Goal: Communication & Community: Share content

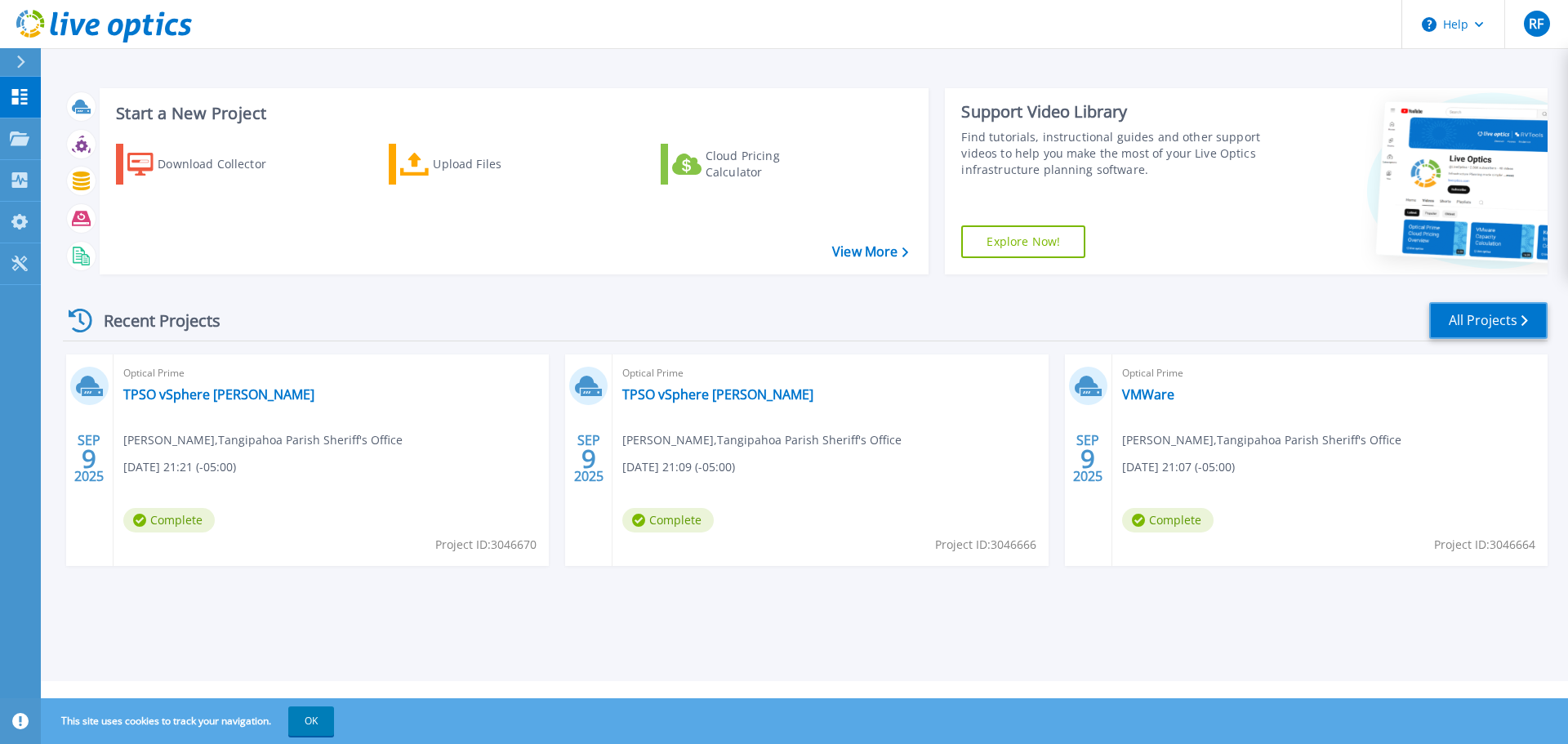
click at [1491, 323] on link "All Projects" at bounding box center [1488, 321] width 118 height 37
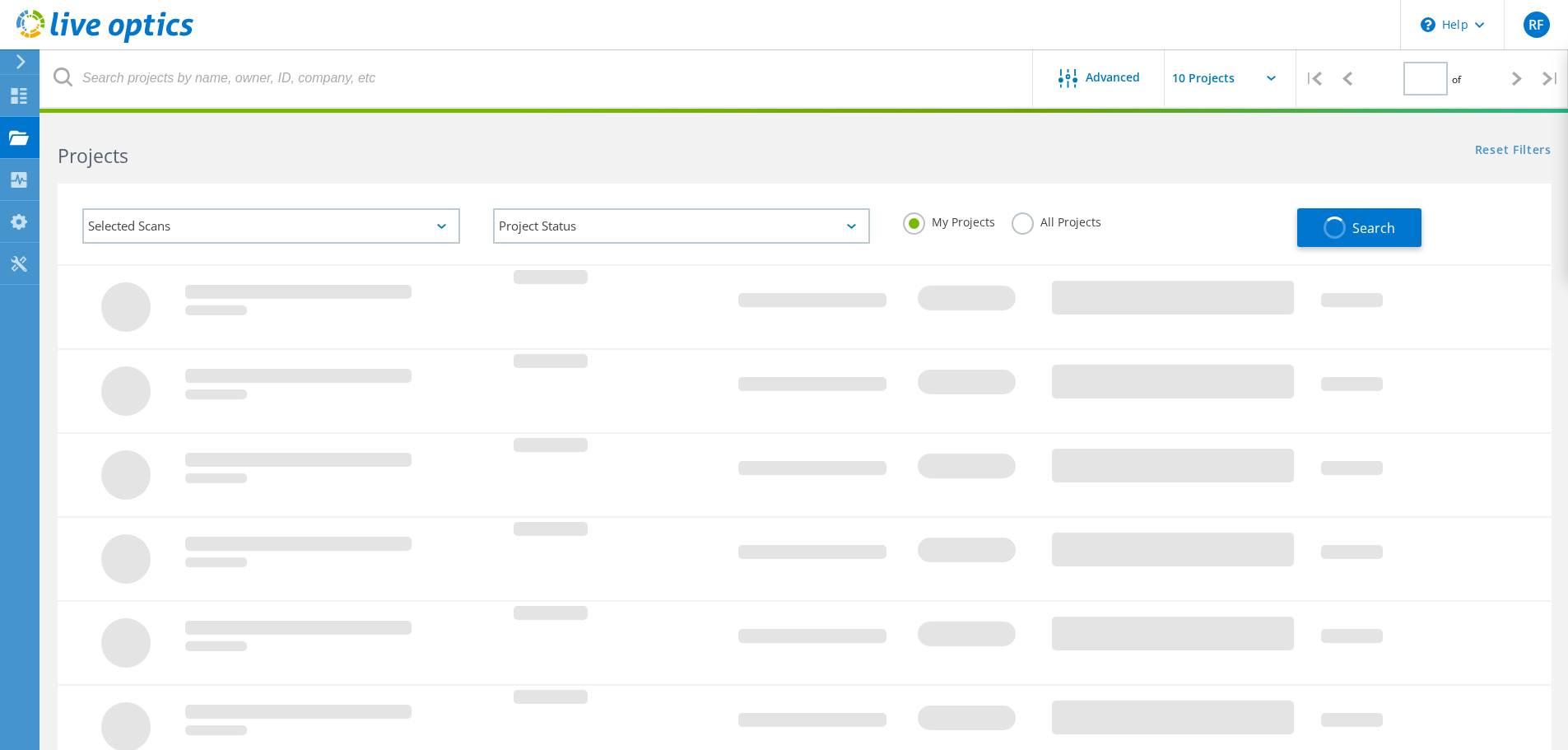
type input "1"
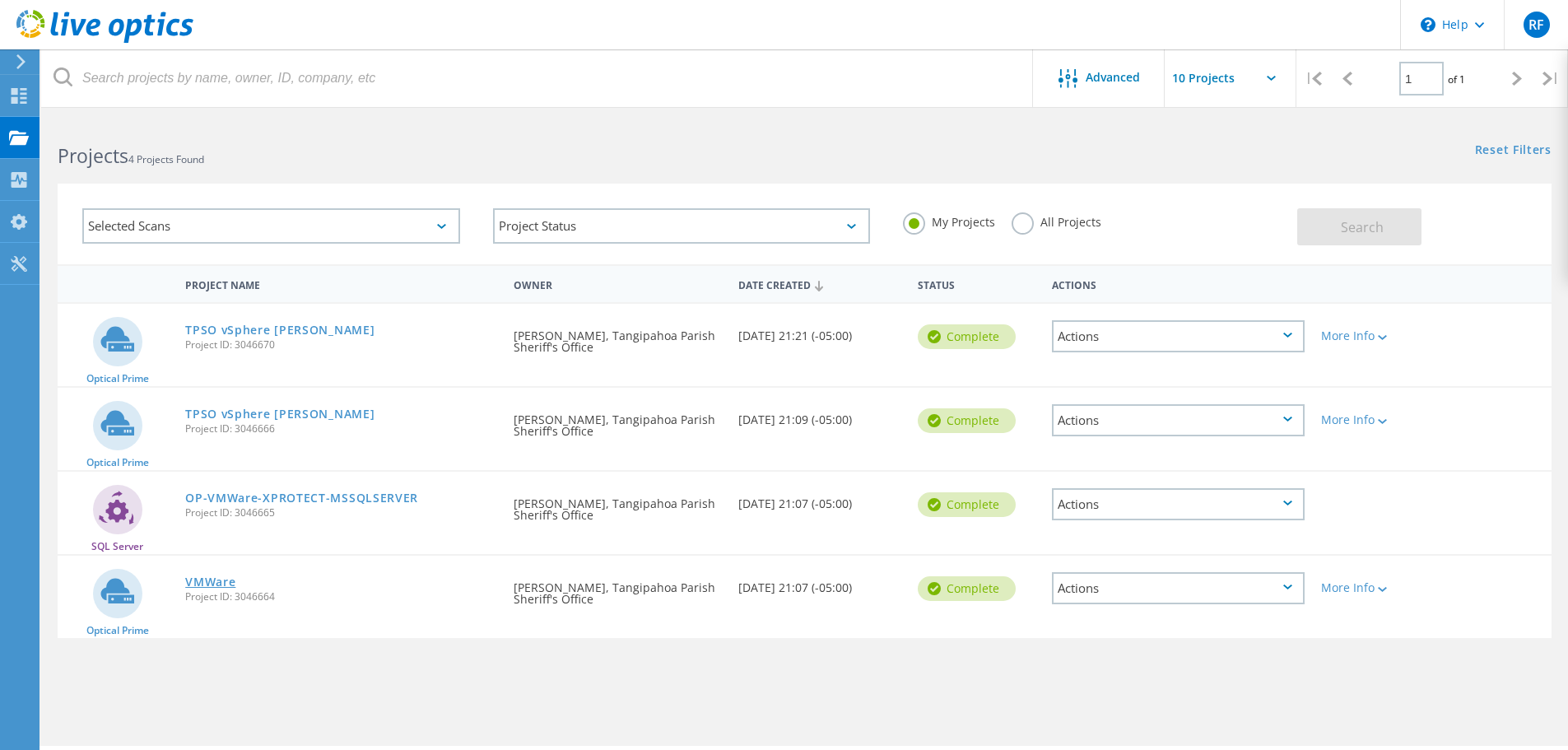
click at [202, 580] on link "VMWare" at bounding box center [211, 581] width 50 height 11
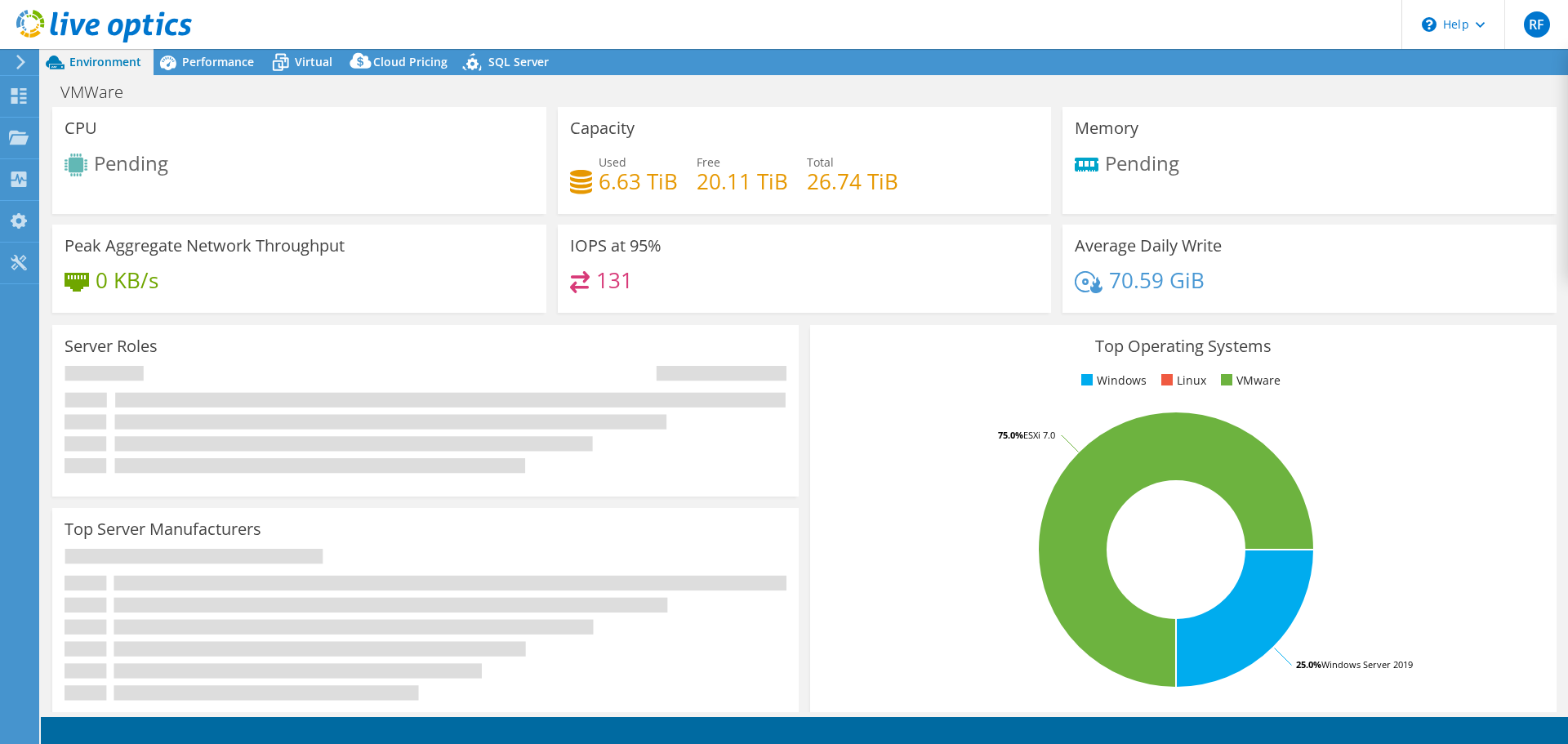
select select "USD"
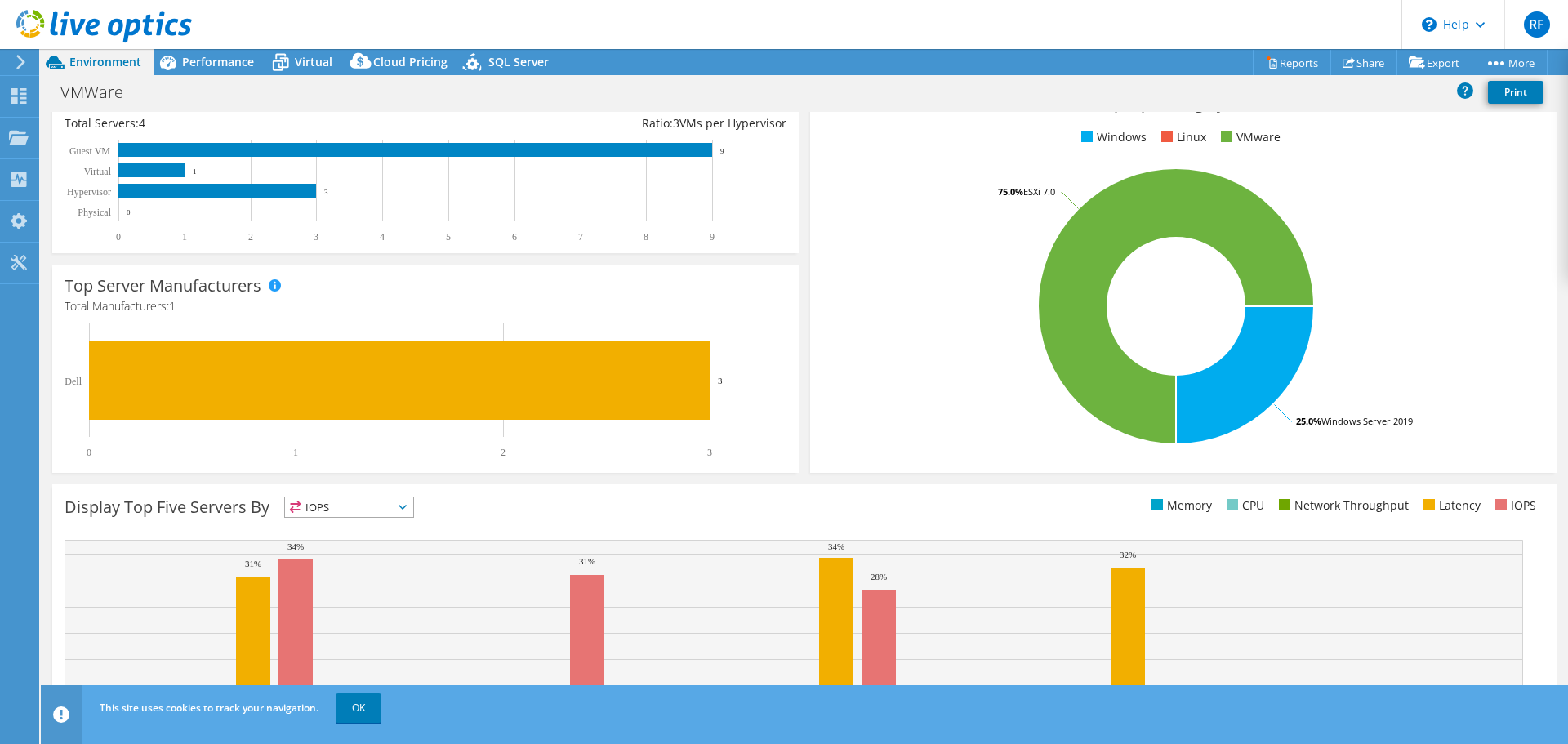
scroll to position [347, 0]
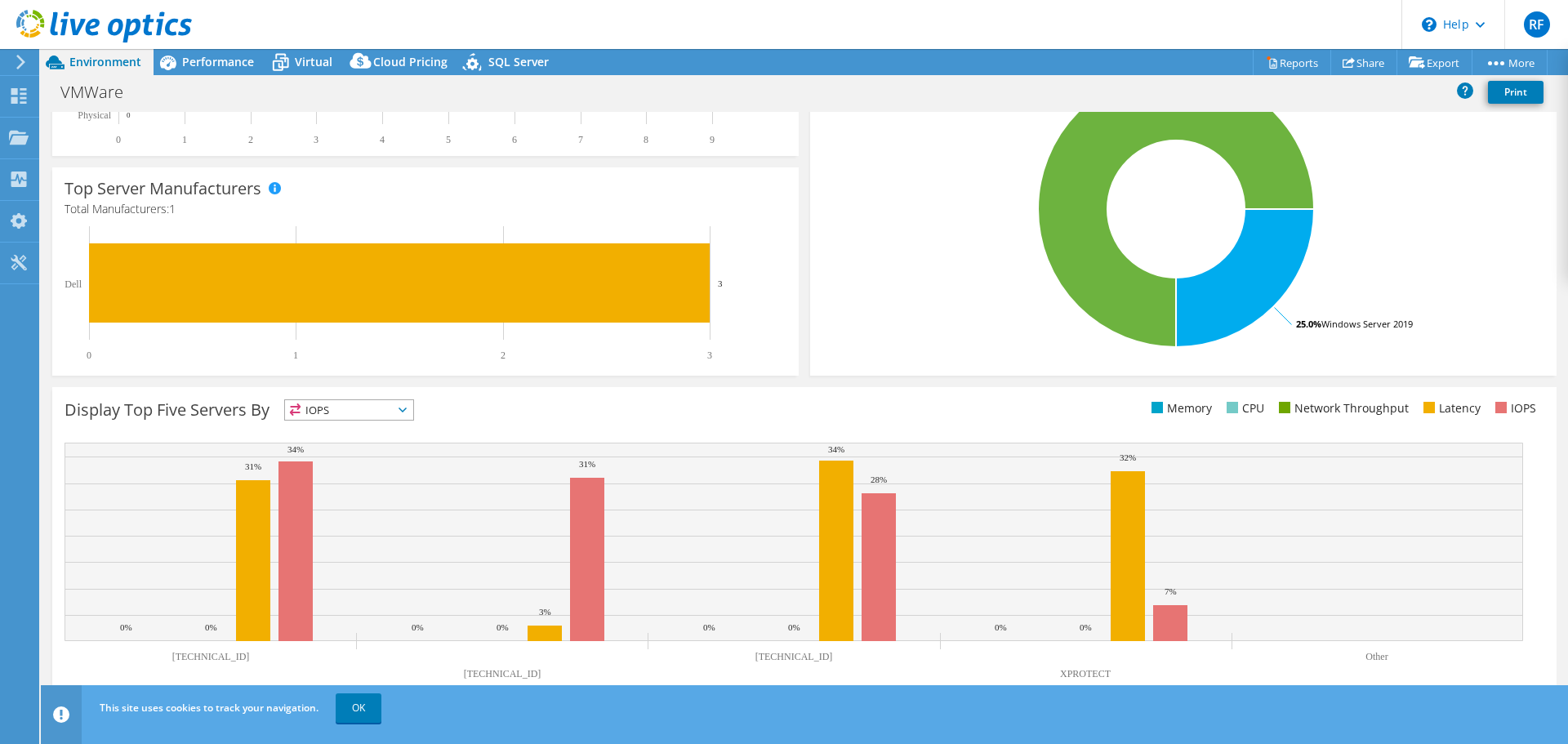
drag, startPoint x: 355, startPoint y: 710, endPoint x: 368, endPoint y: 682, distance: 30.9
click at [355, 710] on link "OK" at bounding box center [358, 708] width 45 height 30
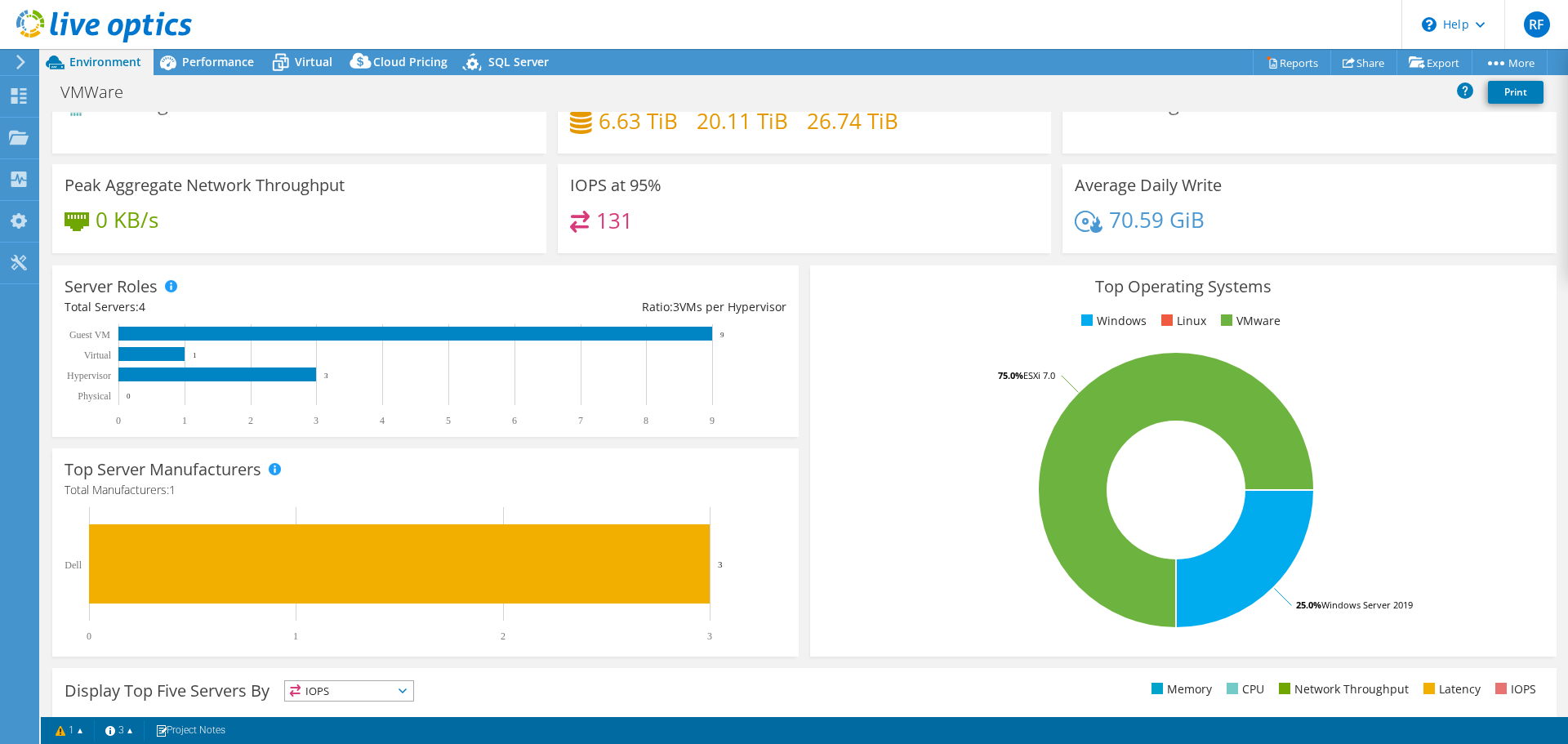
scroll to position [0, 0]
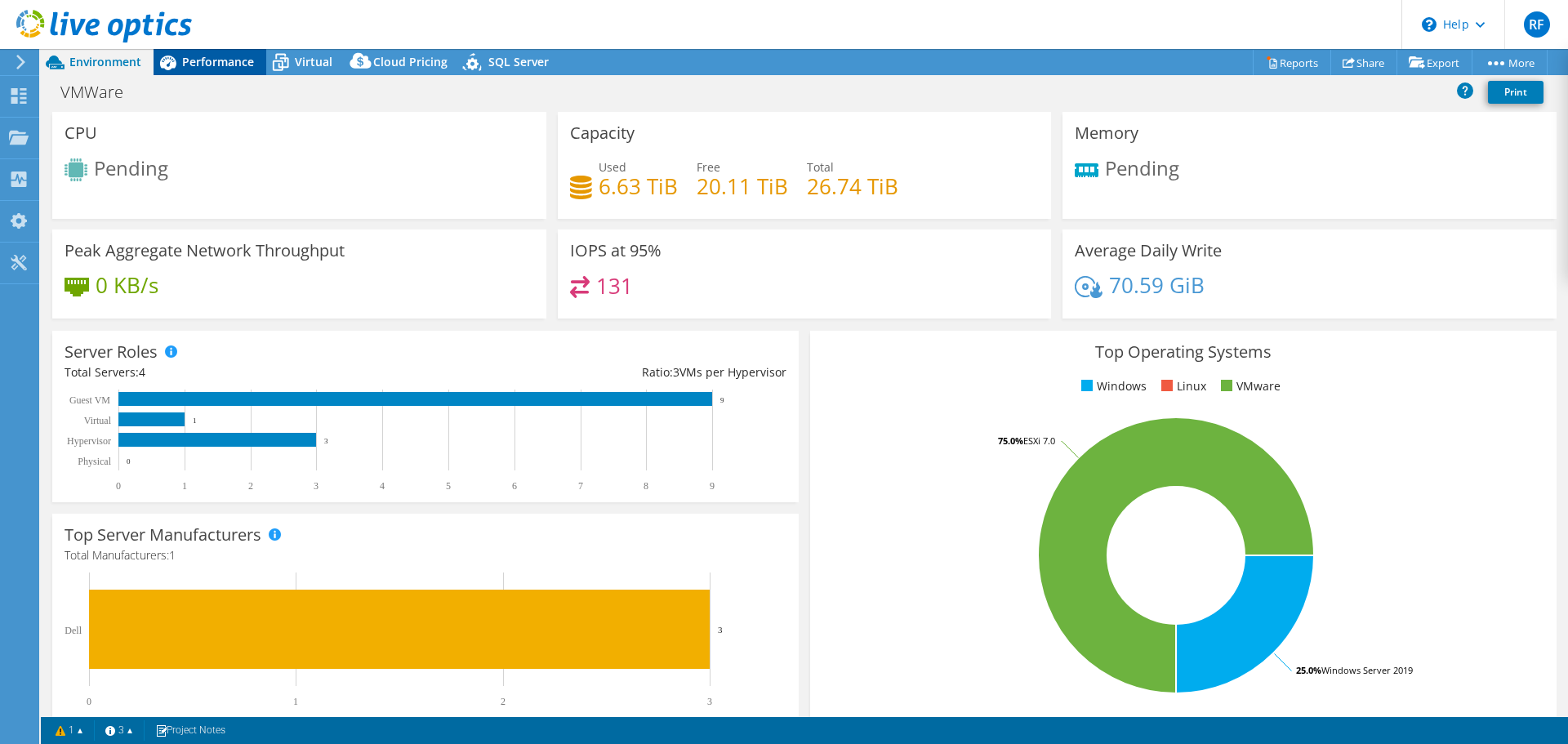
click at [214, 67] on span "Performance" at bounding box center [218, 61] width 72 height 16
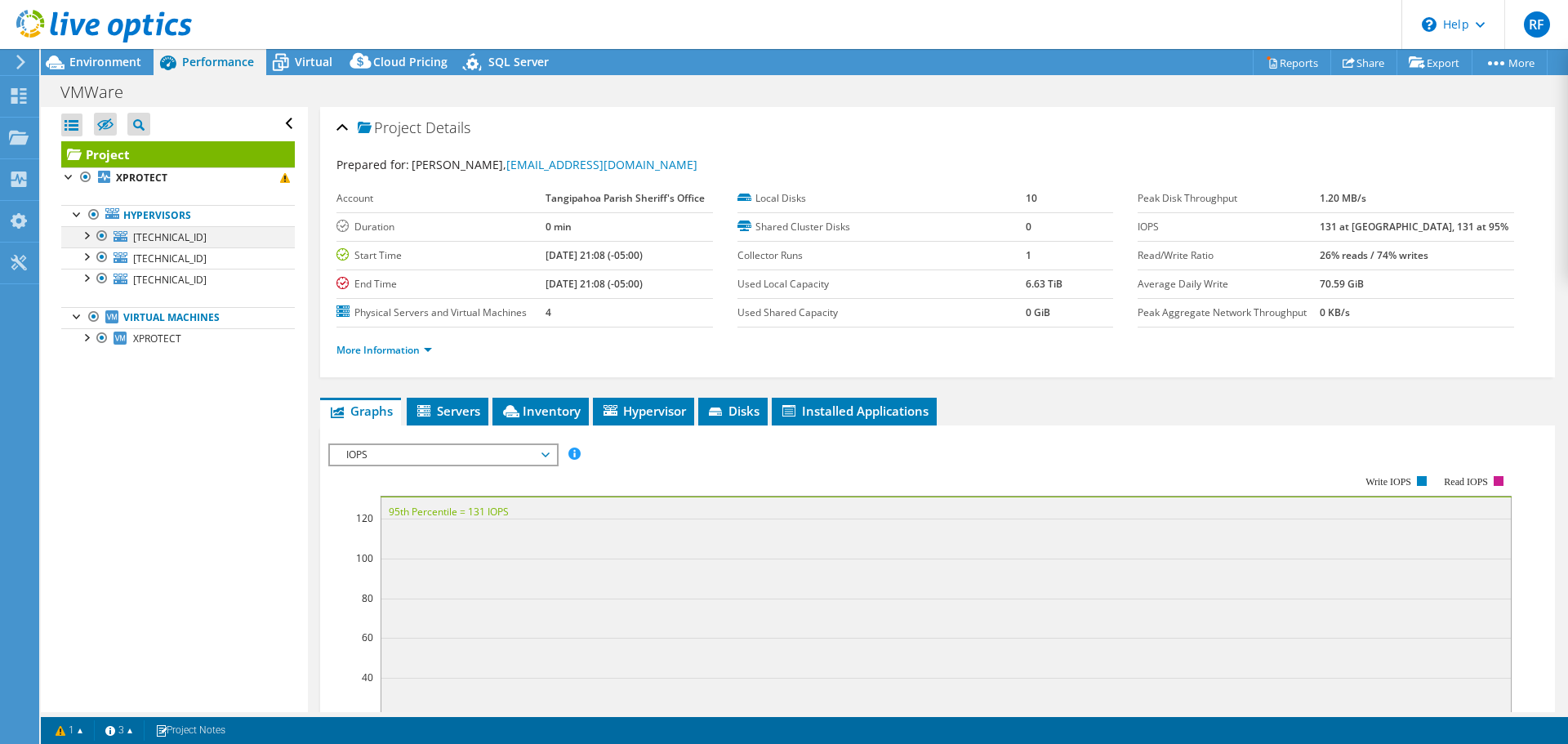
click at [85, 230] on div at bounding box center [86, 235] width 17 height 17
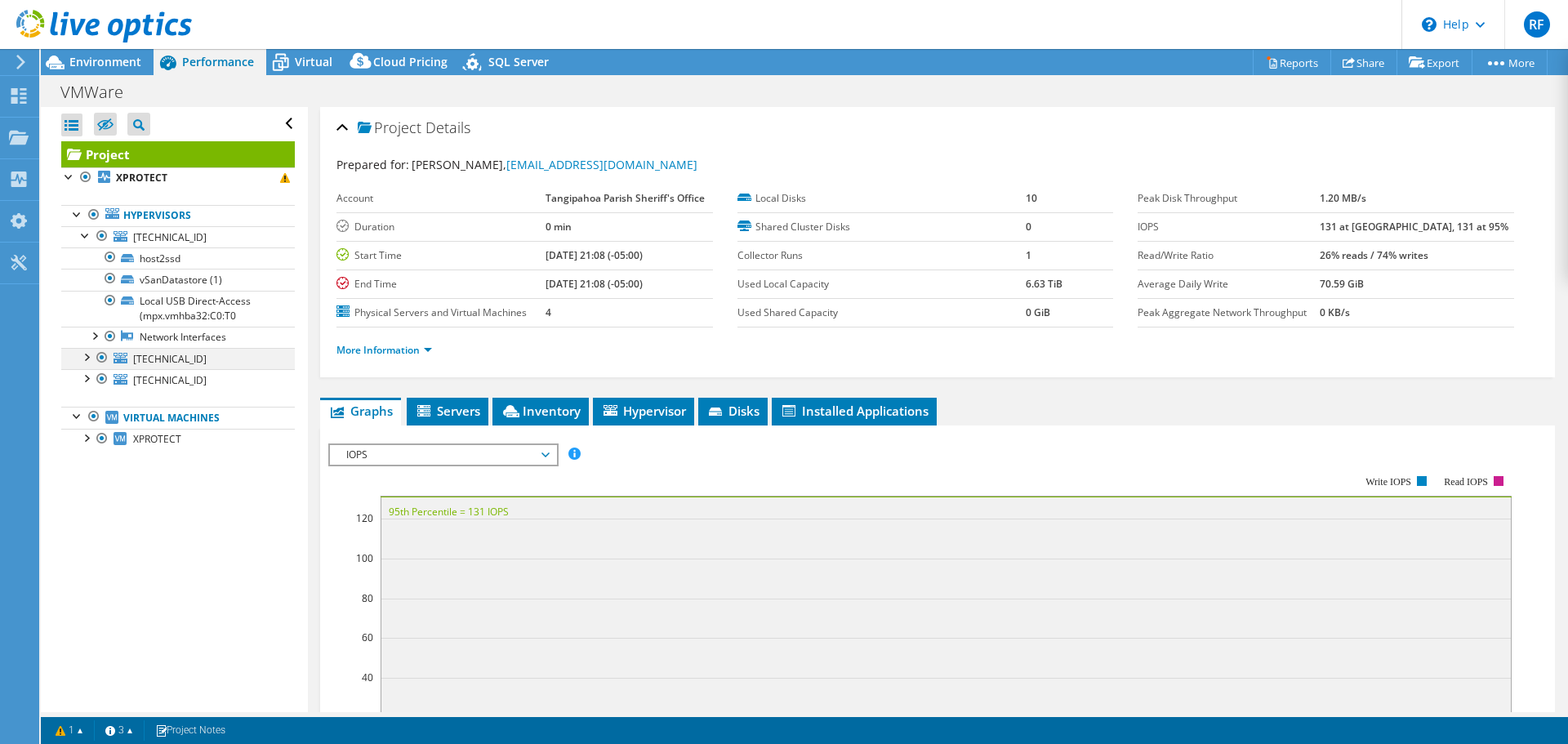
click at [85, 355] on div at bounding box center [86, 356] width 17 height 17
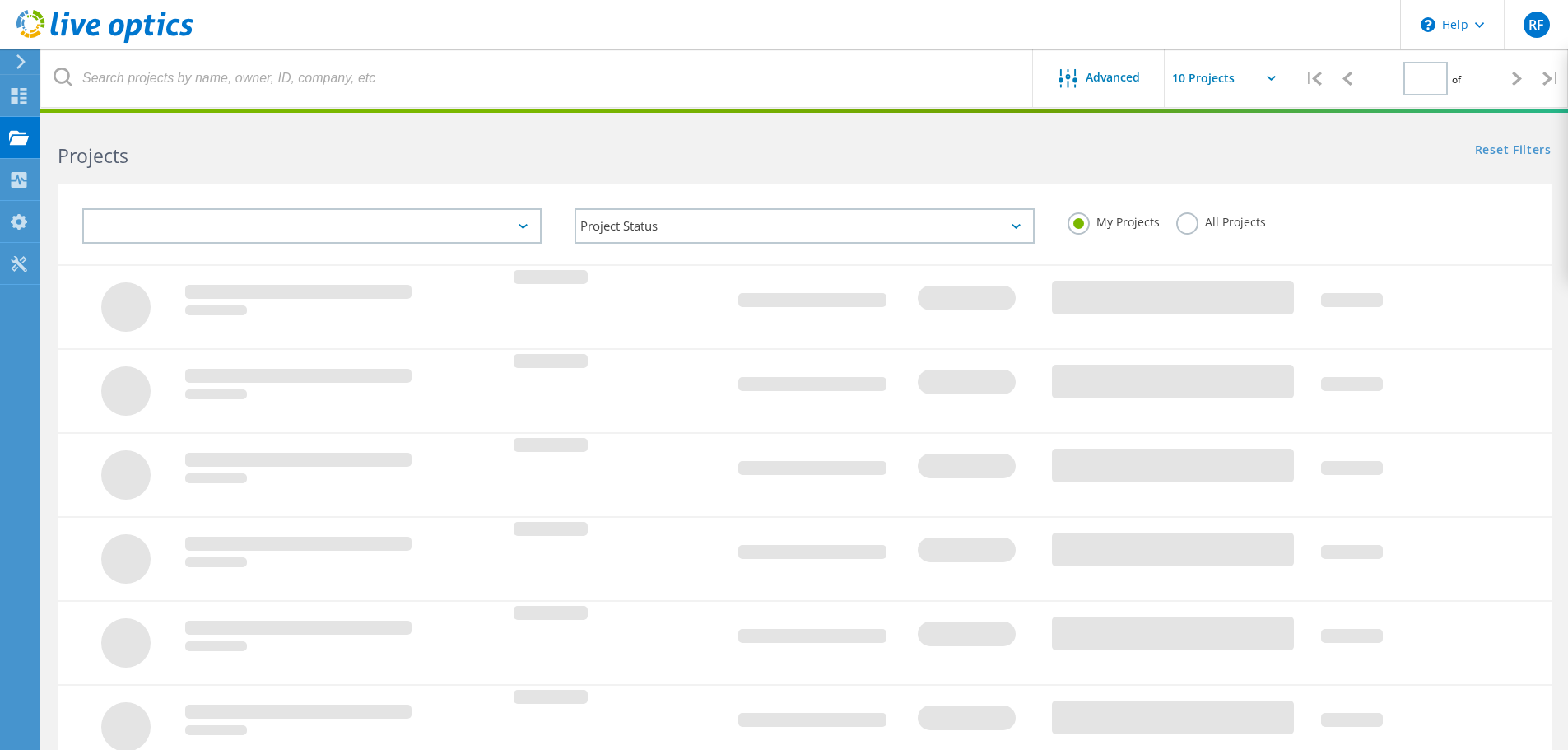
type input "1"
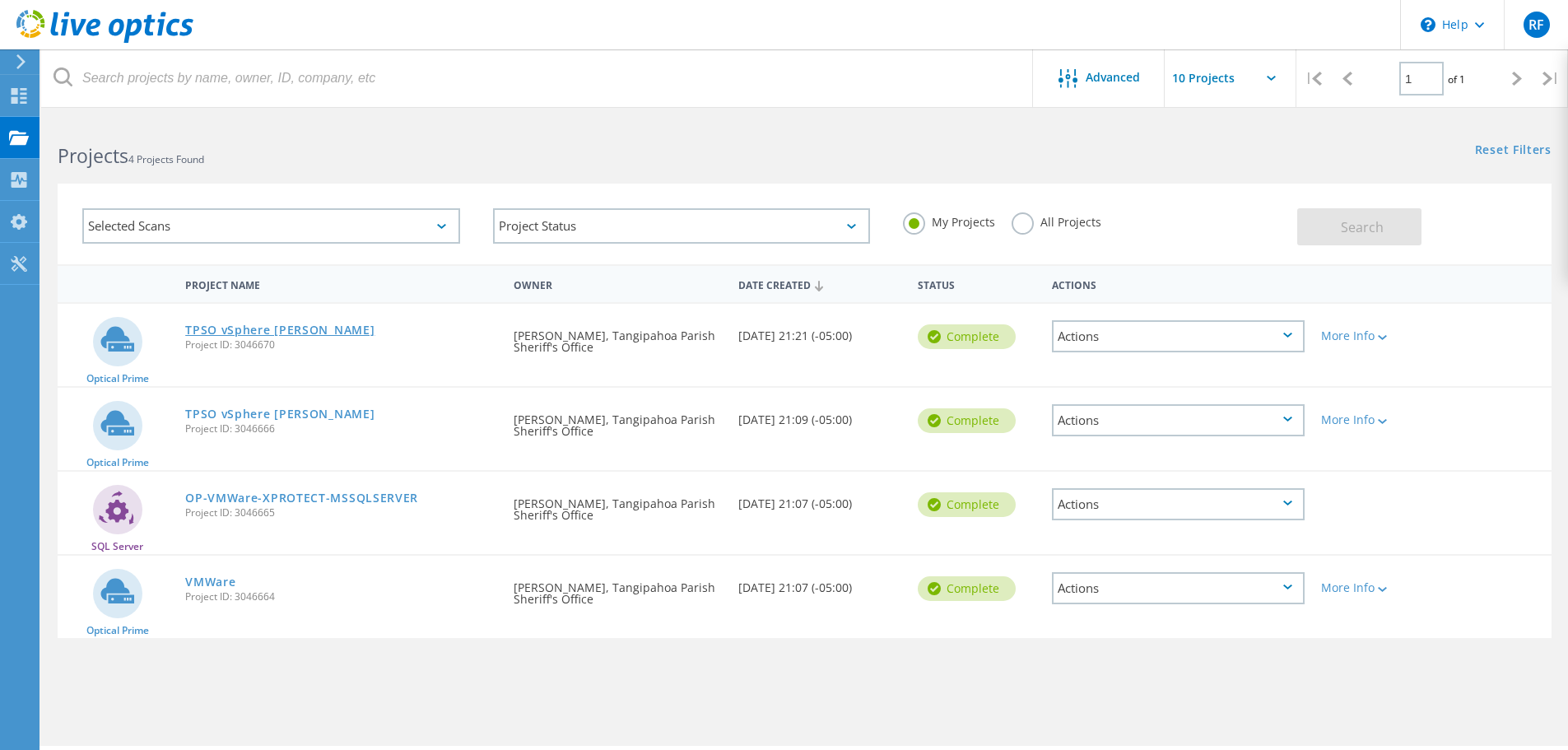
click at [262, 328] on link "TPSO vSphere [PERSON_NAME]" at bounding box center [280, 330] width 189 height 11
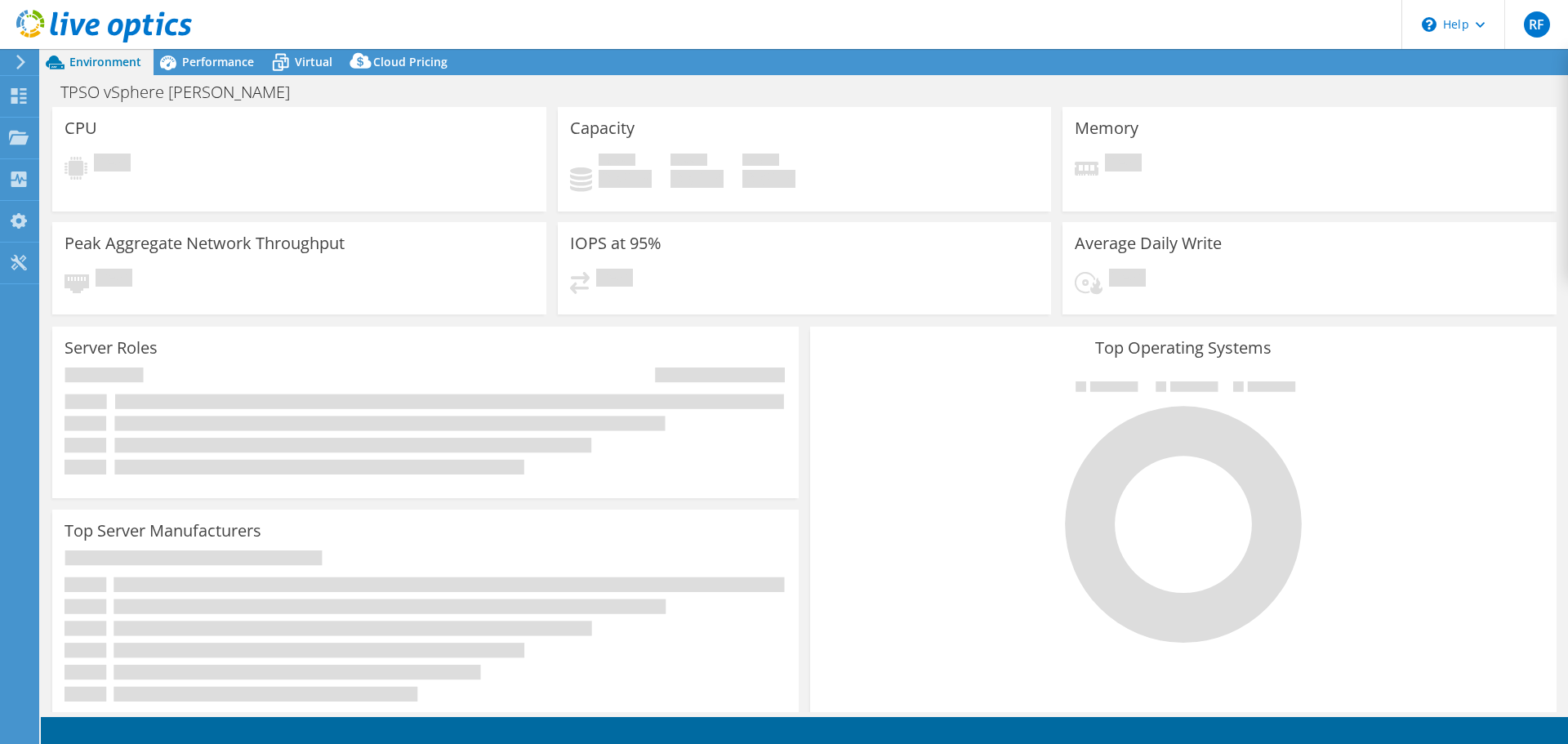
select select "USD"
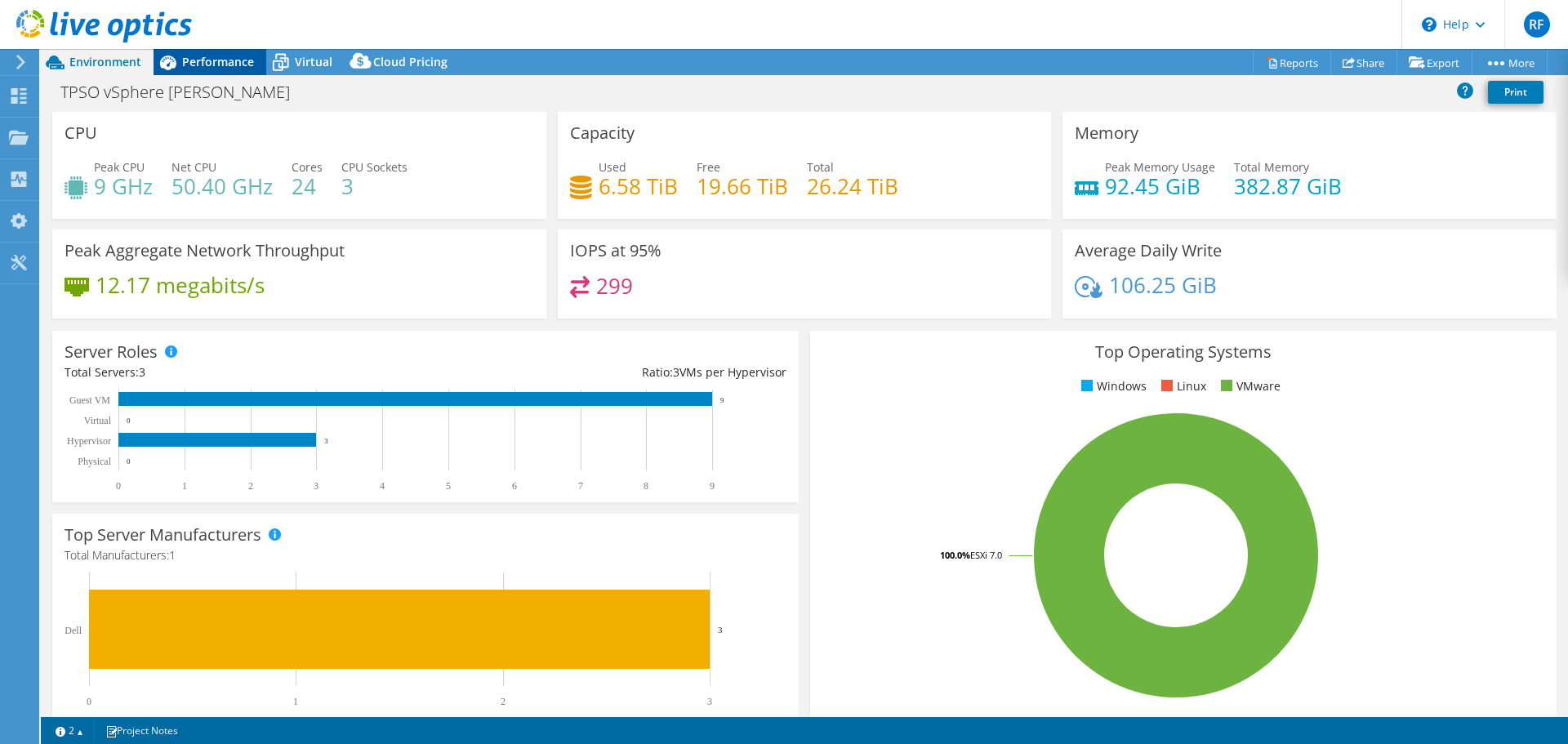
click at [207, 60] on span "Performance" at bounding box center [218, 61] width 72 height 16
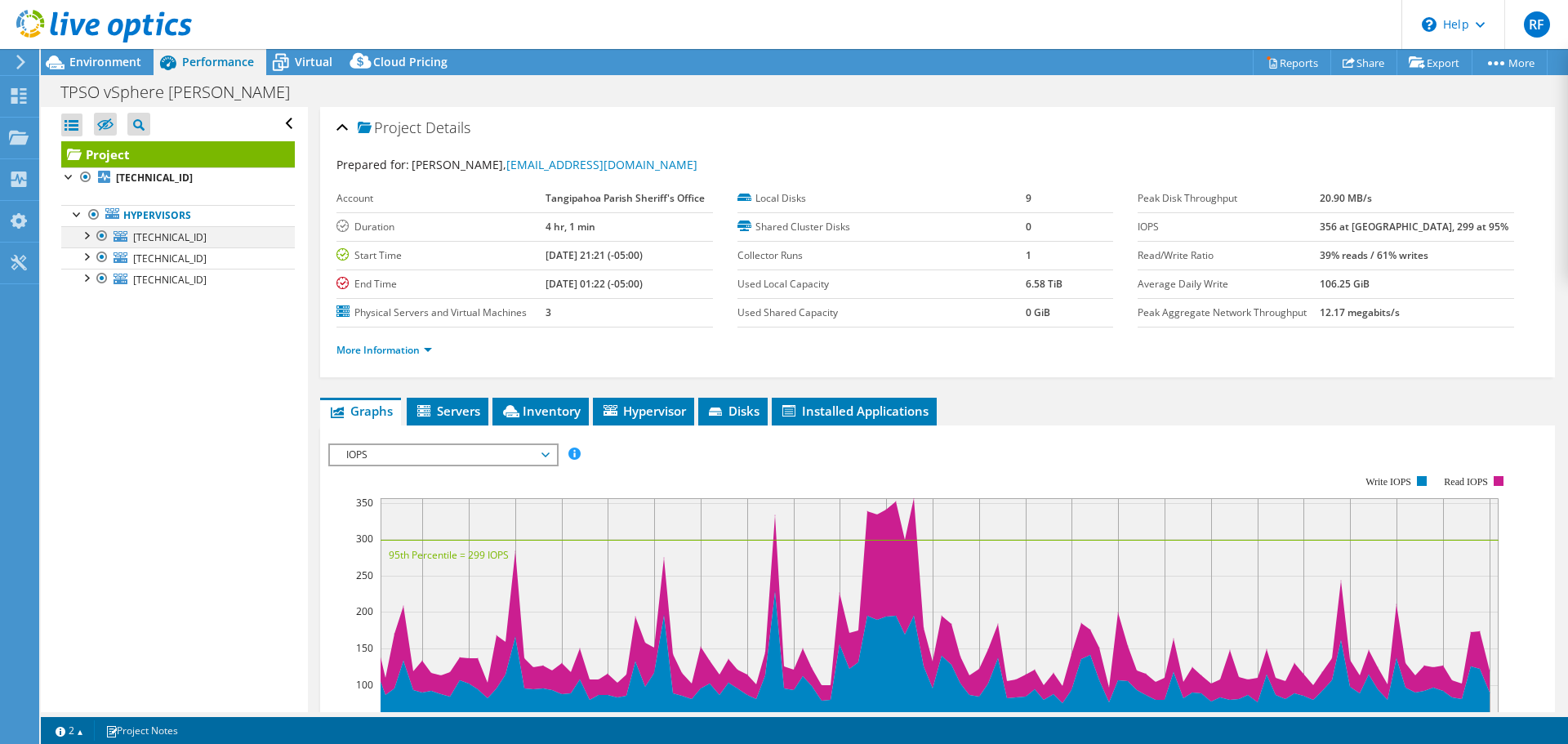
click at [82, 237] on div at bounding box center [86, 235] width 17 height 17
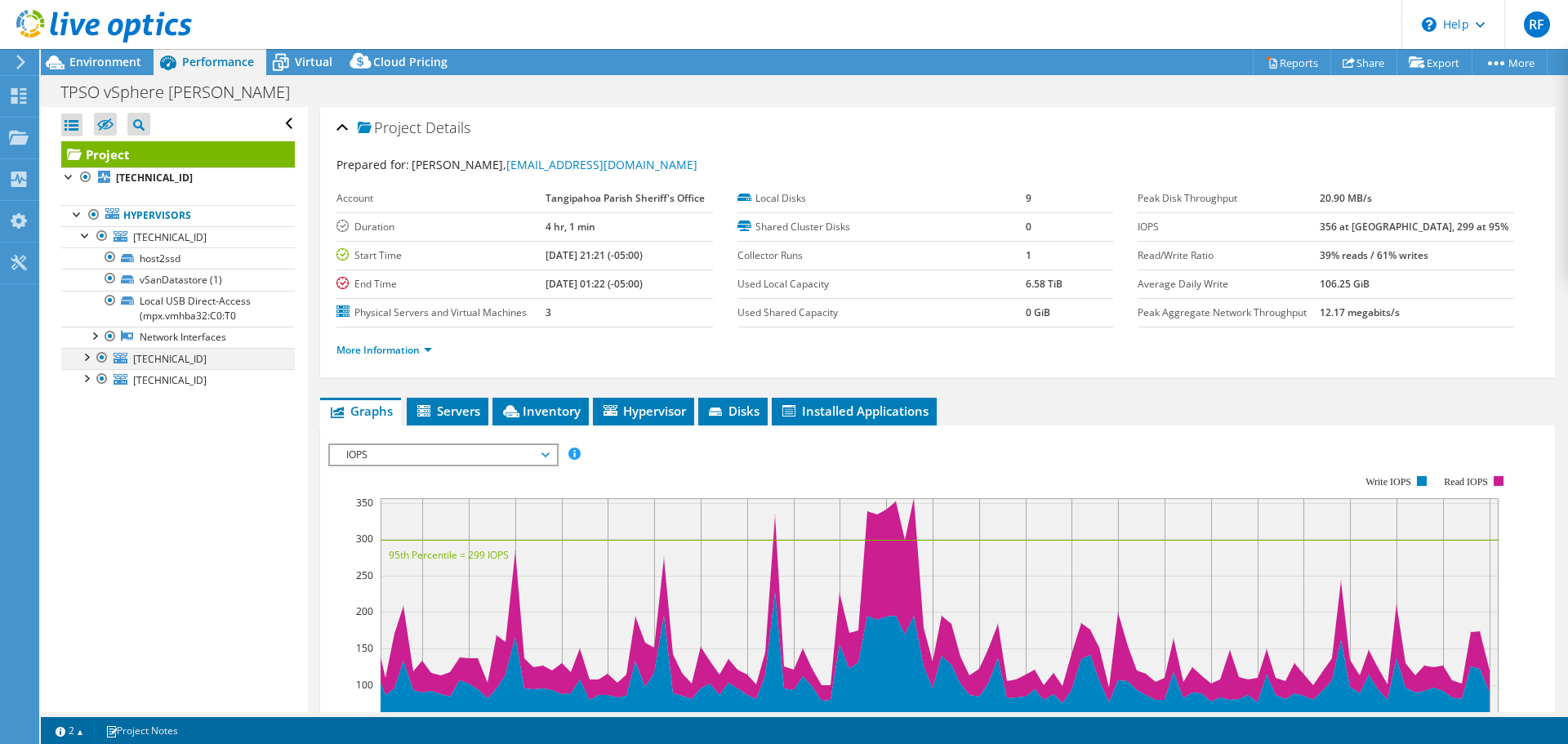
click at [86, 358] on div at bounding box center [86, 356] width 17 height 17
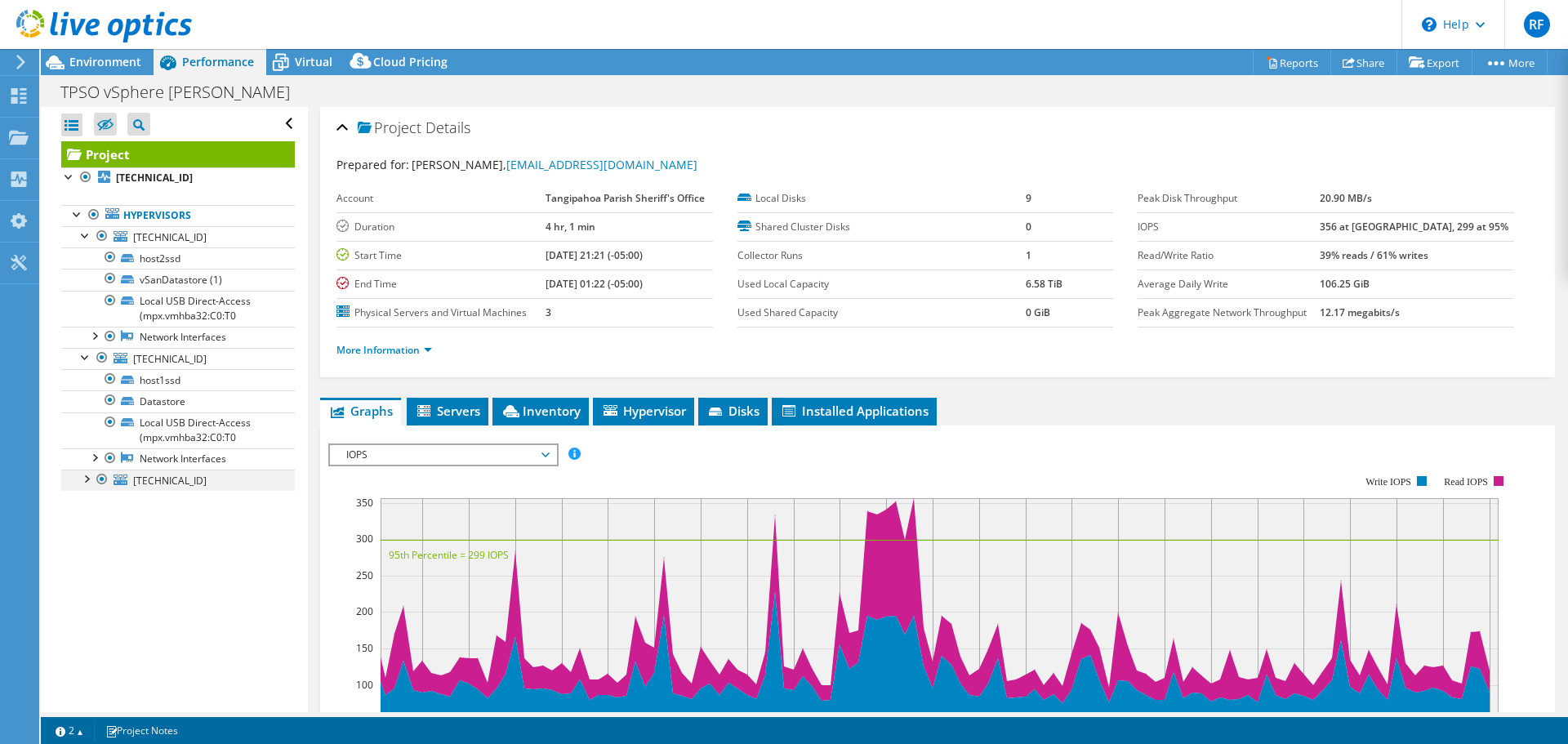
click at [88, 480] on div at bounding box center [86, 478] width 17 height 17
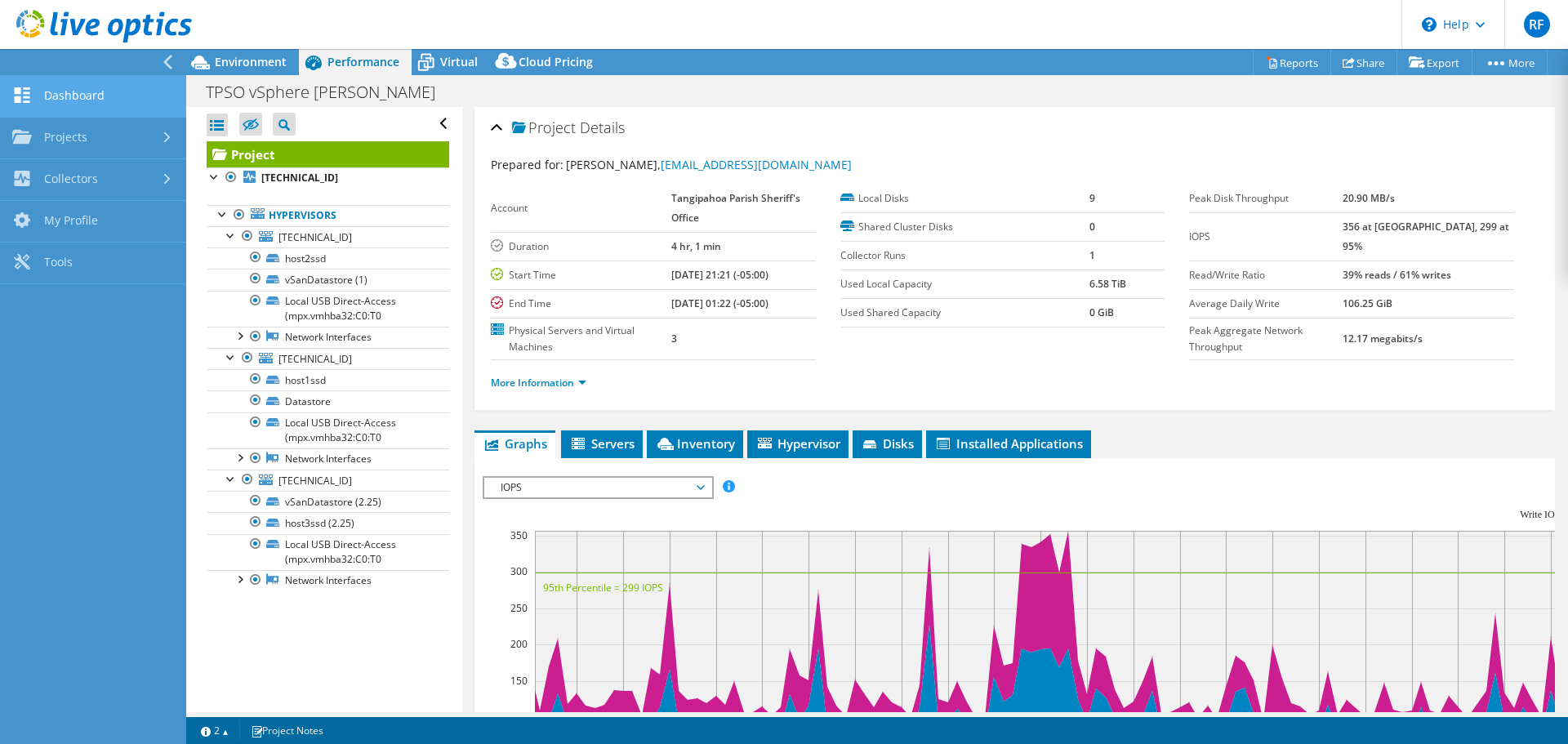
click at [55, 100] on link "Dashboard" at bounding box center [92, 96] width 186 height 42
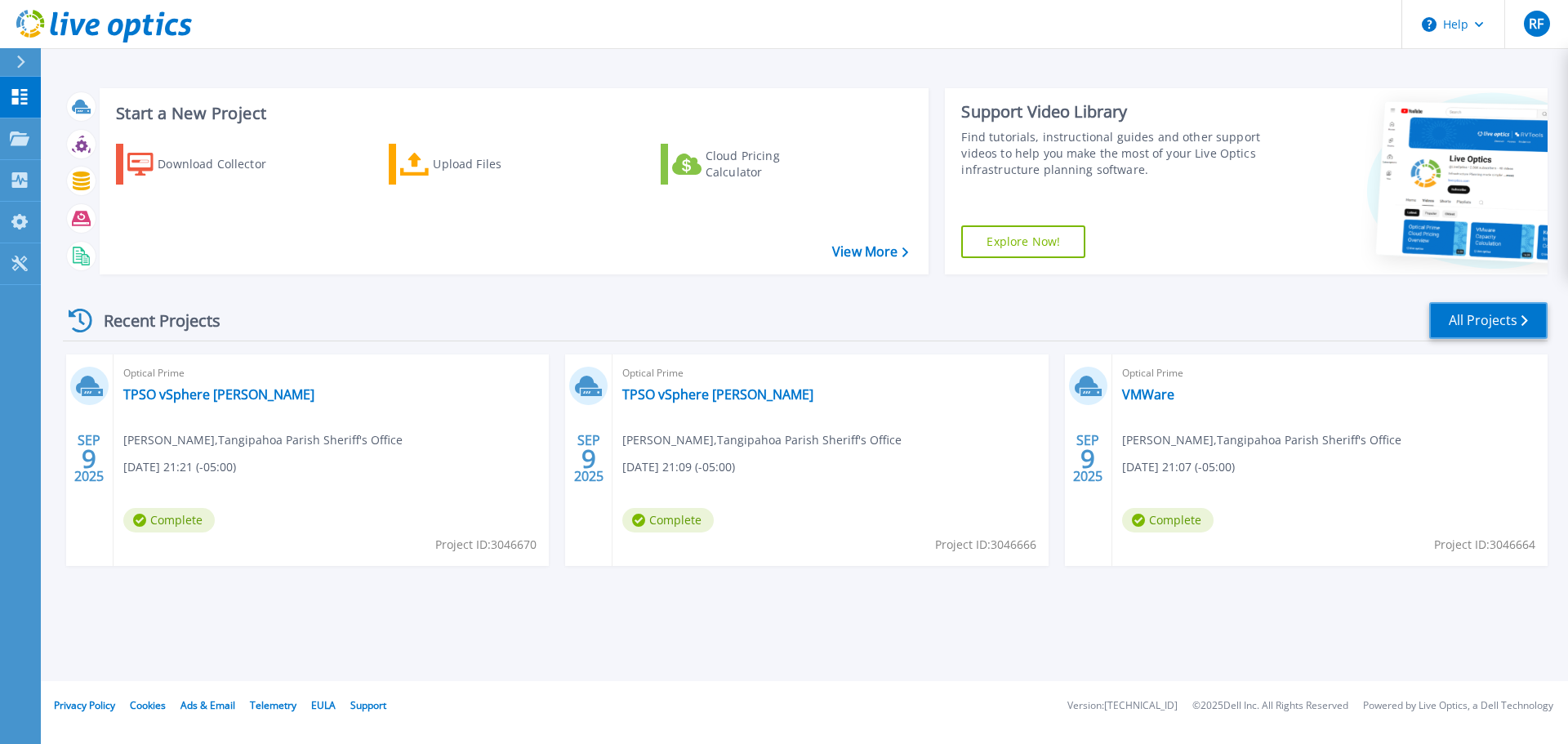
click at [1502, 318] on link "All Projects" at bounding box center [1488, 321] width 118 height 37
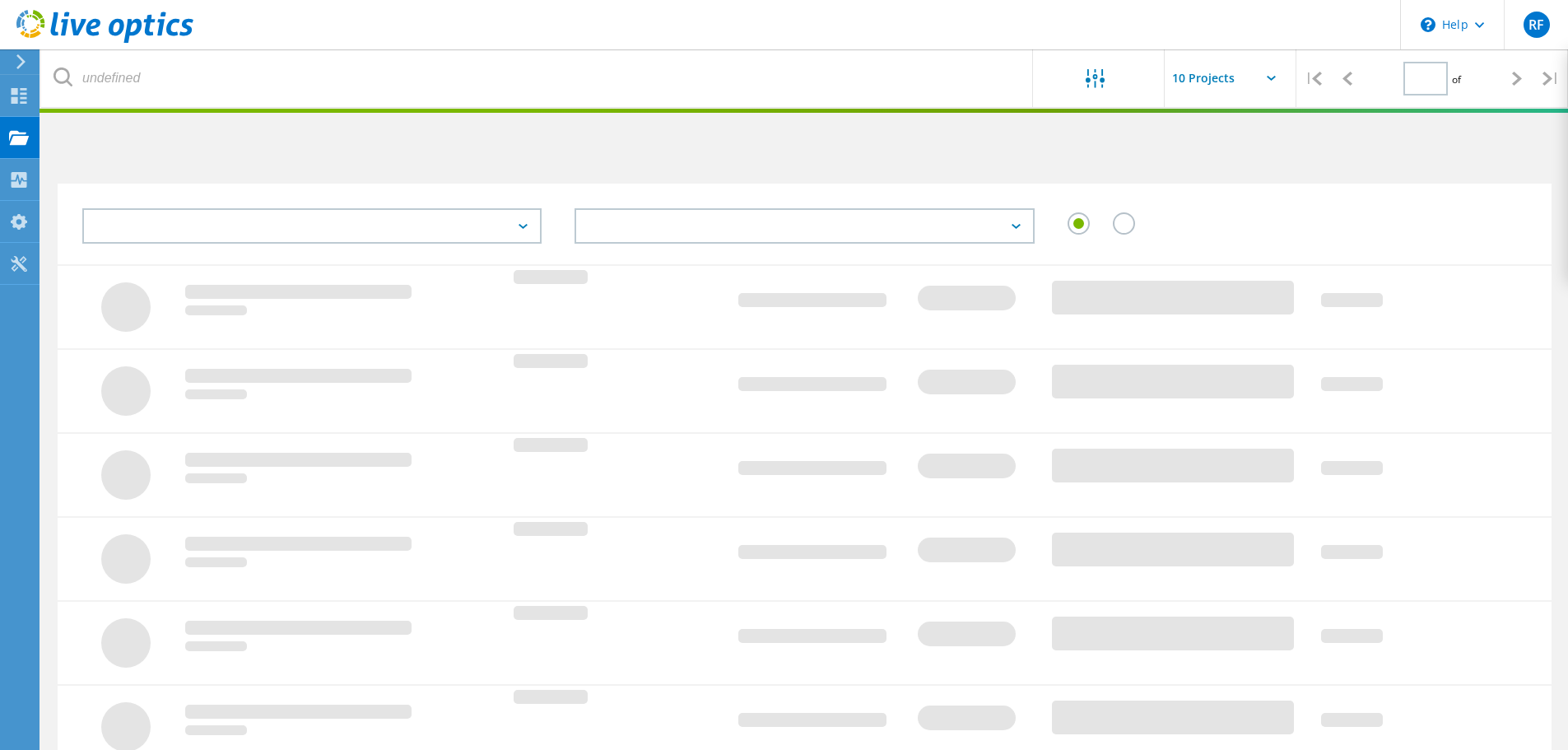
type input "1"
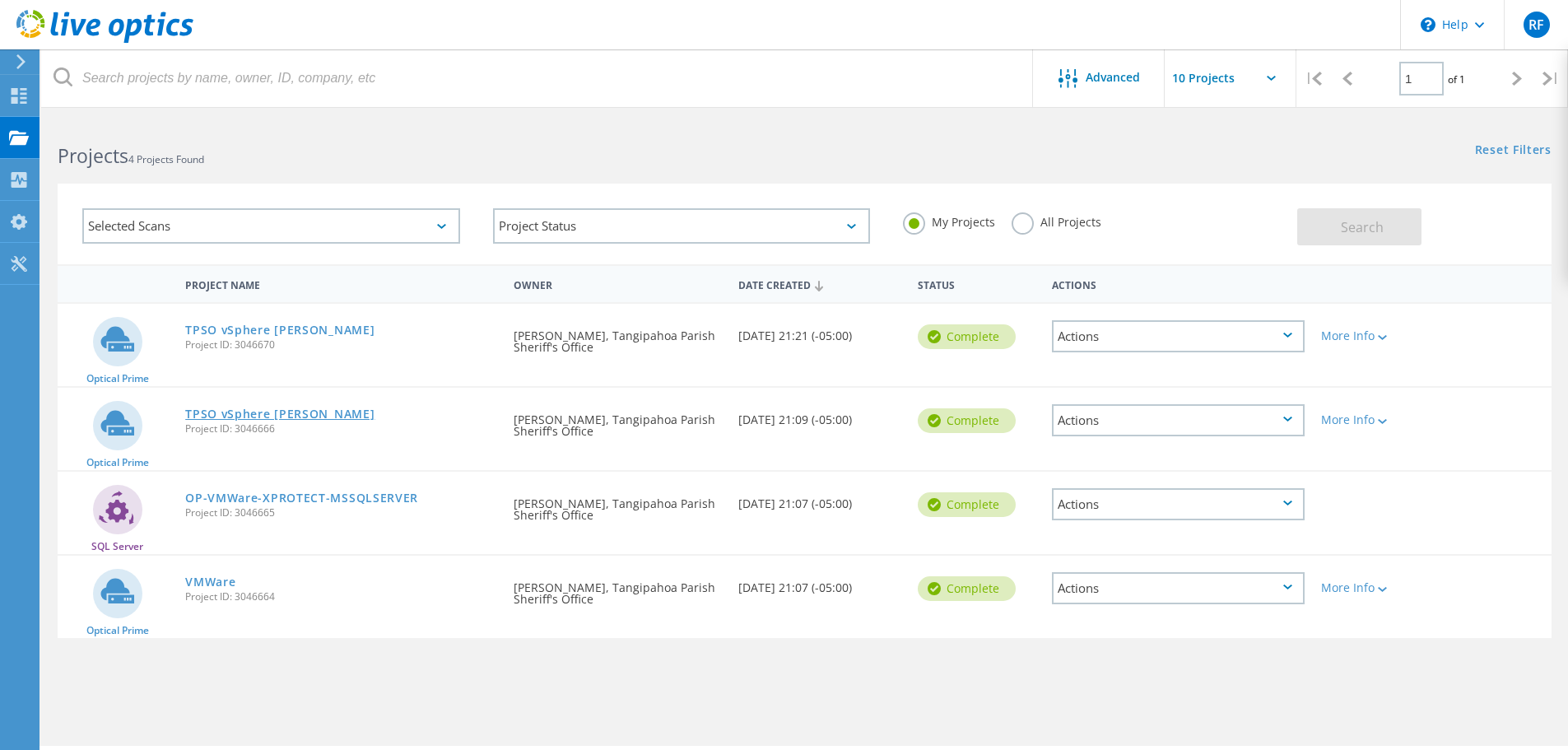
click at [265, 413] on link "TPSO vSphere [PERSON_NAME]" at bounding box center [280, 414] width 189 height 11
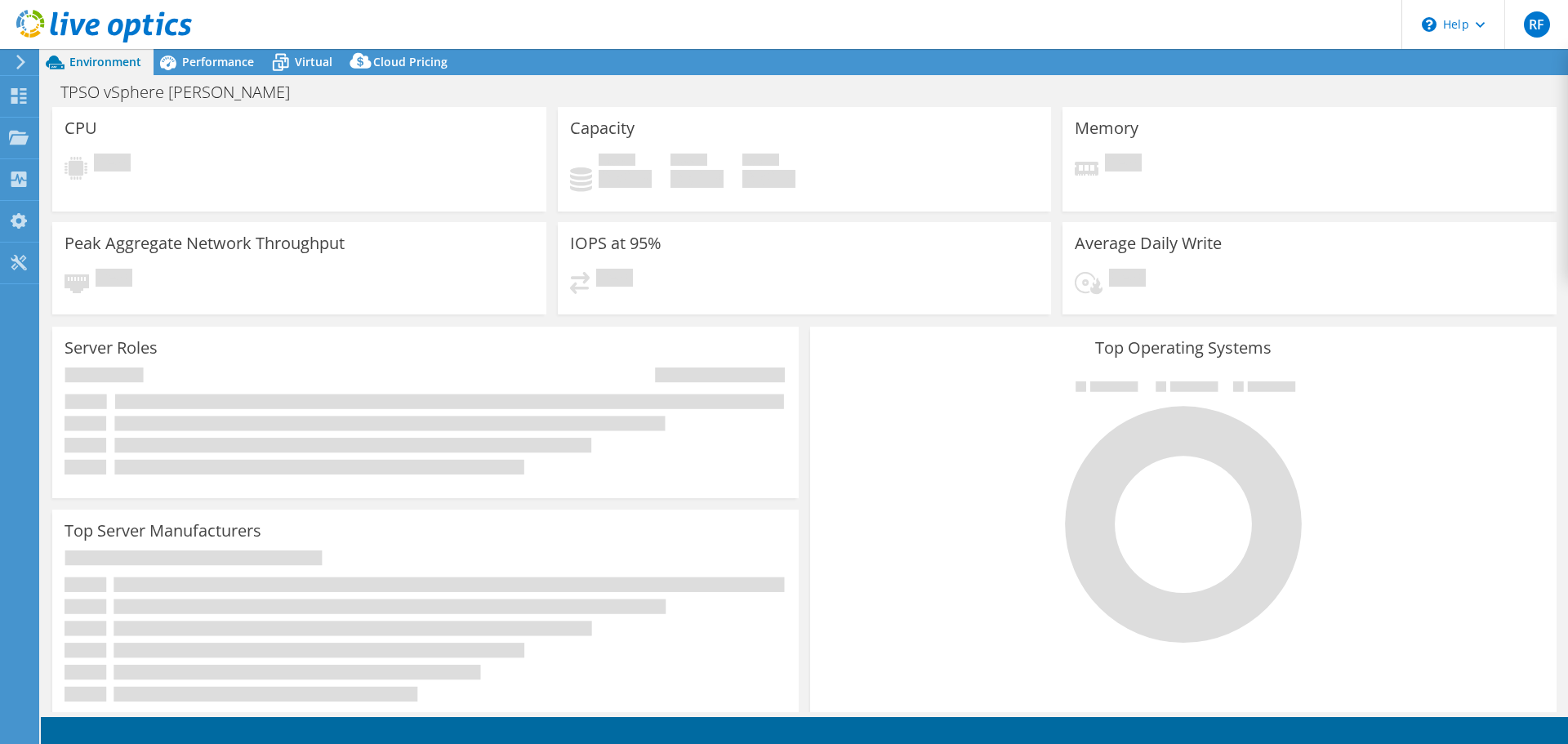
select select "USD"
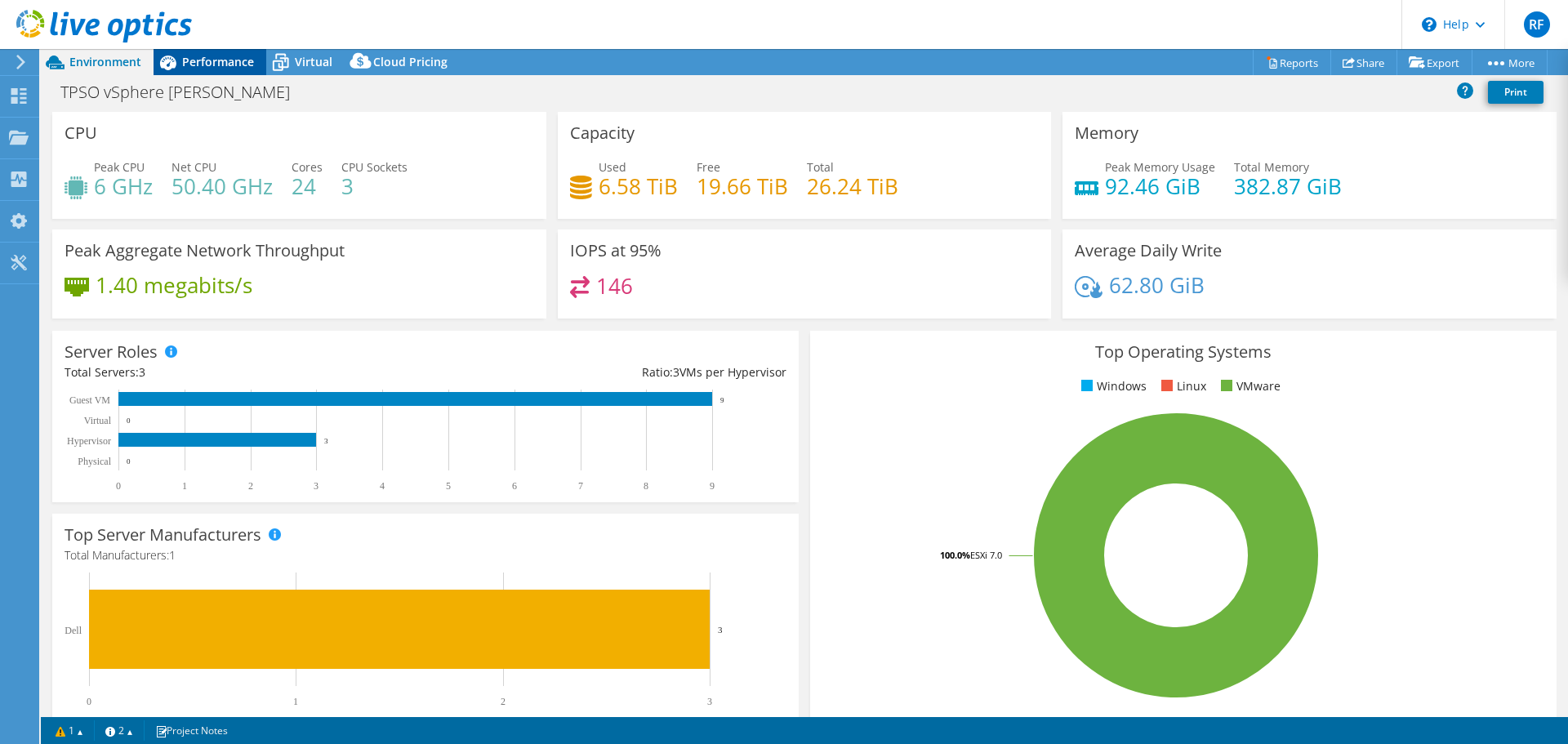
click at [211, 65] on span "Performance" at bounding box center [218, 61] width 72 height 16
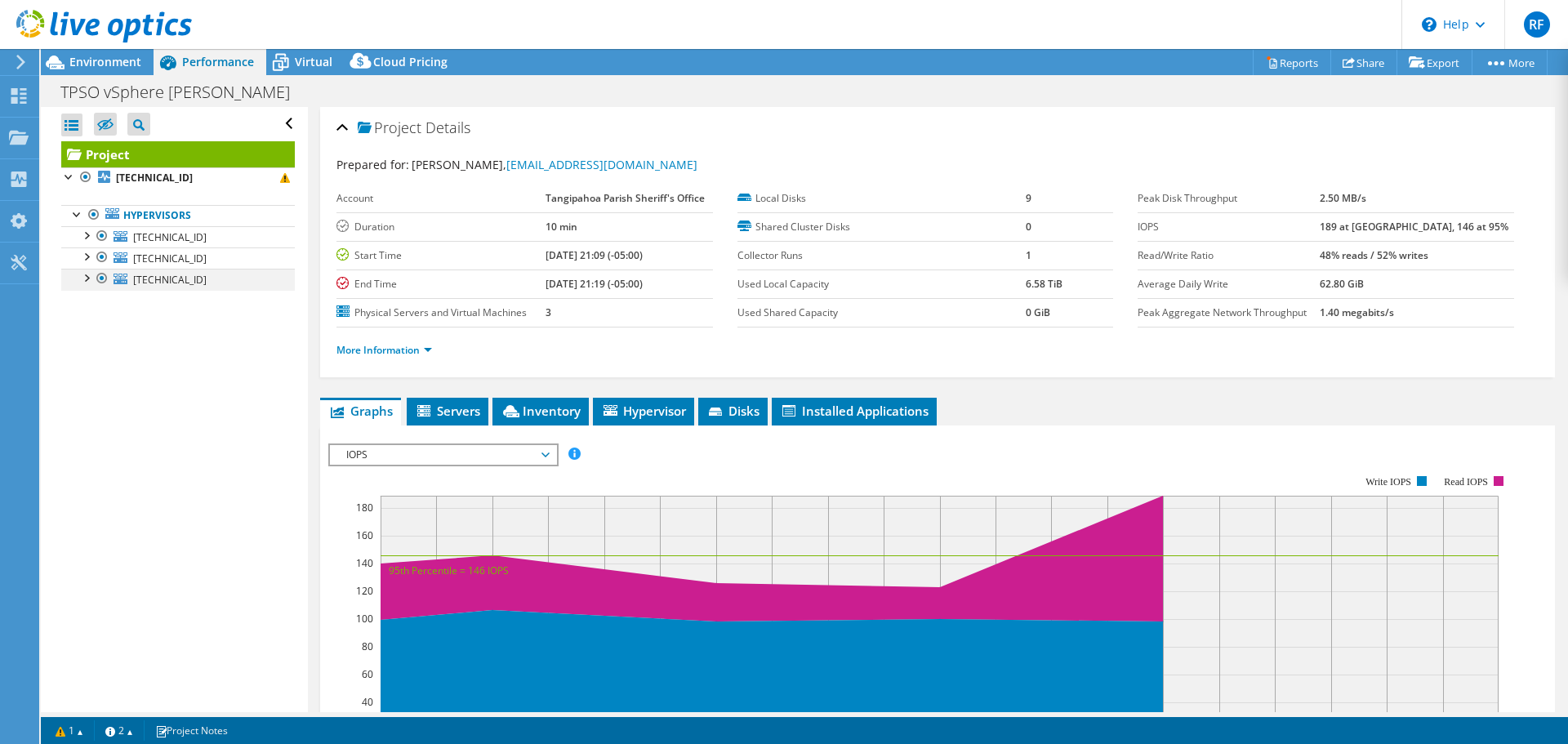
click at [84, 280] on div at bounding box center [86, 277] width 17 height 17
click at [93, 252] on div at bounding box center [86, 256] width 17 height 17
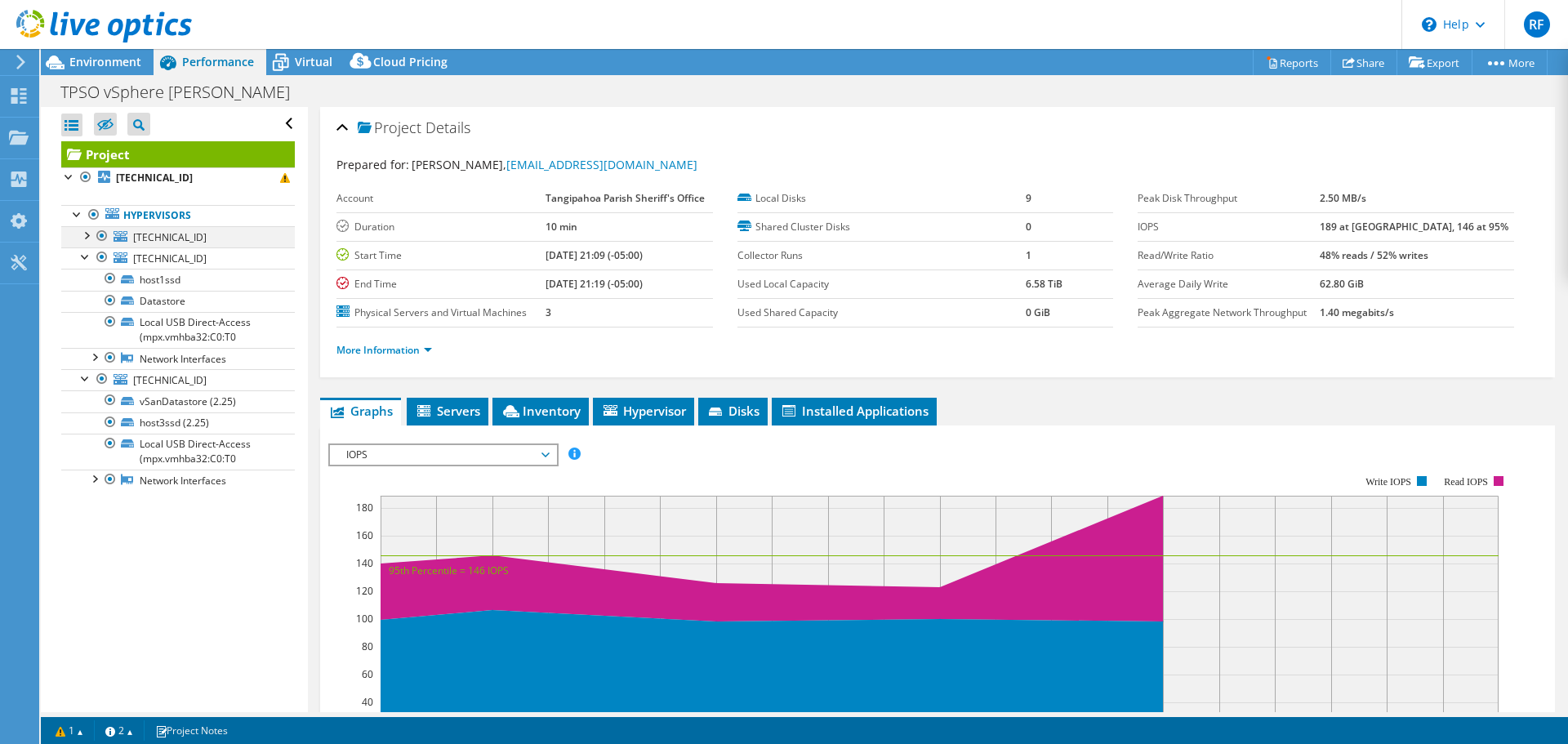
click at [89, 233] on div at bounding box center [86, 235] width 17 height 17
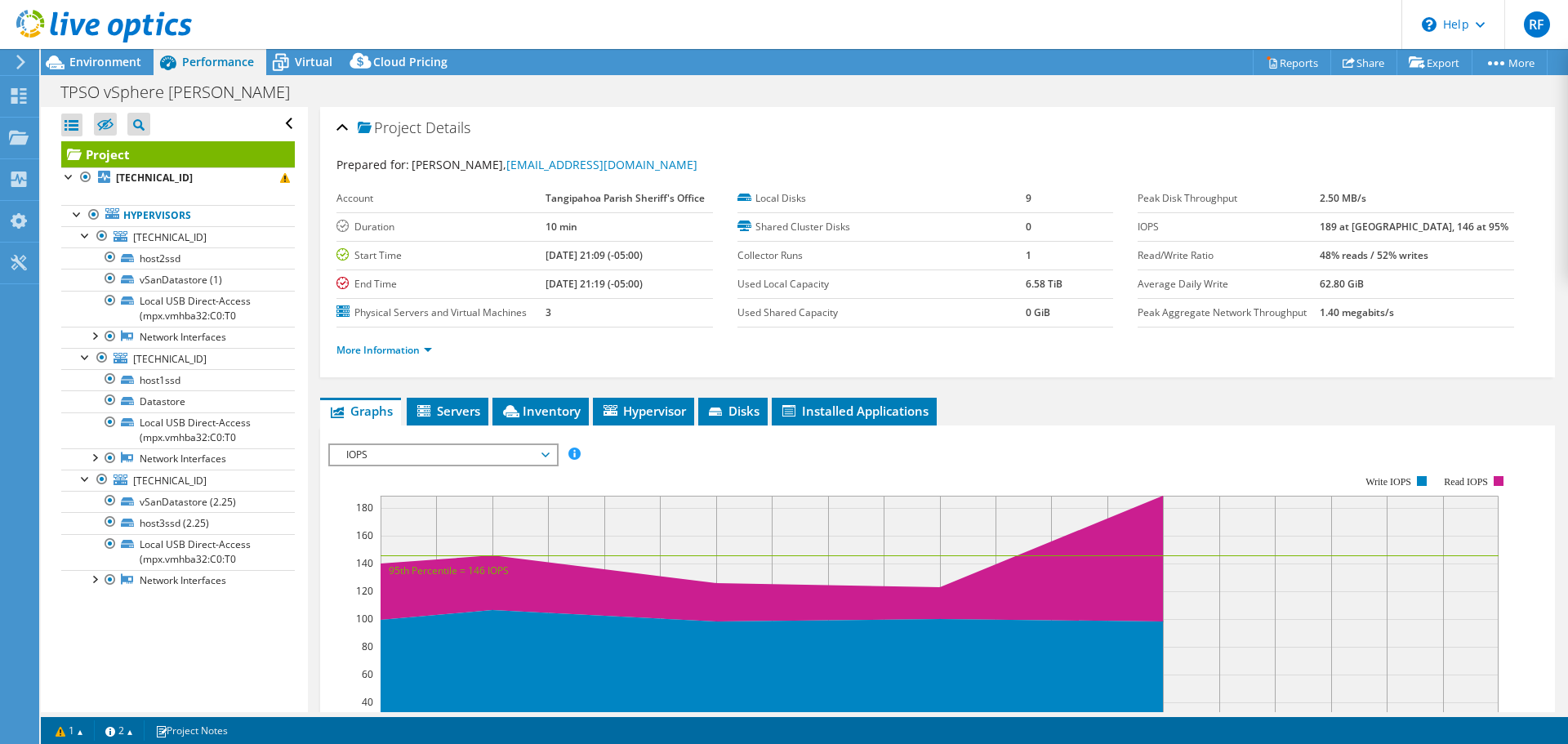
click at [275, 125] on div "Open All Close All Hide Excluded Nodes Project Tree Filter" at bounding box center [178, 124] width 234 height 34
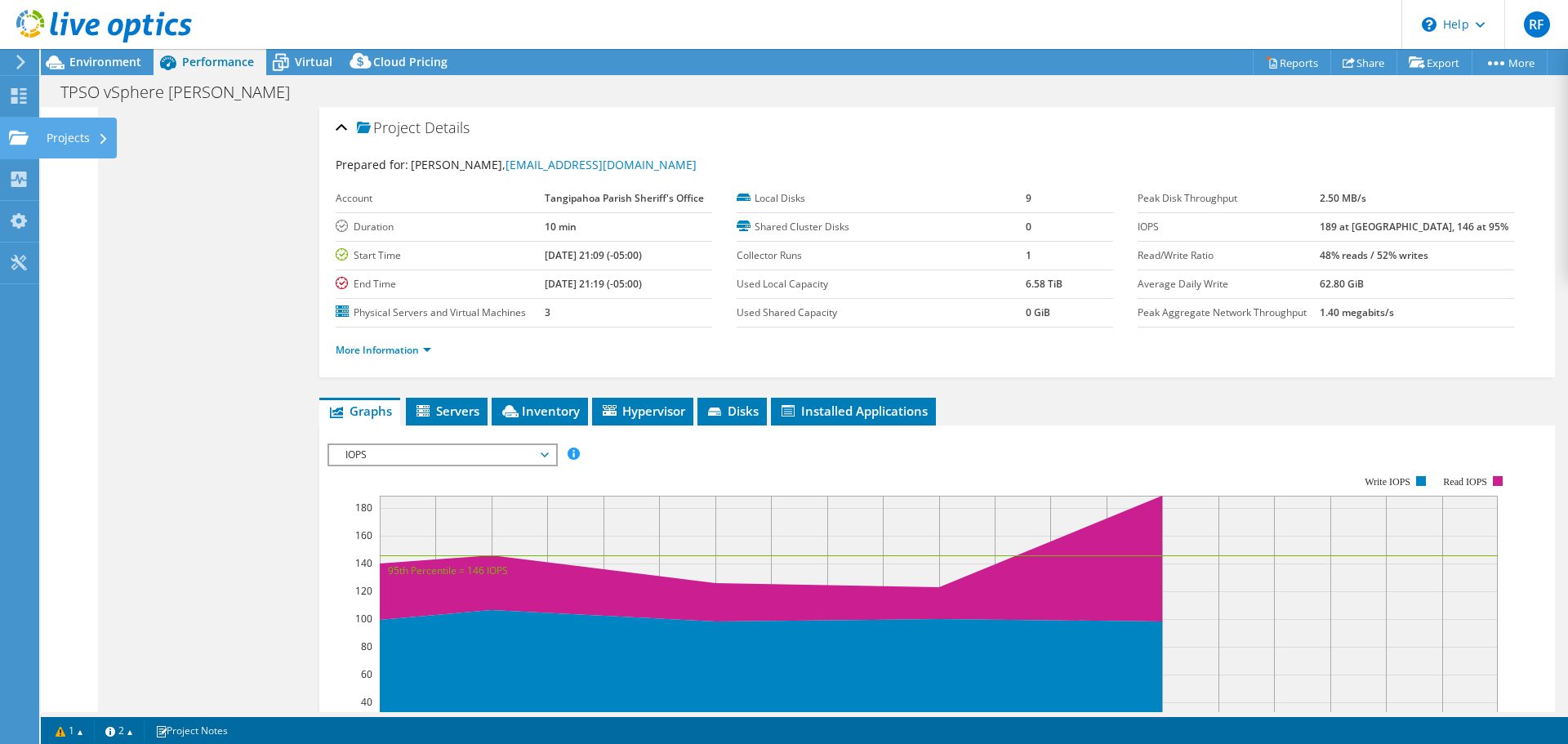
click at [14, 143] on use at bounding box center [18, 136] width 19 height 14
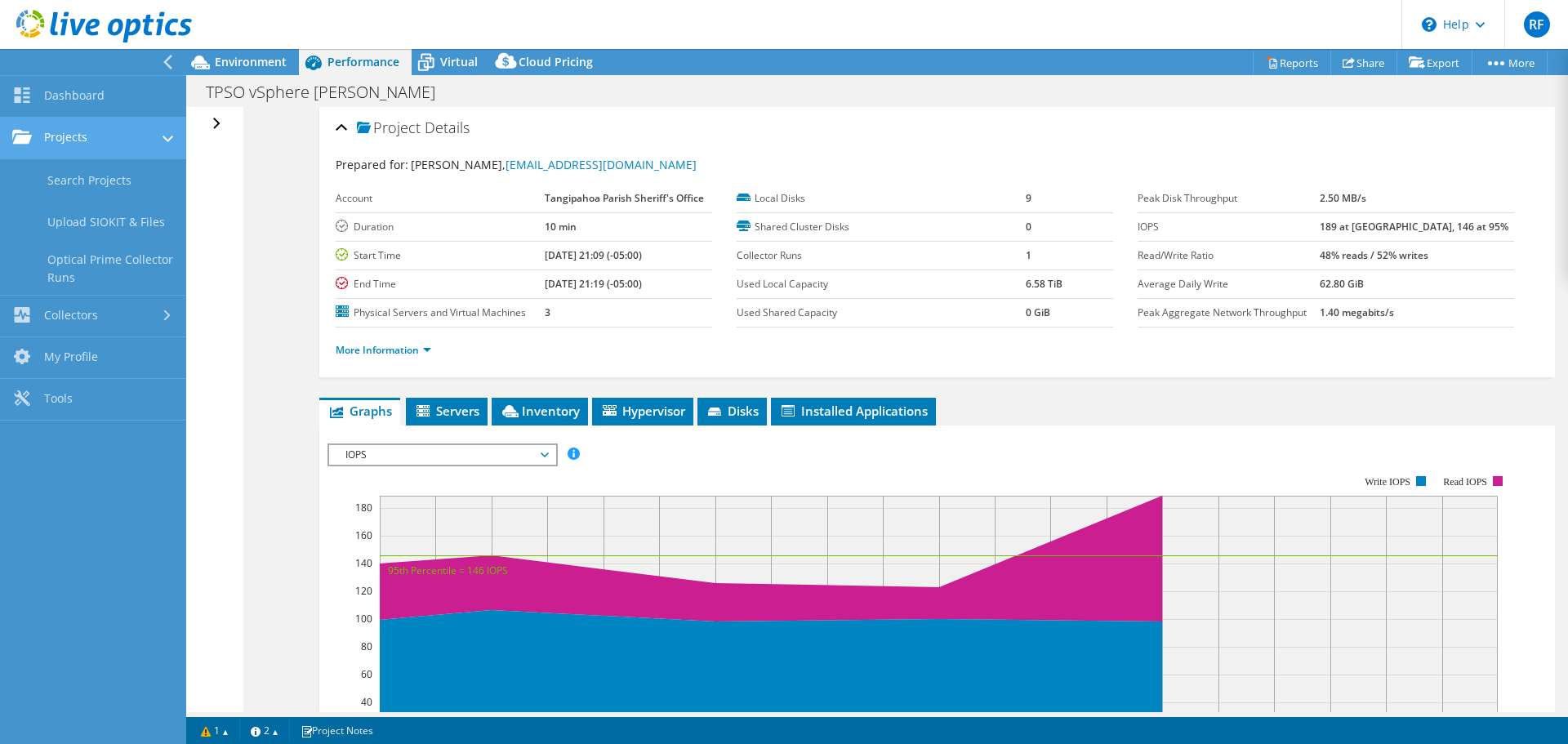
click at [80, 142] on link "Projects" at bounding box center [92, 138] width 186 height 42
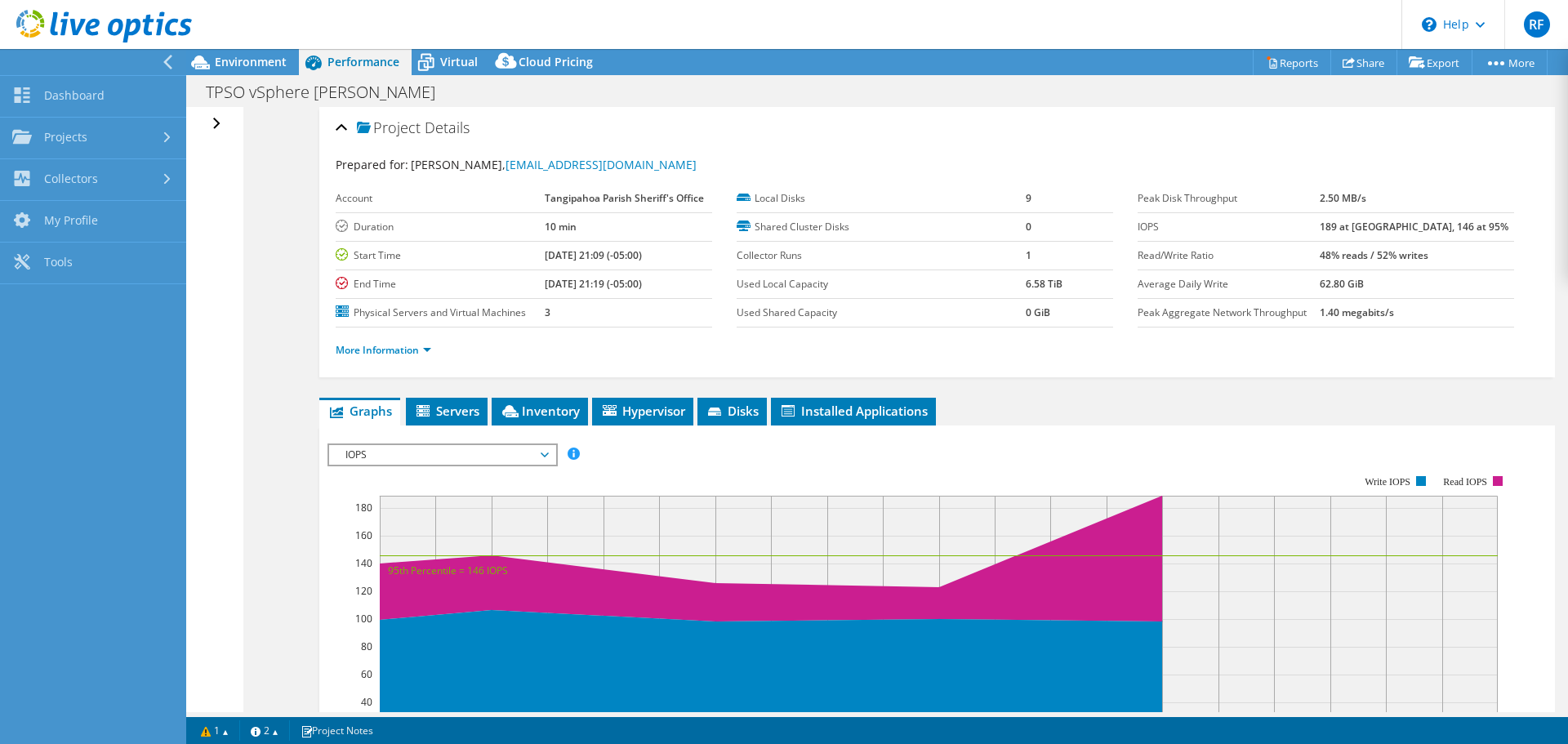
click at [162, 54] on div at bounding box center [96, 27] width 192 height 55
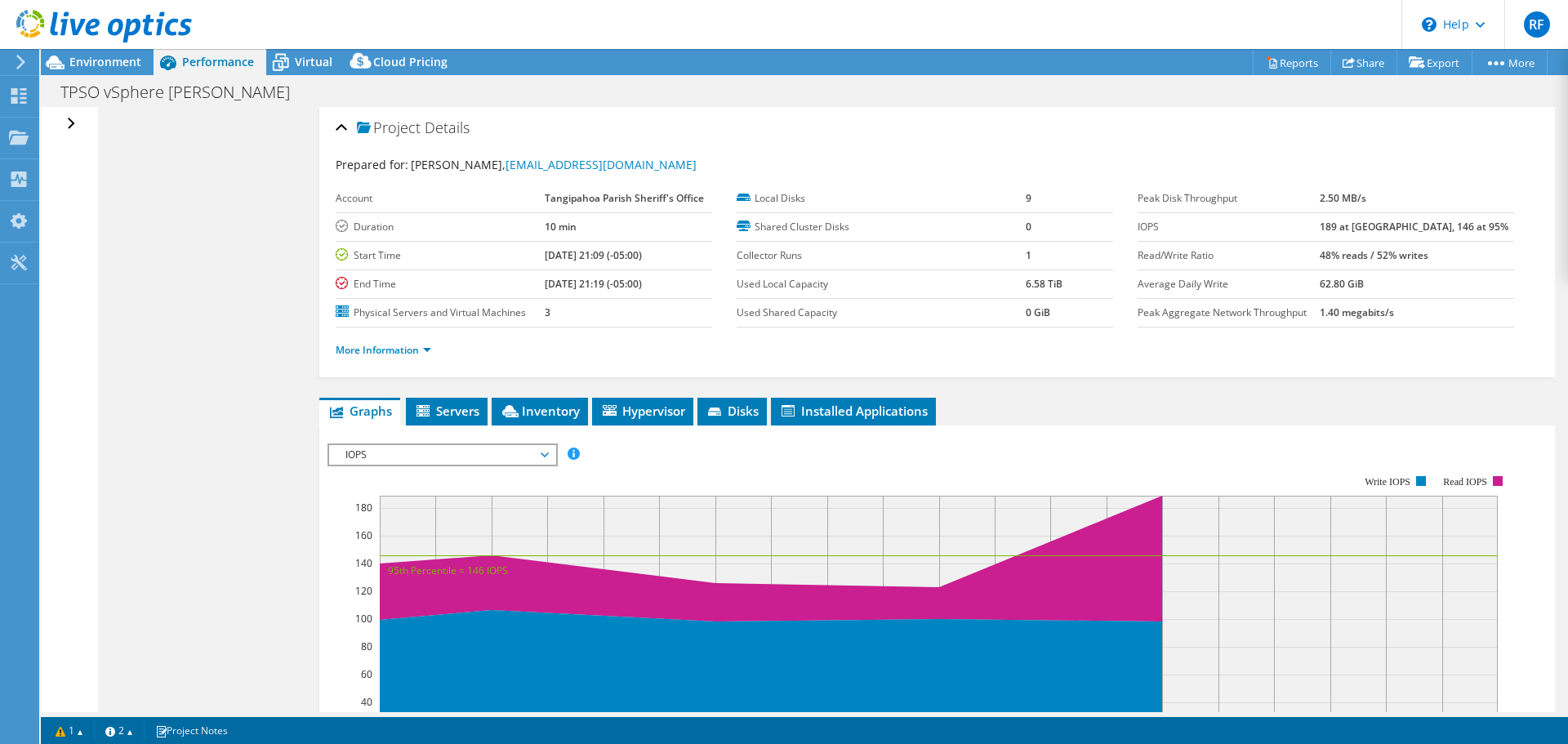
click at [18, 55] on use at bounding box center [21, 62] width 9 height 15
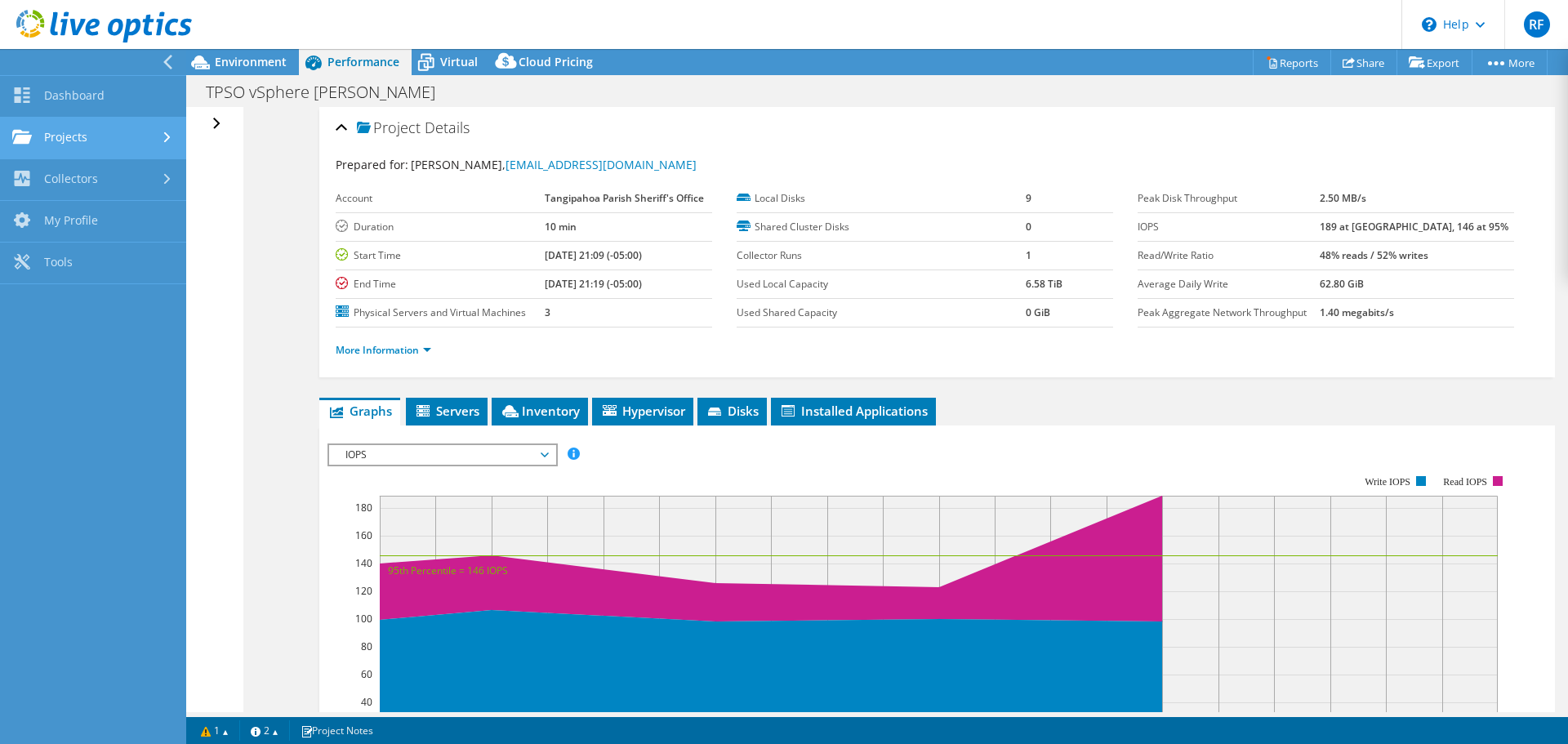
click at [76, 138] on link "Projects" at bounding box center [92, 138] width 186 height 42
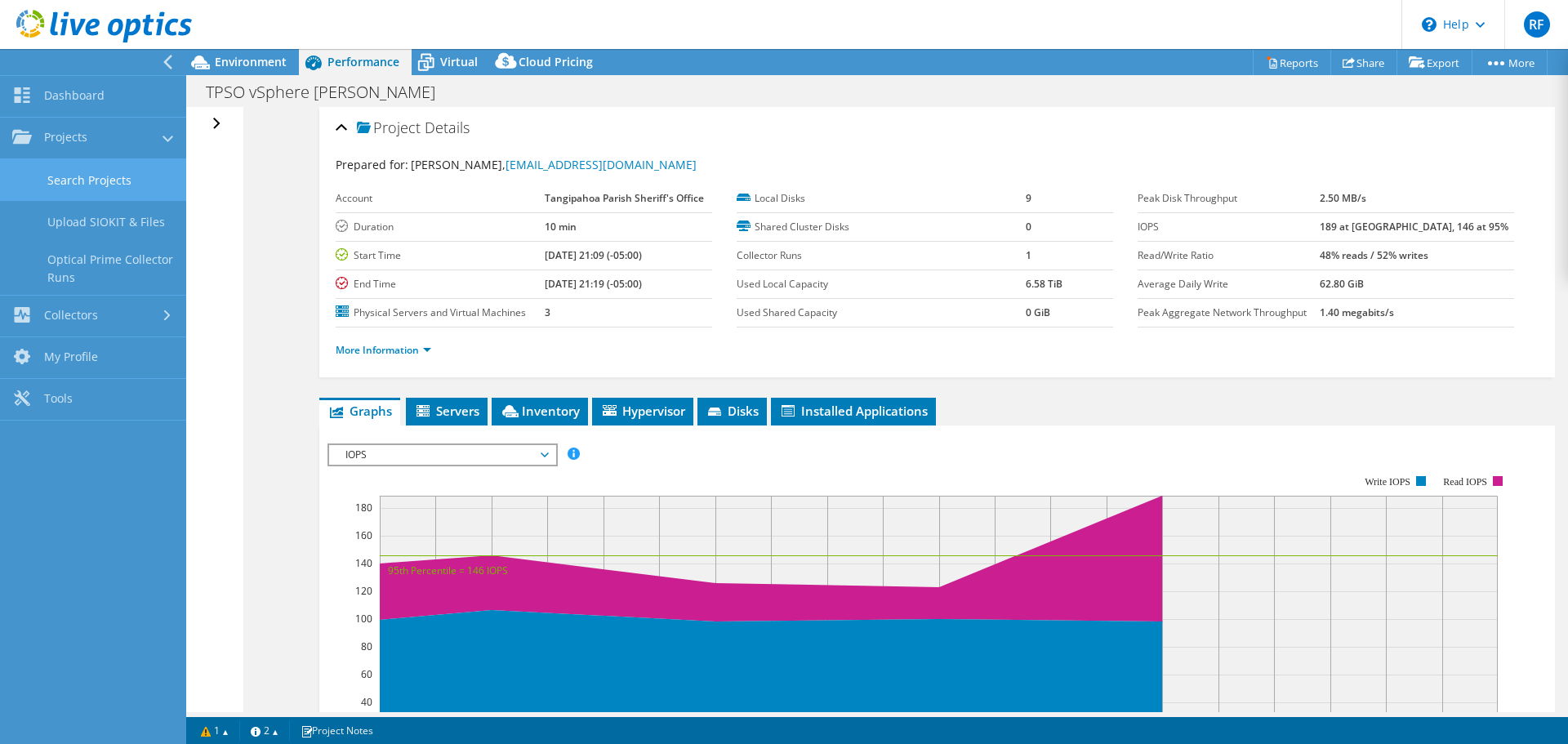
click at [76, 173] on link "Search Projects" at bounding box center [92, 179] width 186 height 42
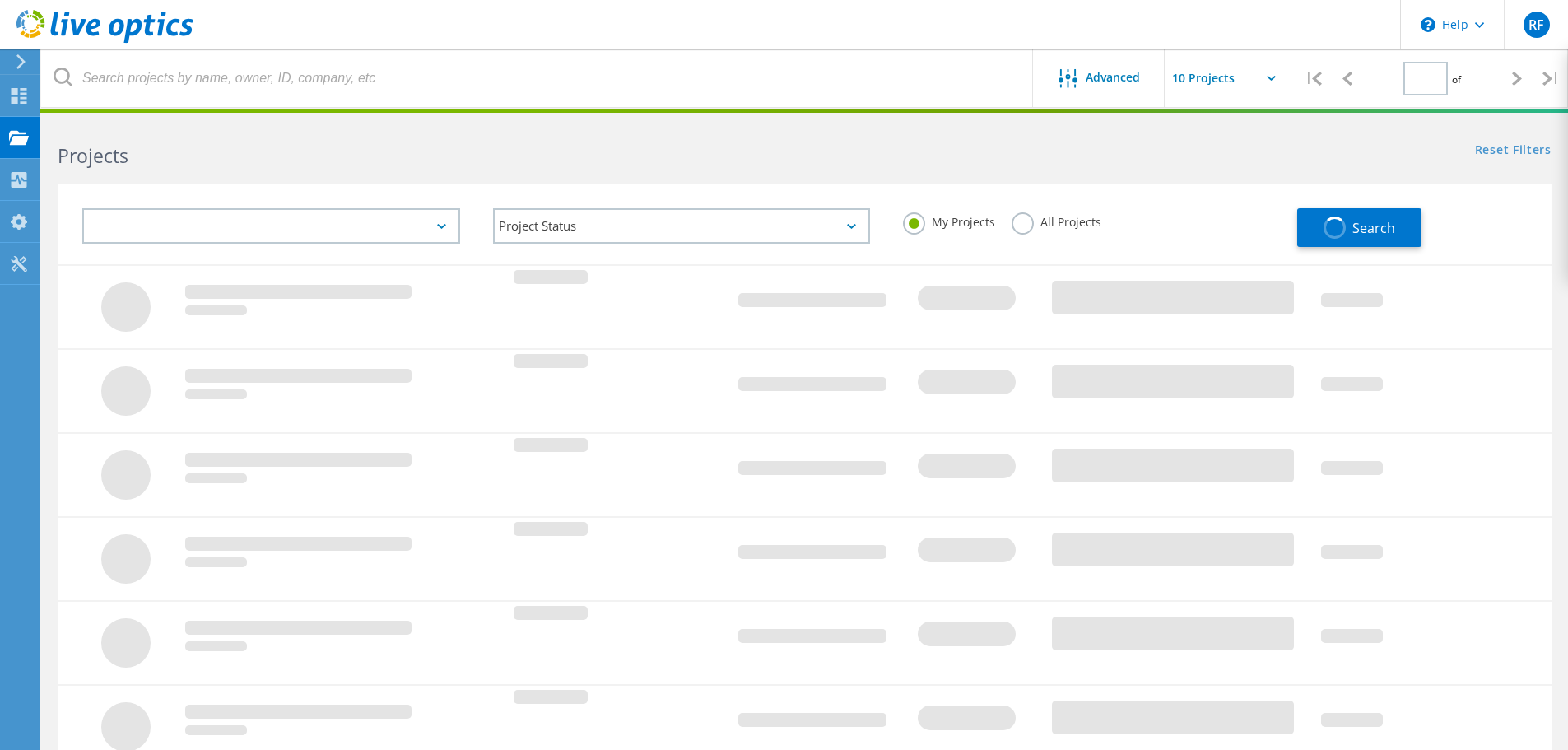
type input "1"
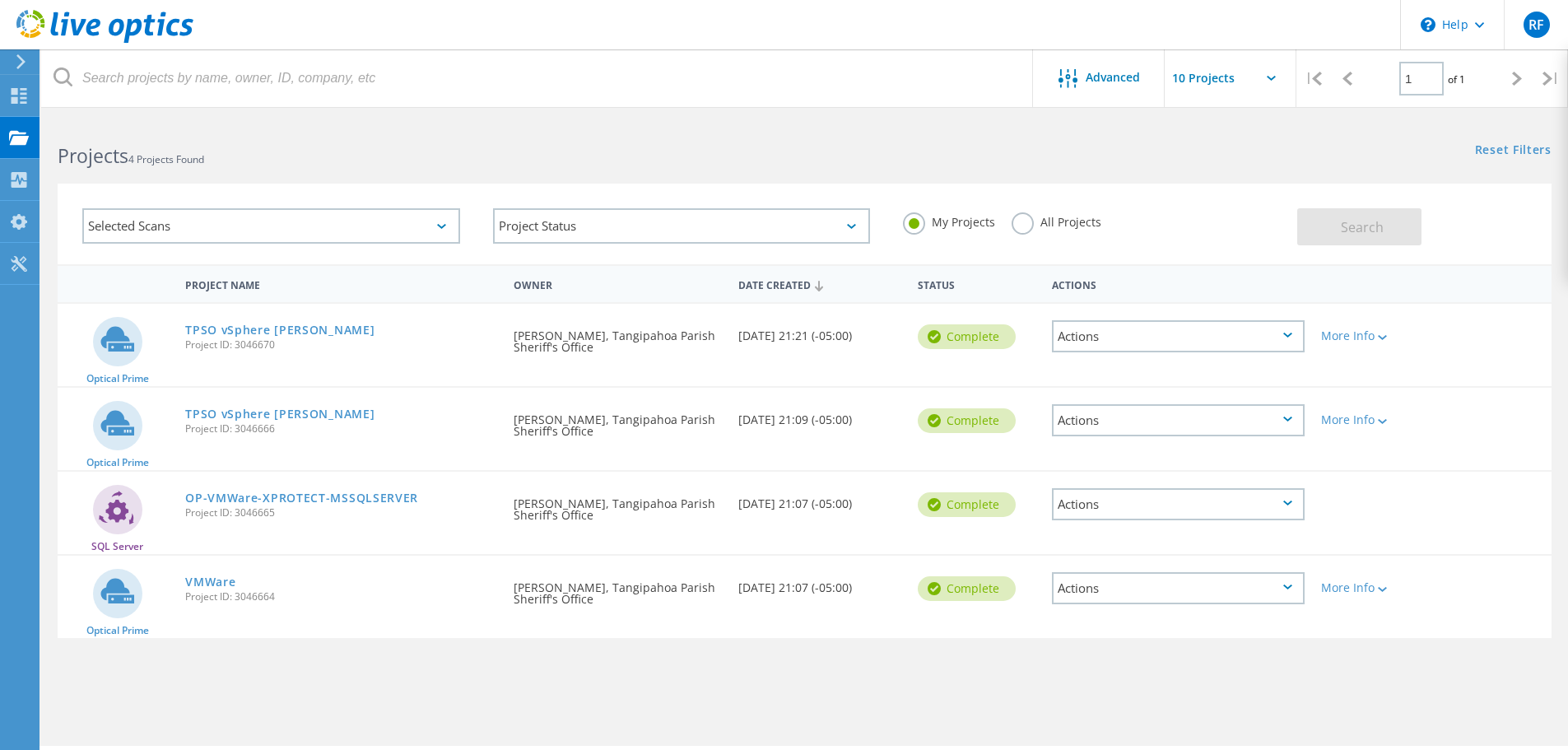
click at [1291, 419] on icon at bounding box center [1288, 418] width 9 height 5
click at [1095, 459] on div "Delete" at bounding box center [1179, 458] width 250 height 25
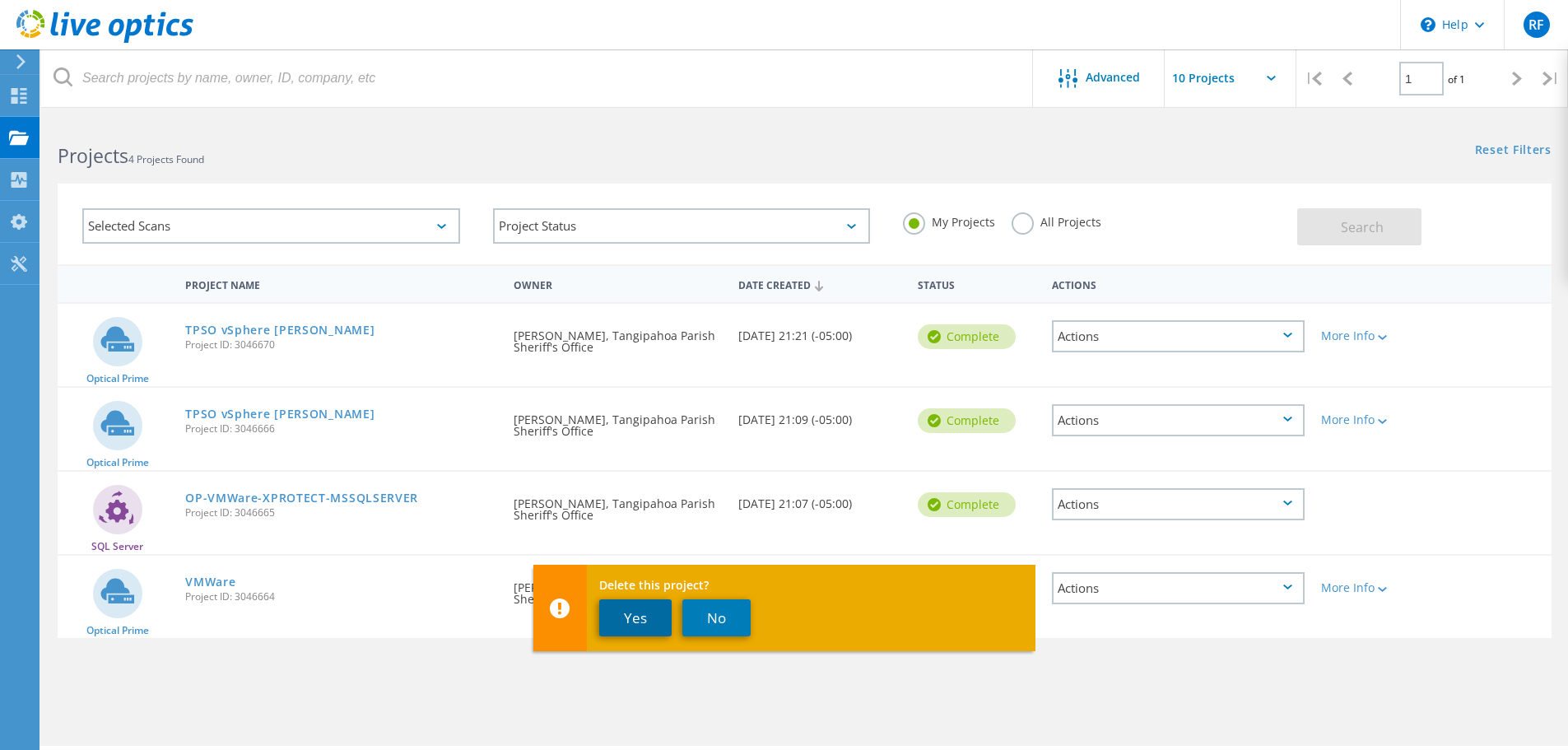
click at [630, 626] on button "Yes" at bounding box center [635, 618] width 73 height 37
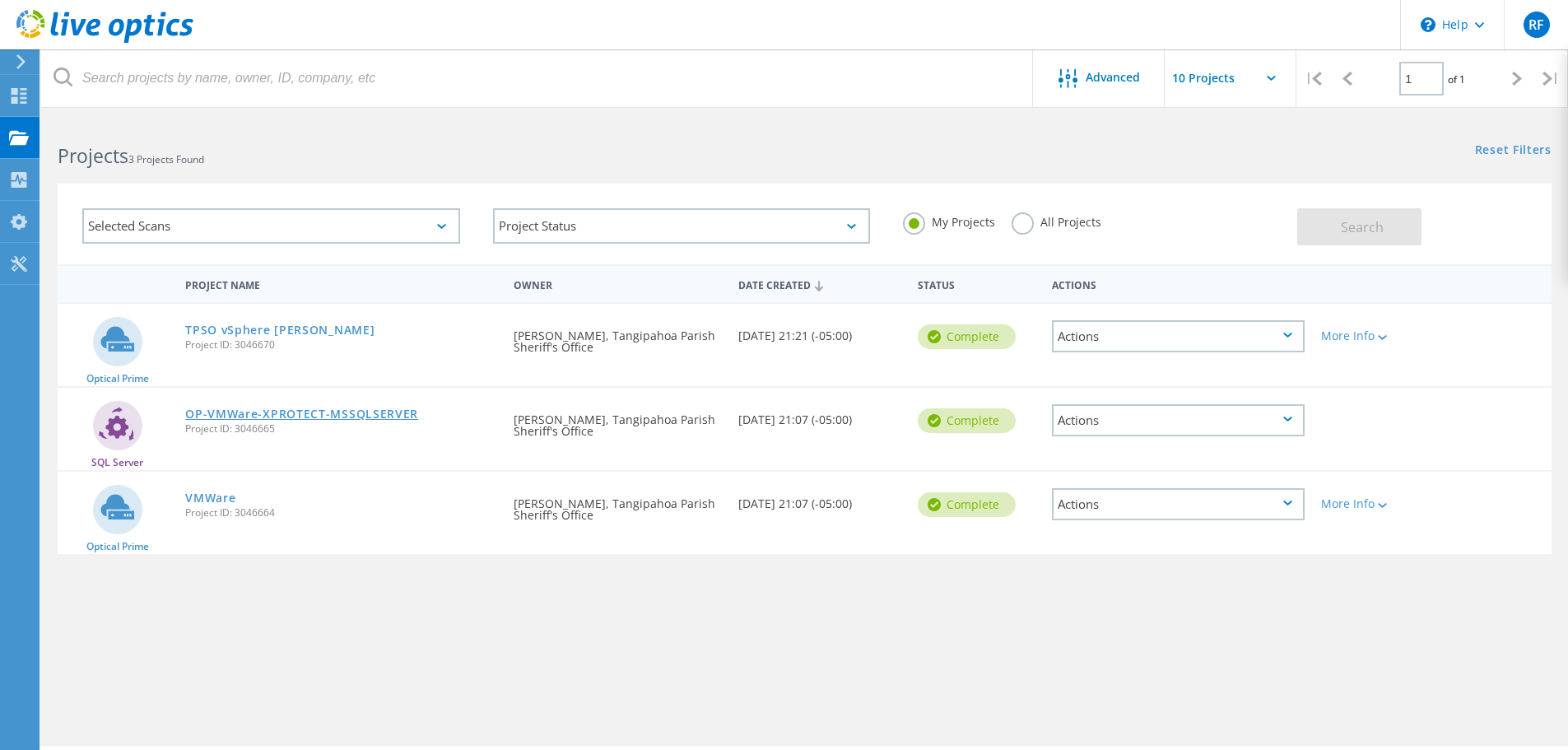
click at [227, 413] on link "OP-VMWare-XPROTECT-MSSQLSERVER" at bounding box center [302, 414] width 233 height 11
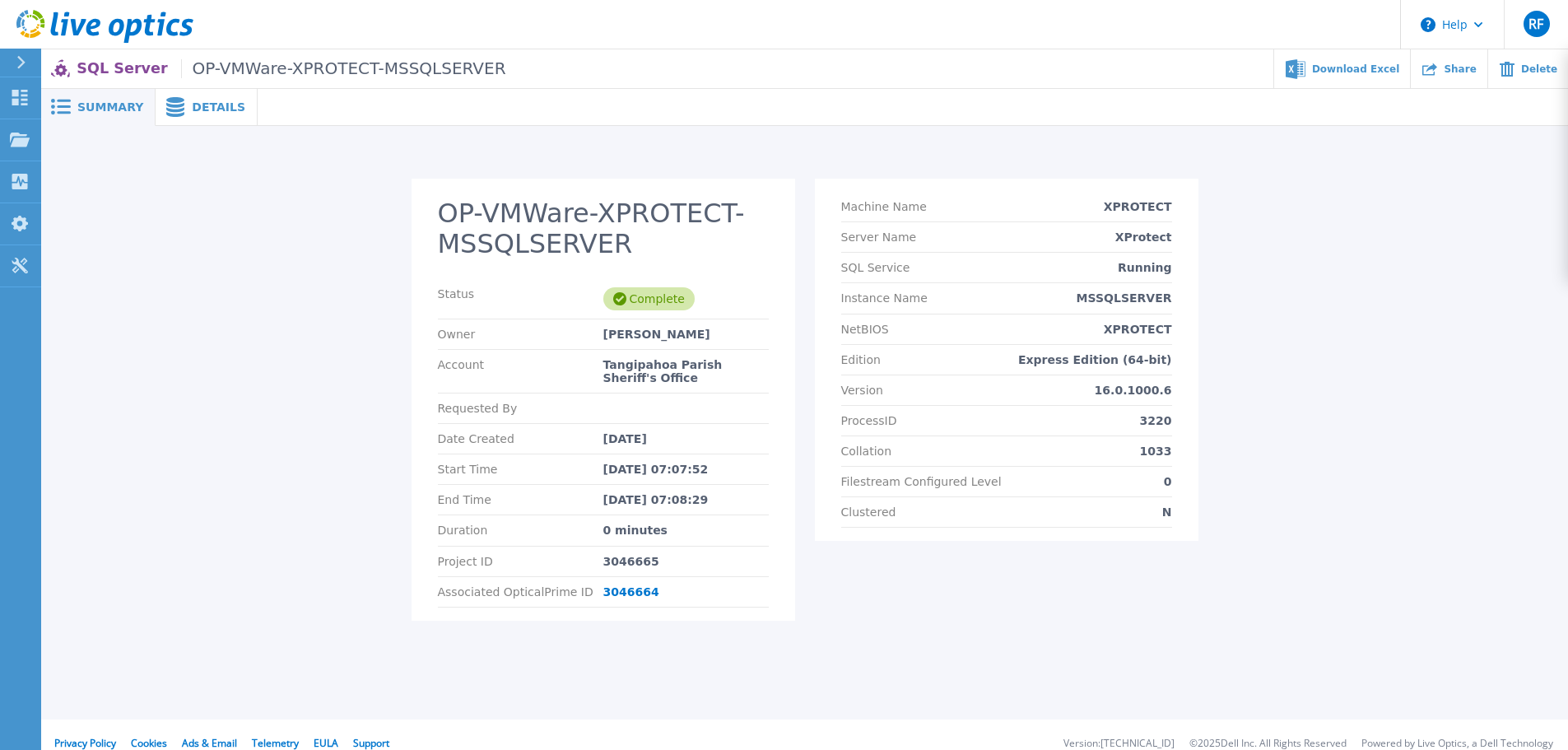
click at [168, 98] on icon at bounding box center [174, 106] width 18 height 20
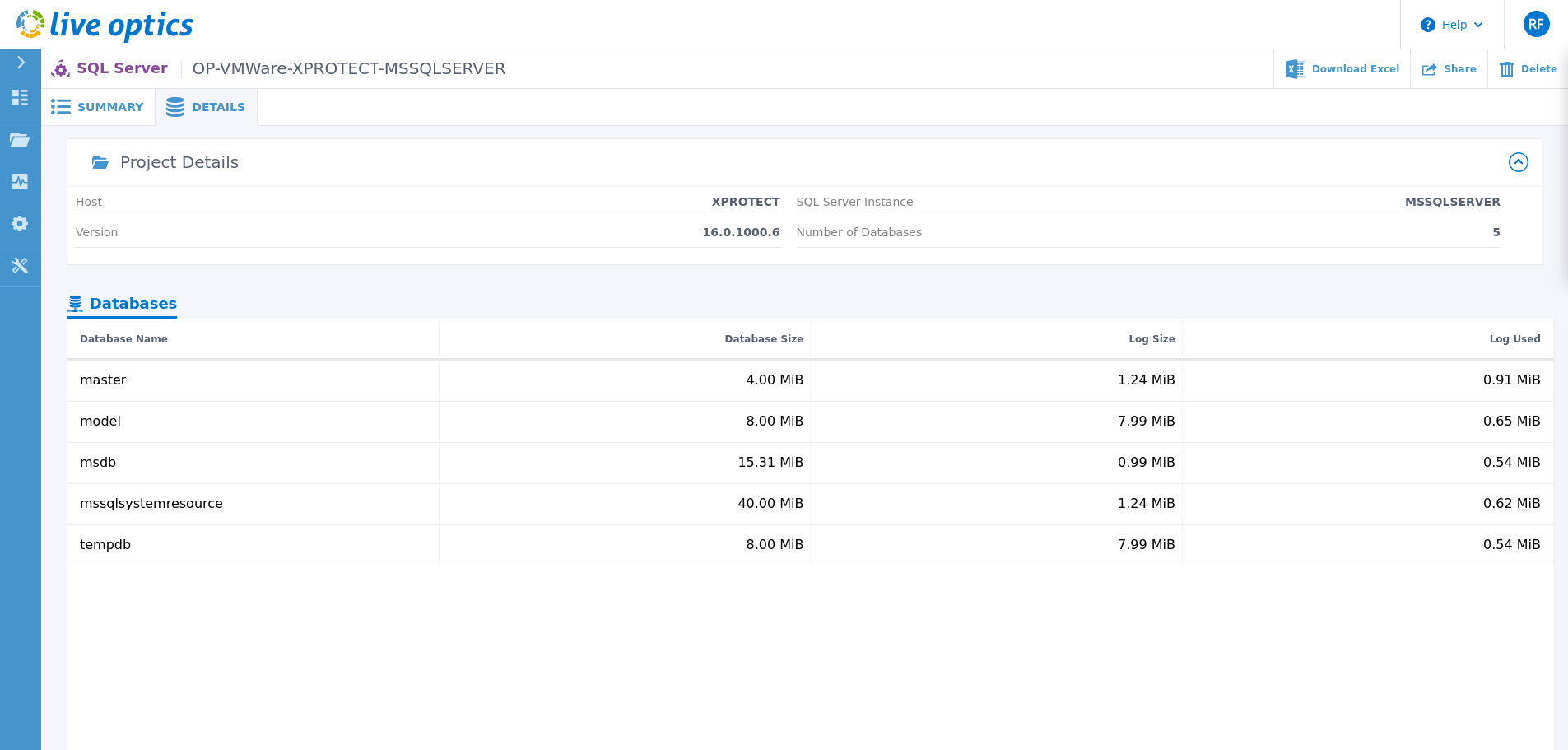
click at [83, 102] on span "Summary" at bounding box center [110, 107] width 66 height 11
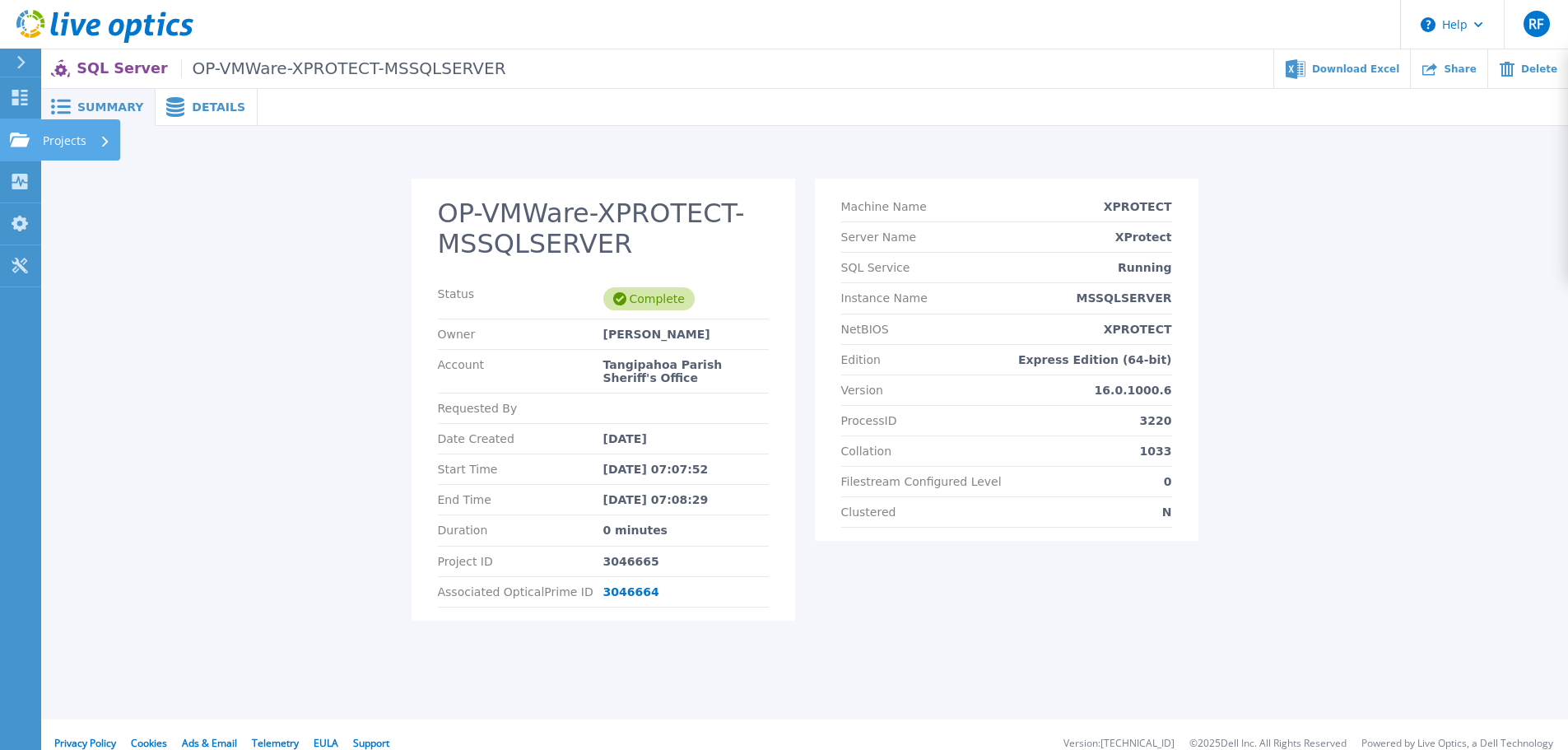
click at [23, 141] on icon at bounding box center [20, 139] width 20 height 14
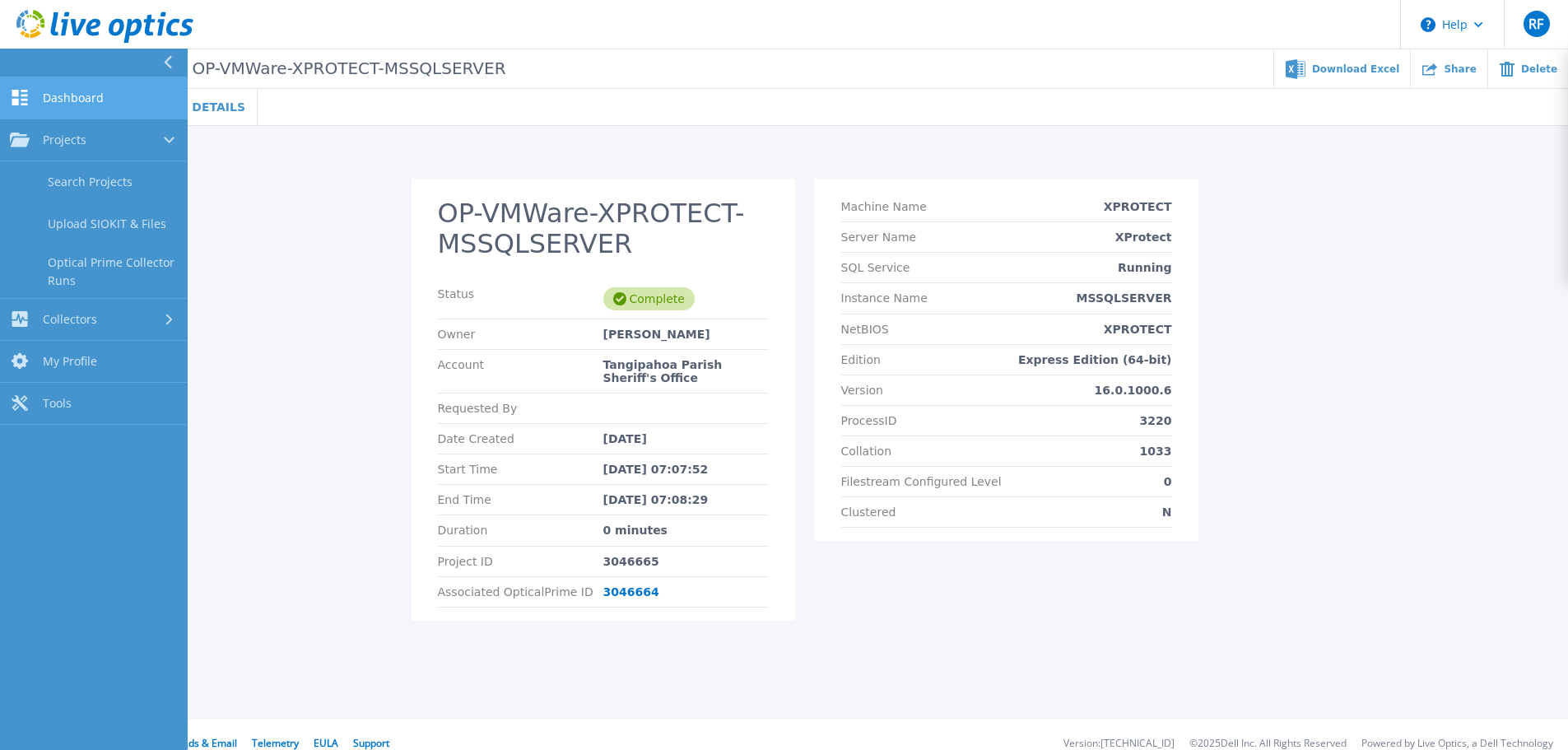
click at [77, 98] on span "Dashboard" at bounding box center [73, 98] width 61 height 15
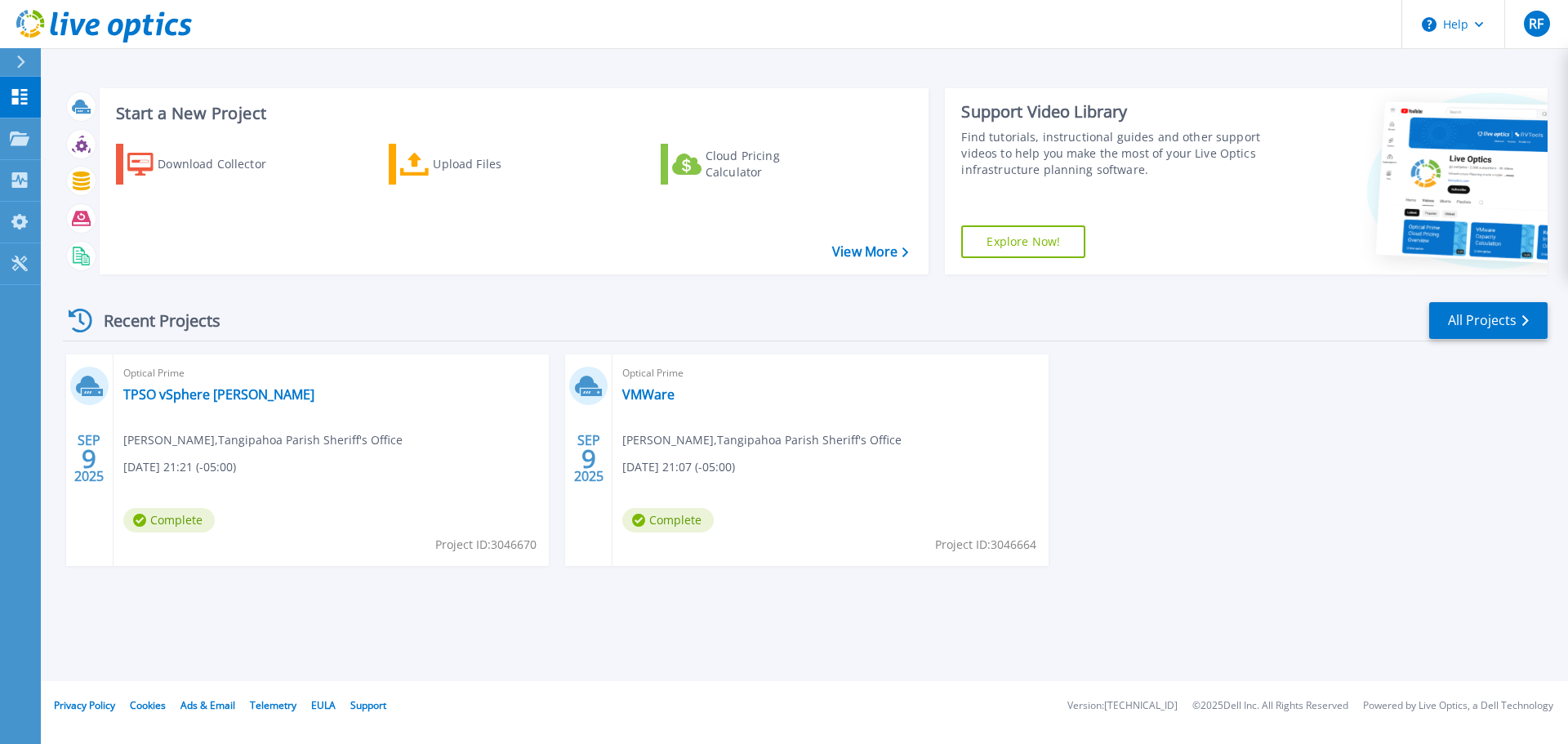
click at [1484, 300] on div "Recent Projects All Projects" at bounding box center [805, 321] width 1485 height 41
click at [1496, 329] on link "All Projects" at bounding box center [1488, 321] width 118 height 37
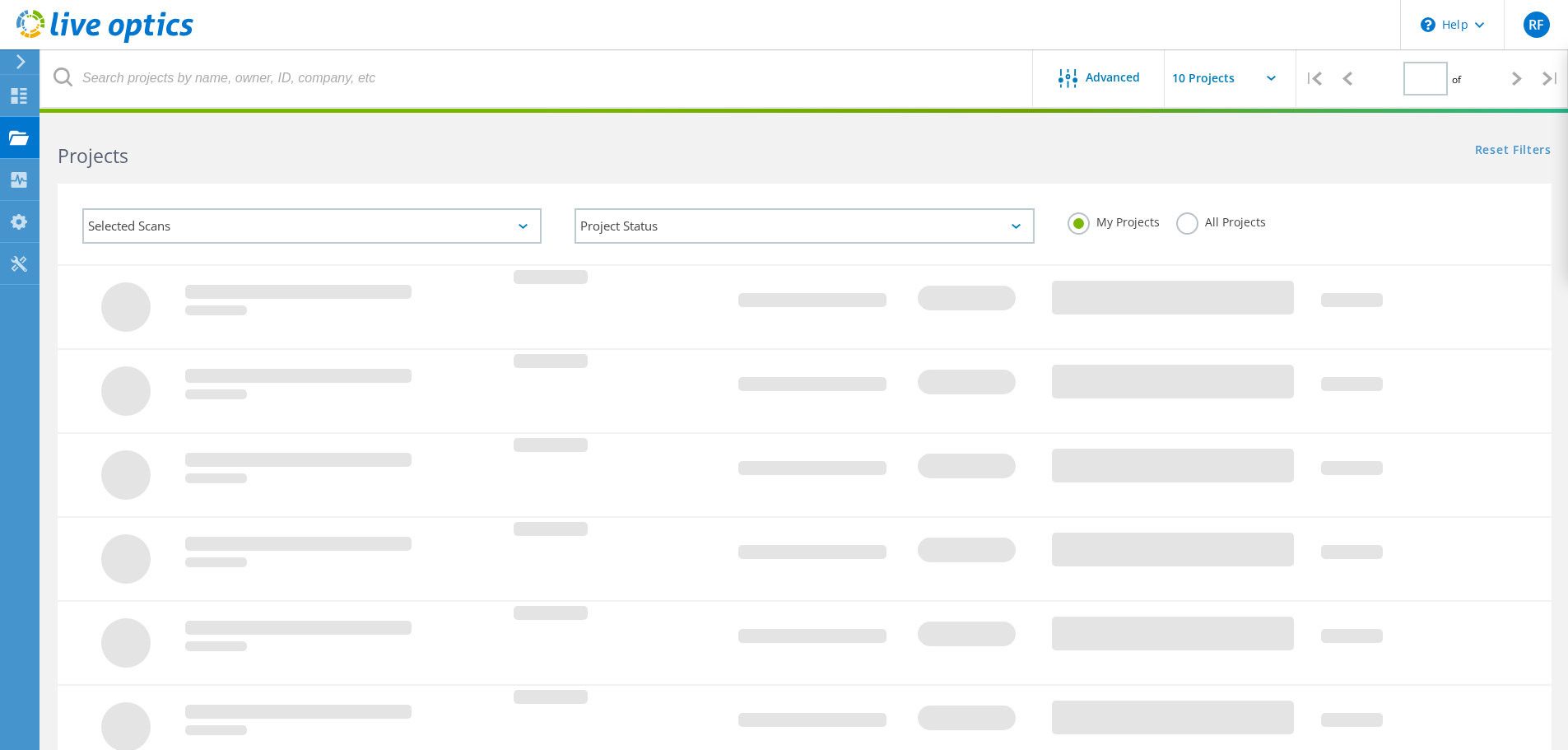
type input "1"
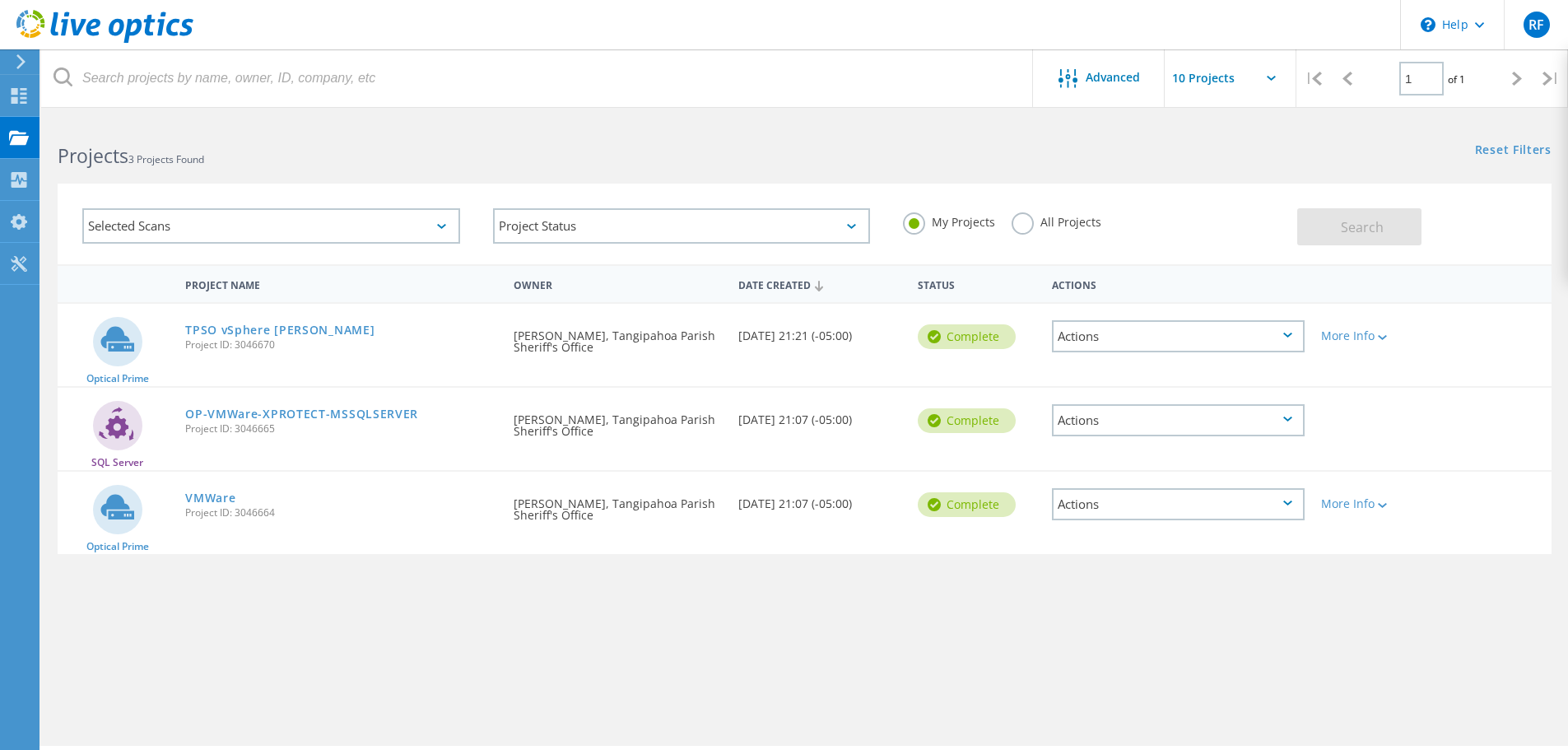
click at [1295, 442] on div "Actions" at bounding box center [1178, 420] width 269 height 65
click at [1289, 428] on div "Actions" at bounding box center [1178, 420] width 252 height 32
click at [1116, 466] on div "Delete" at bounding box center [1179, 458] width 250 height 25
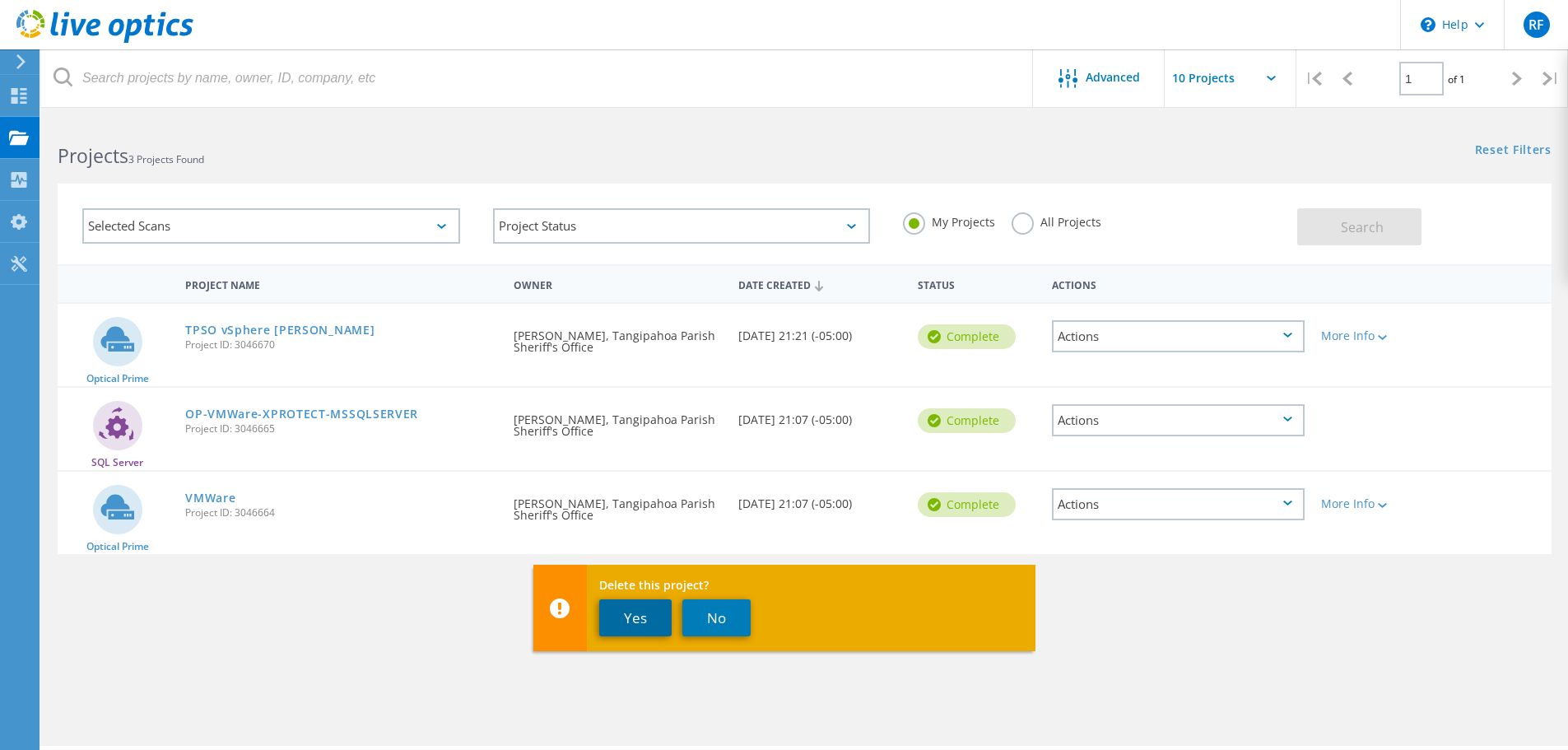
click at [623, 620] on button "Yes" at bounding box center [635, 618] width 73 height 37
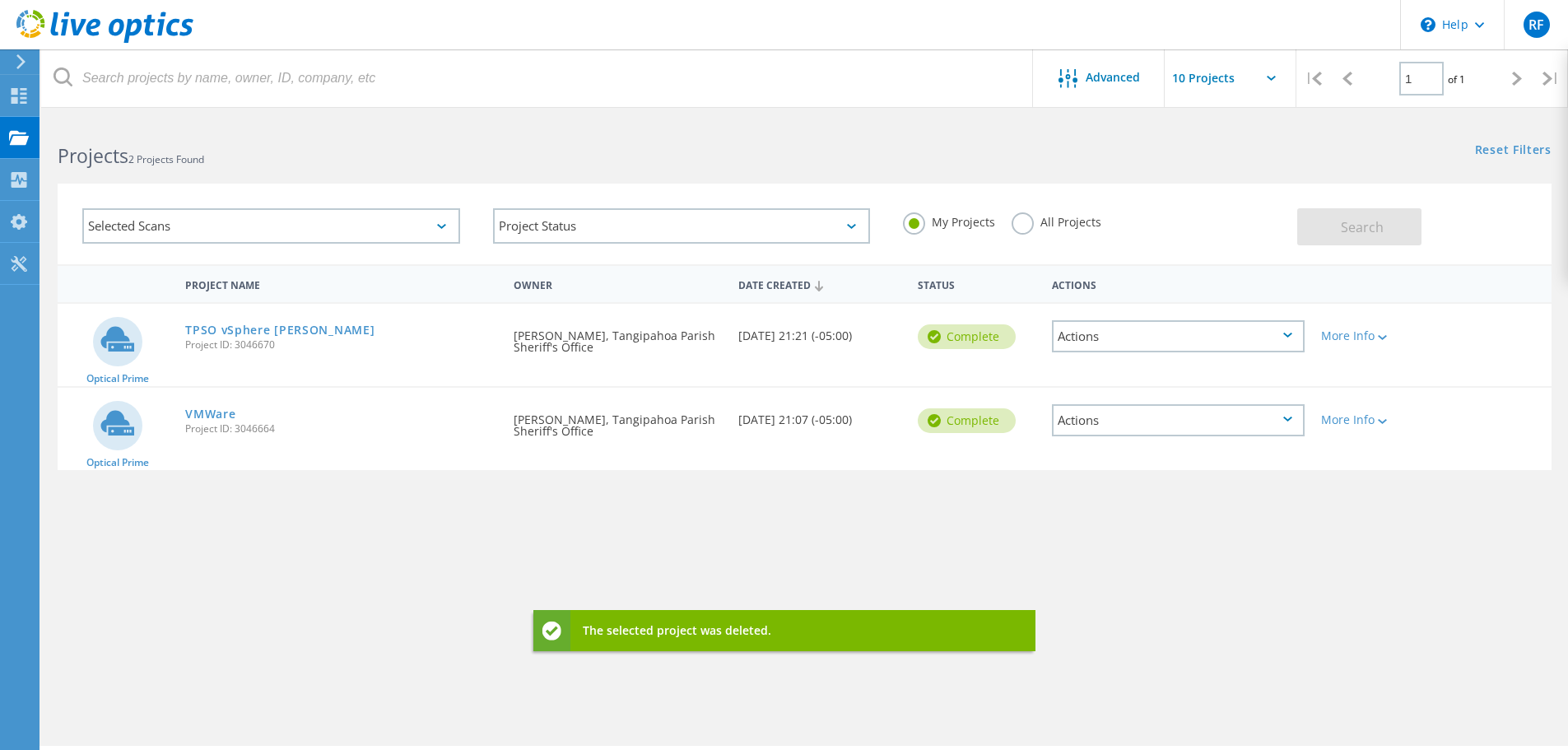
click at [1282, 423] on div "Actions" at bounding box center [1178, 420] width 252 height 32
click at [1085, 460] on div "Delete" at bounding box center [1179, 458] width 250 height 25
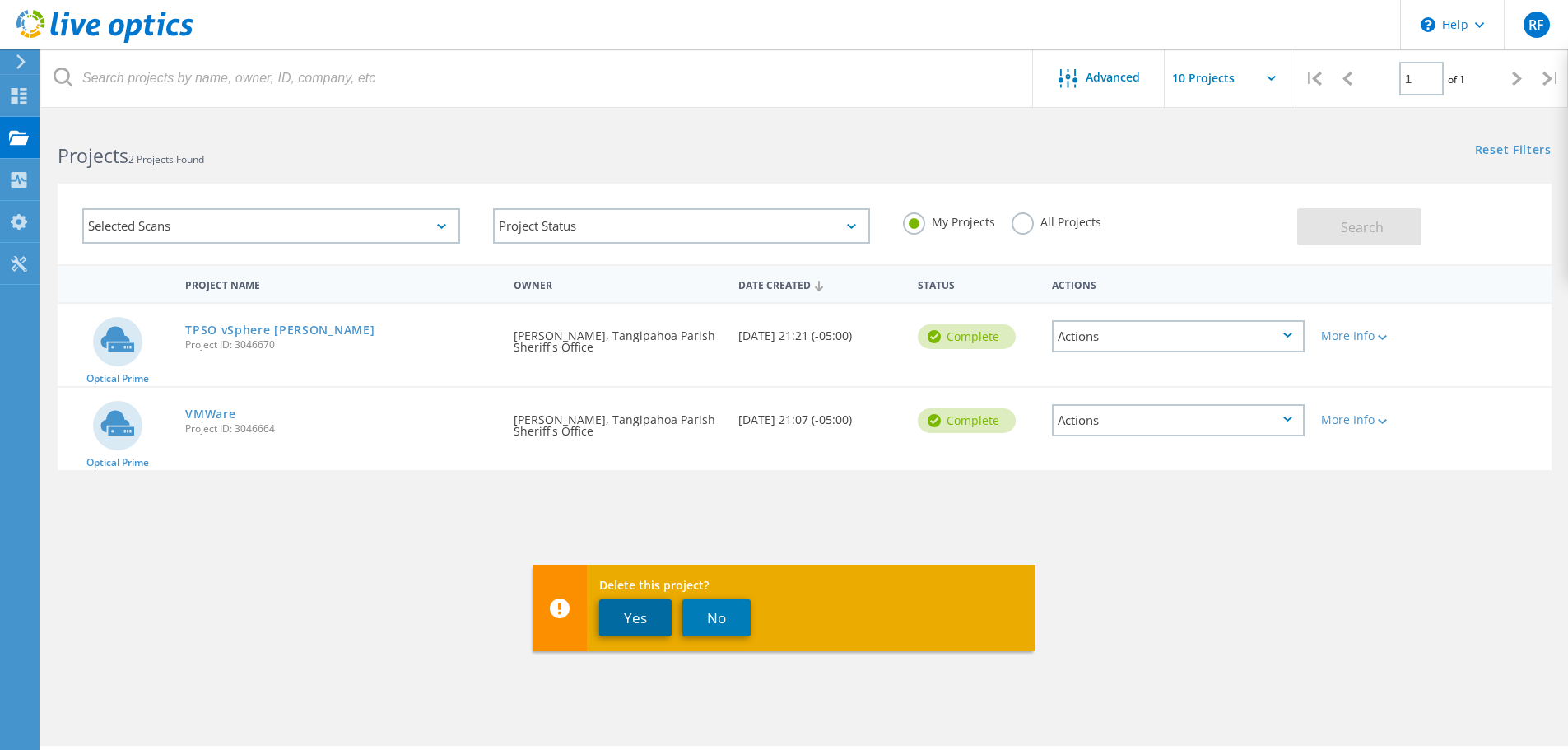
click at [641, 629] on button "Yes" at bounding box center [635, 618] width 73 height 37
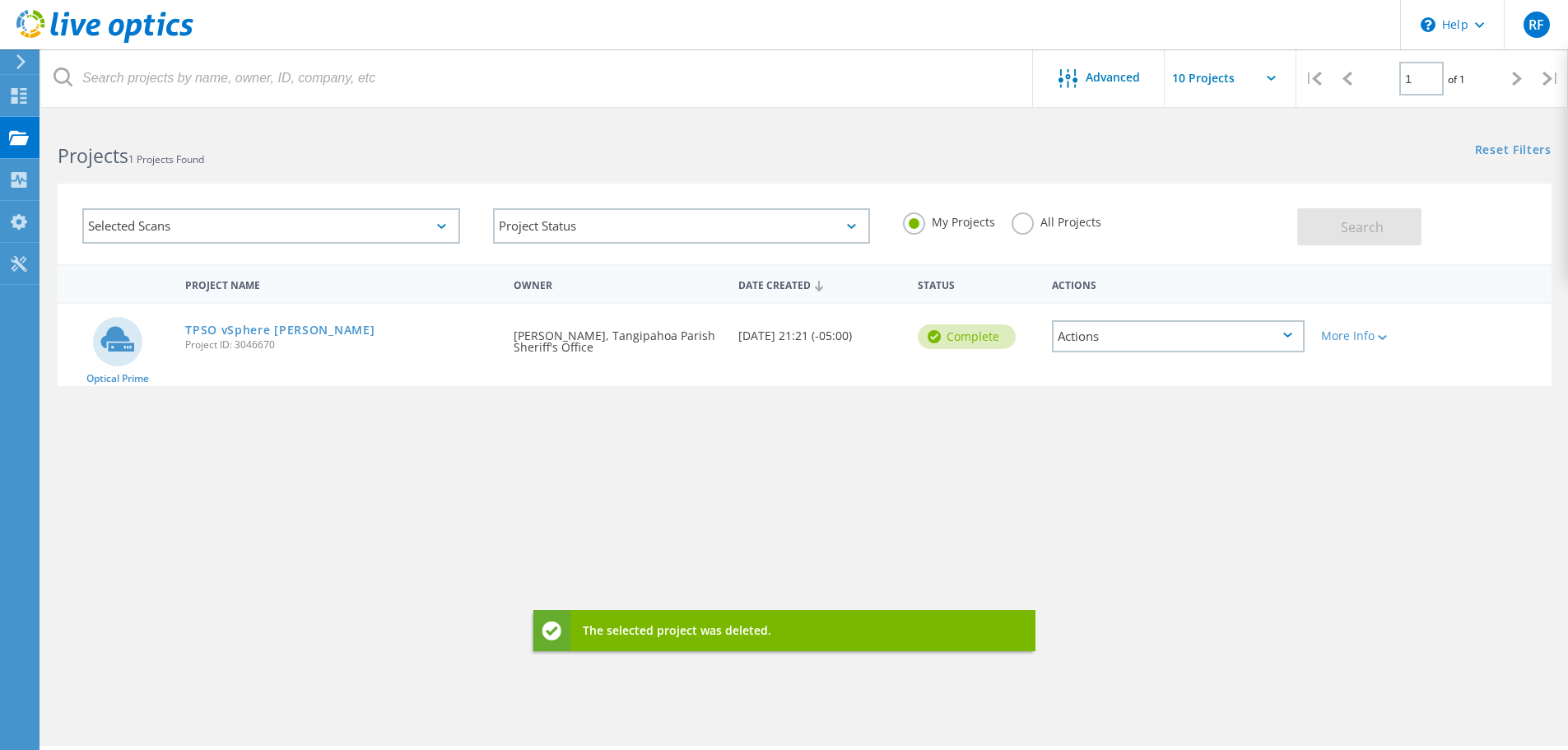
click at [819, 538] on div "Project Name Owner Date Created Status Actions Optical Prime TPSO vSphere Hammo…" at bounding box center [804, 478] width 1493 height 428
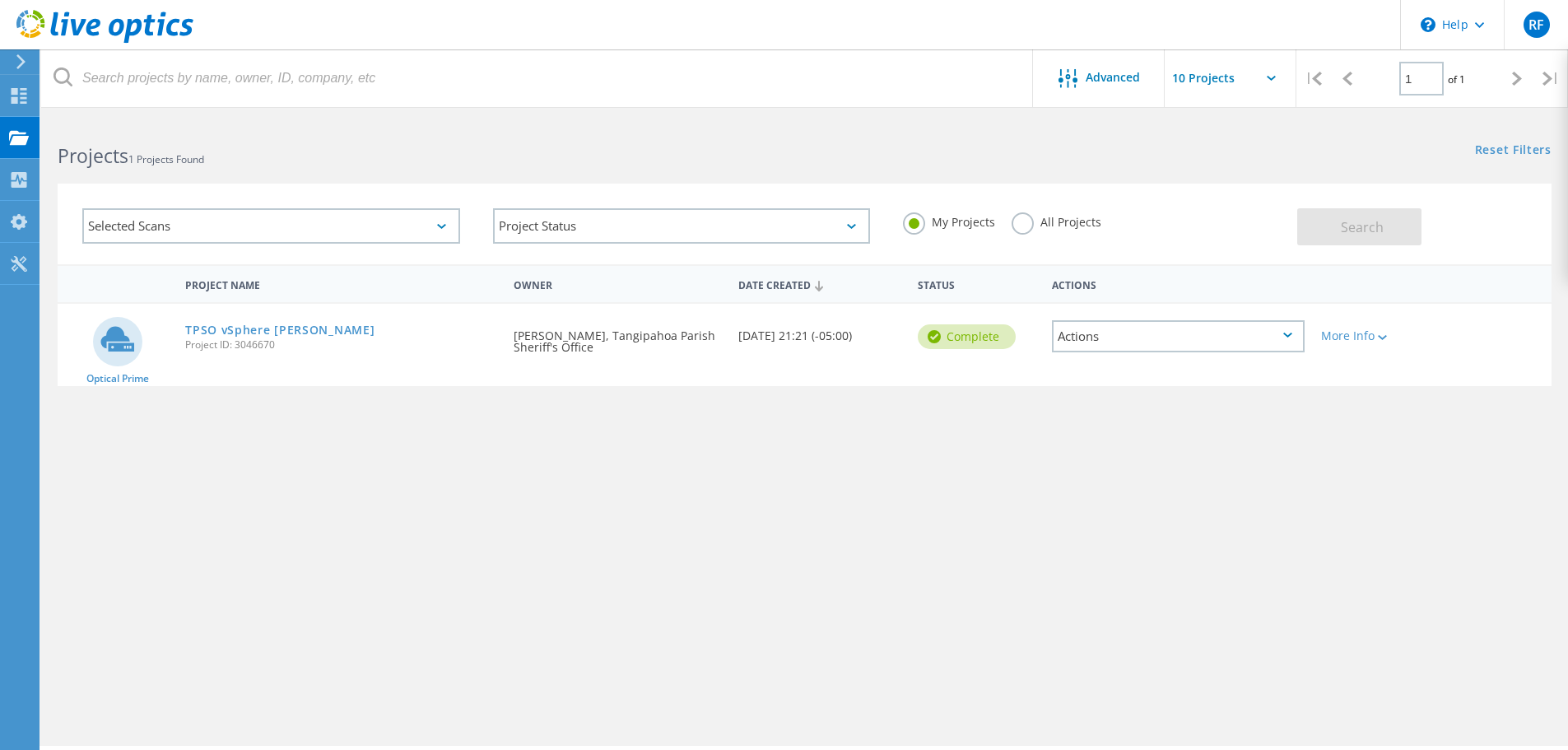
click at [1112, 331] on div "Actions" at bounding box center [1178, 336] width 252 height 32
click at [1112, 349] on div "Share" at bounding box center [1179, 348] width 250 height 25
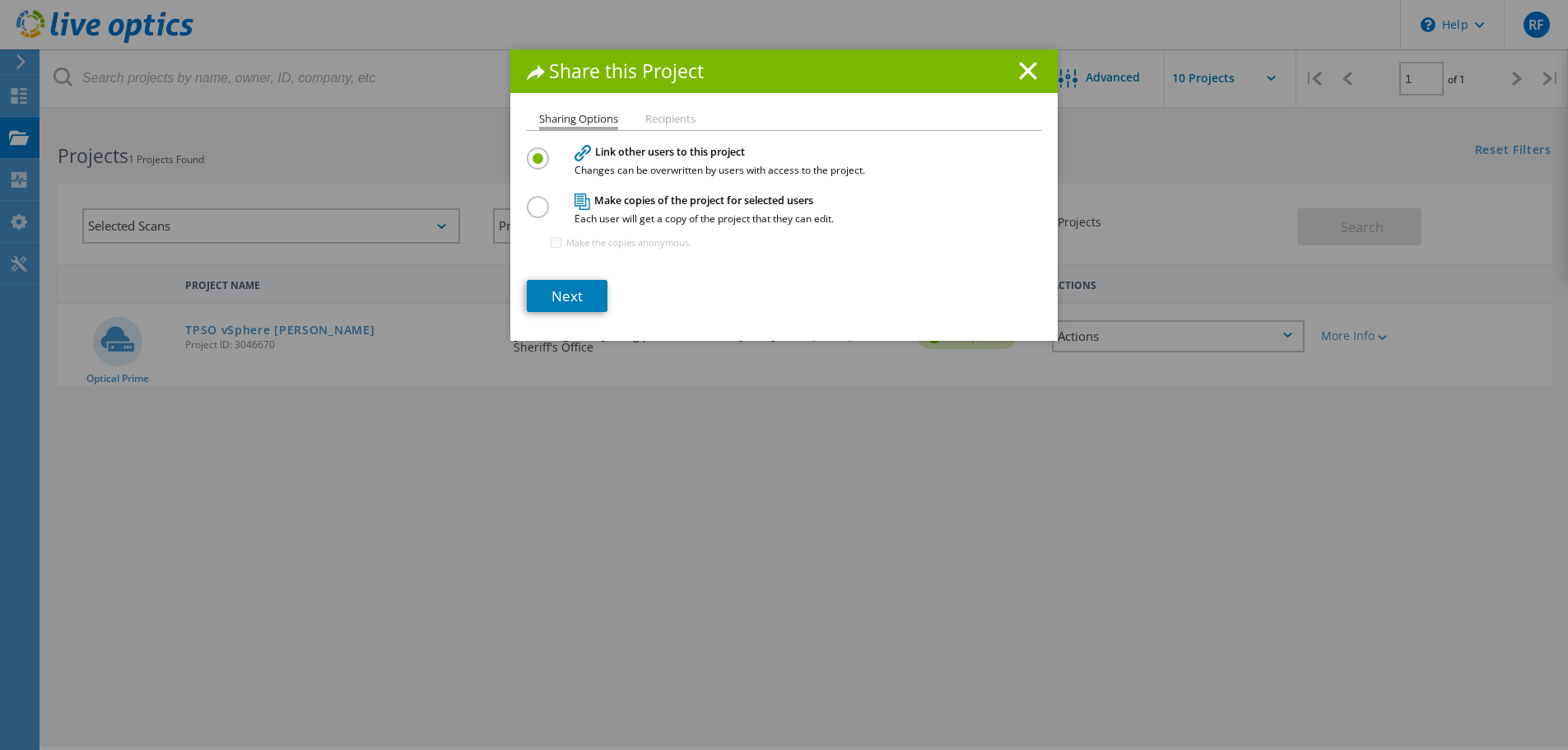
click at [682, 122] on li "Recipients" at bounding box center [671, 120] width 50 height 13
click at [653, 122] on li "Recipients" at bounding box center [671, 120] width 50 height 13
click at [576, 115] on li "Sharing Options" at bounding box center [579, 122] width 79 height 17
click at [1019, 69] on icon at bounding box center [1028, 70] width 18 height 18
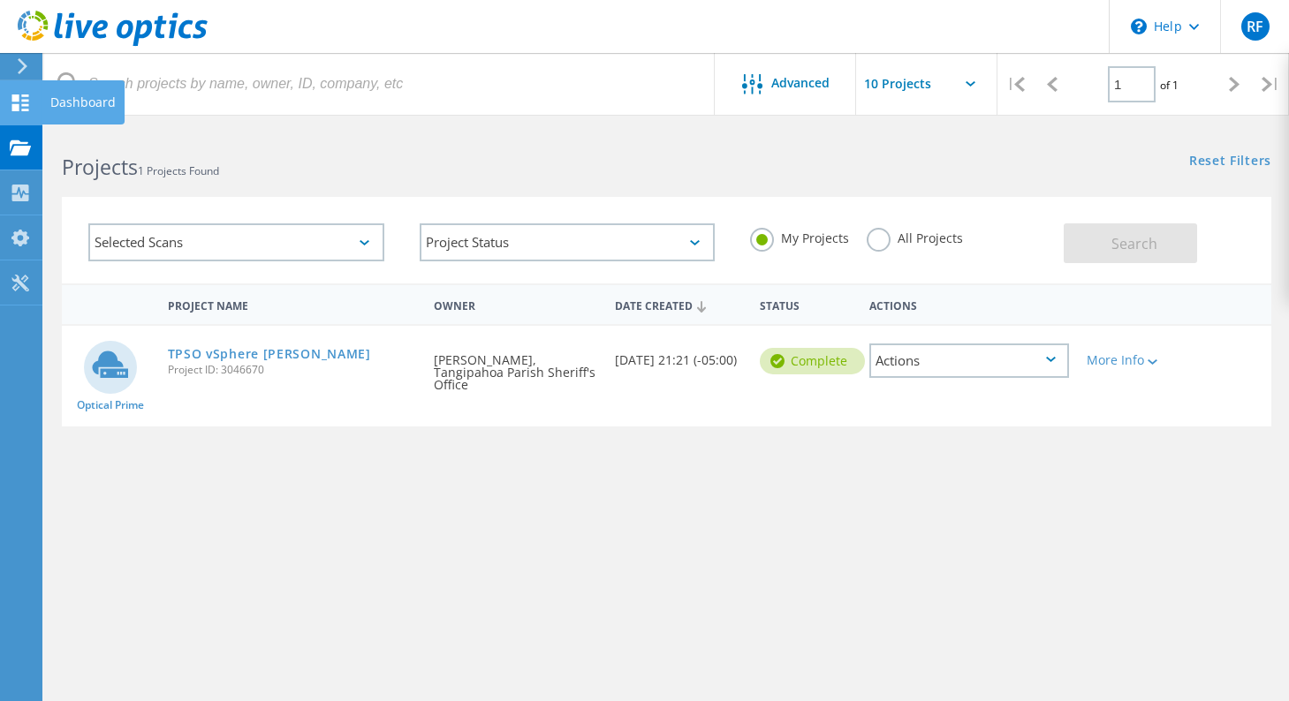
click at [11, 147] on use at bounding box center [20, 147] width 21 height 15
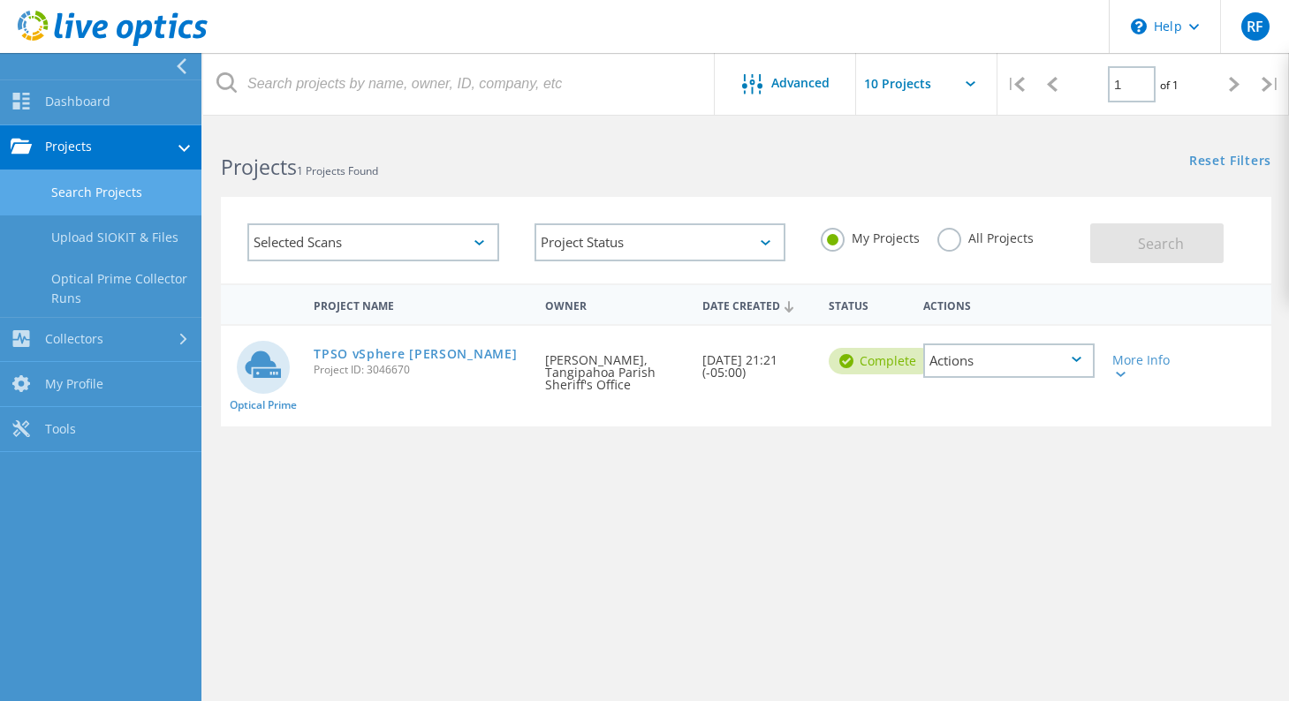
click at [67, 140] on link "Projects" at bounding box center [100, 147] width 201 height 45
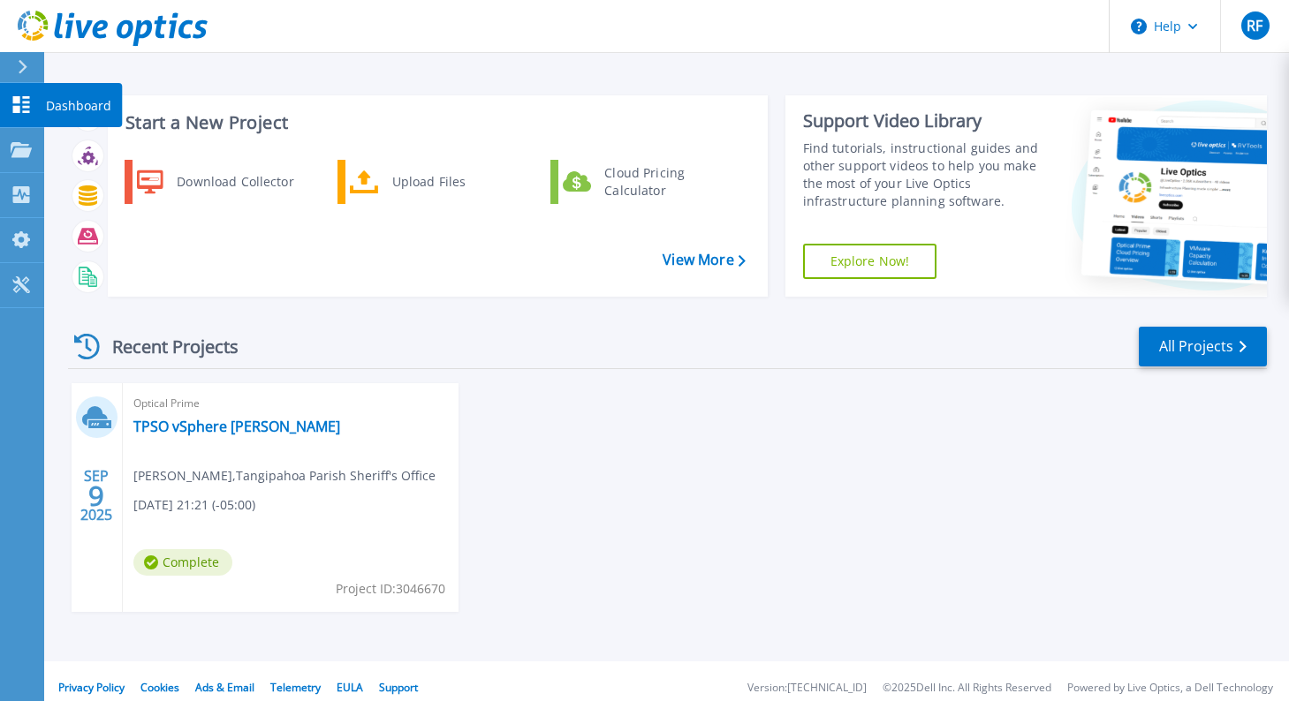
click at [22, 103] on icon at bounding box center [21, 104] width 21 height 17
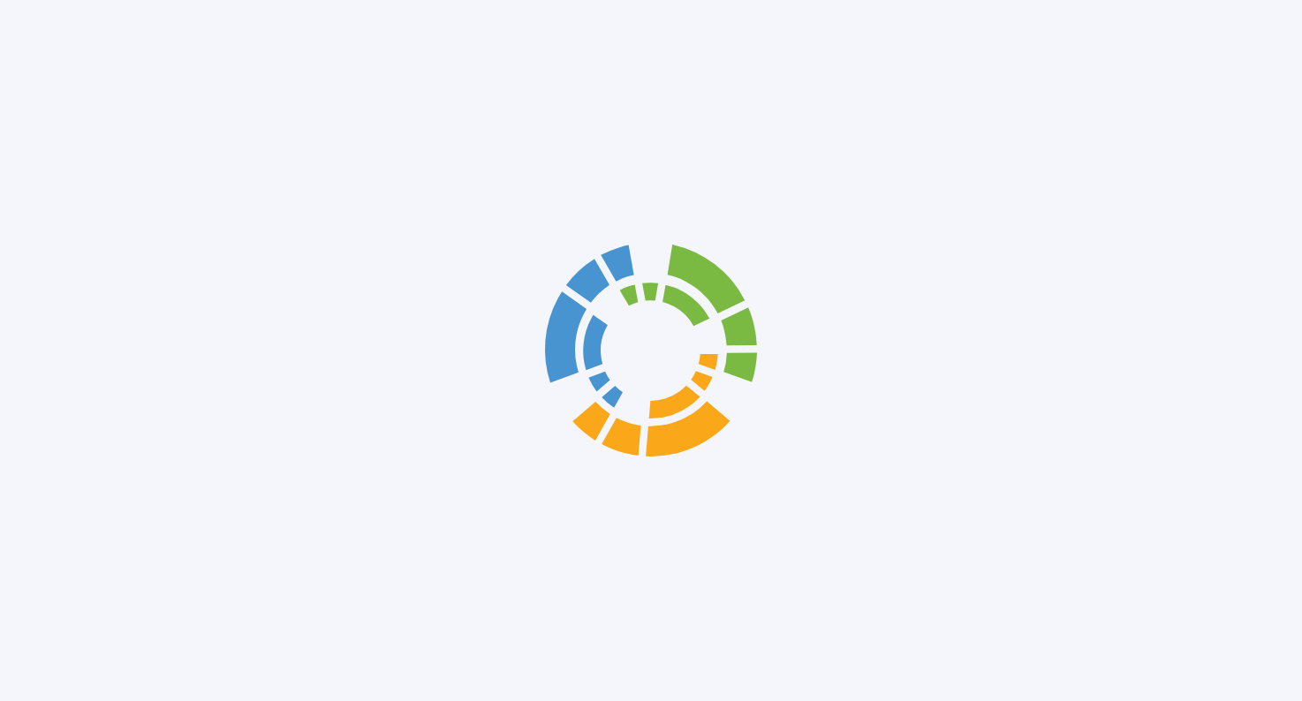
click at [20, 65] on div at bounding box center [651, 350] width 1302 height 701
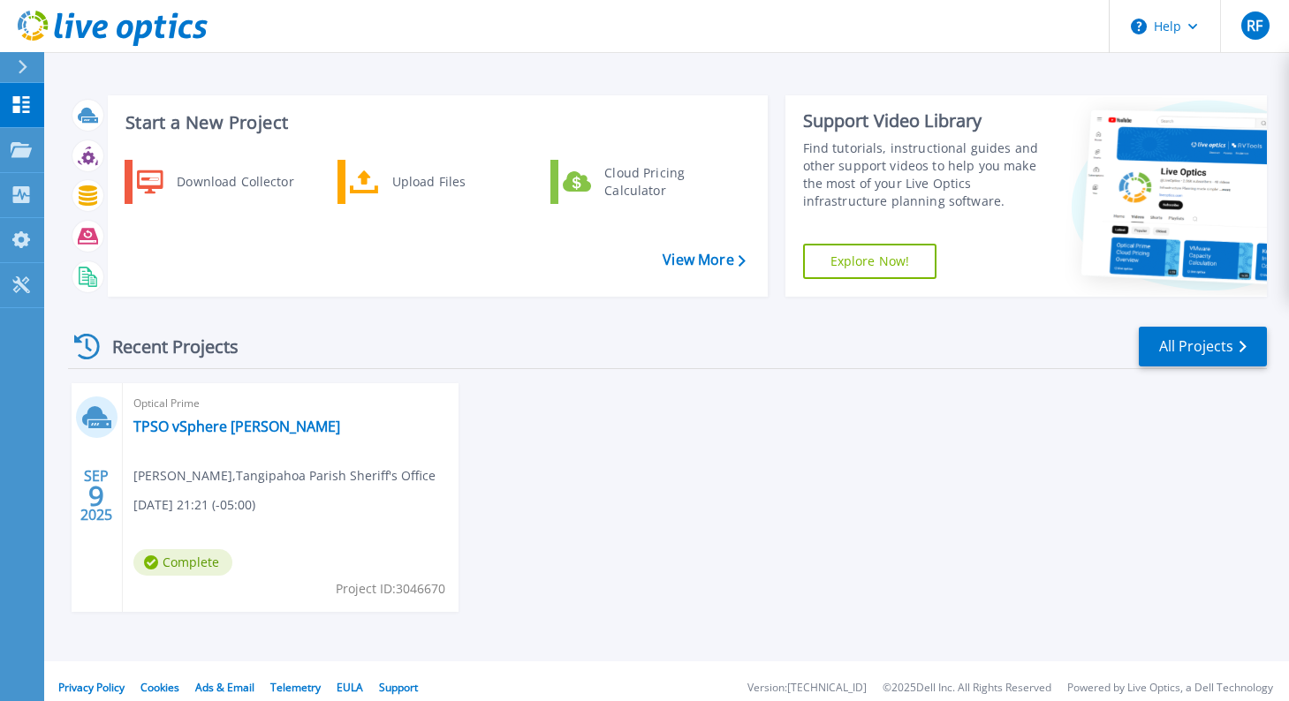
click at [20, 65] on icon at bounding box center [23, 67] width 10 height 14
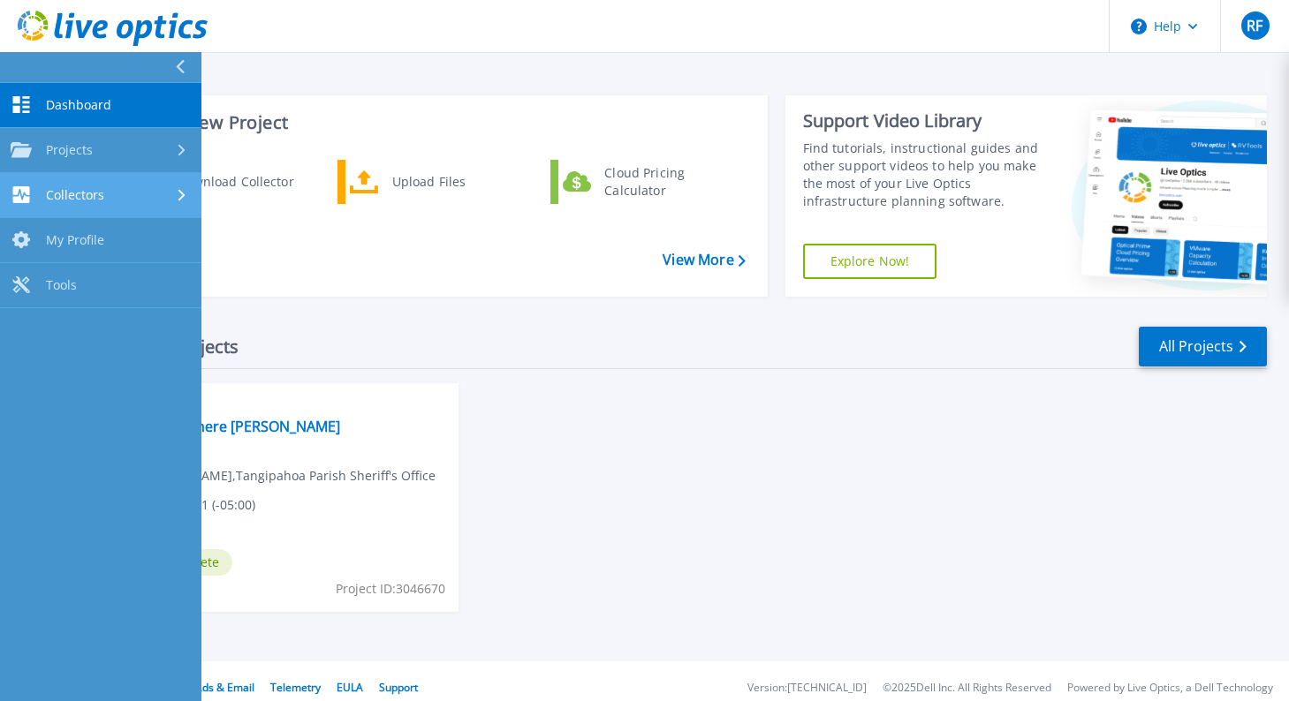
click at [45, 193] on div "Collectors" at bounding box center [58, 194] width 94 height 17
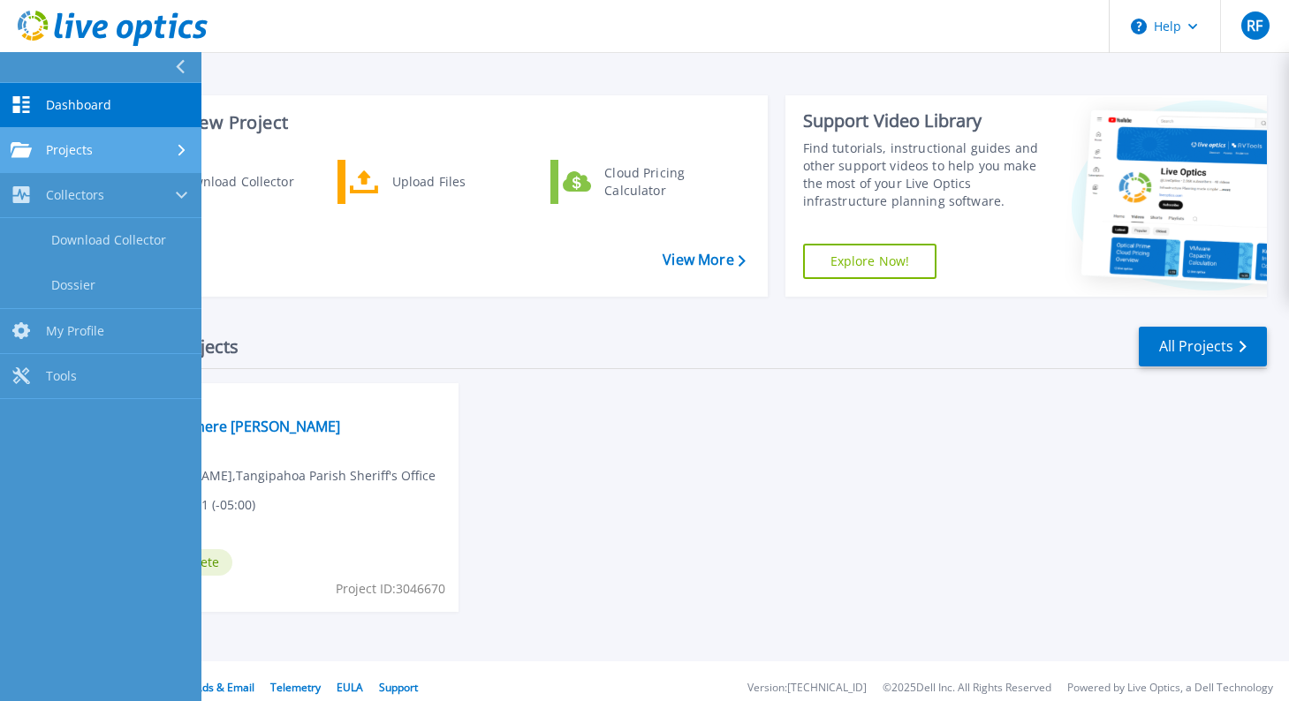
click at [56, 139] on link "Projects Projects" at bounding box center [100, 150] width 201 height 45
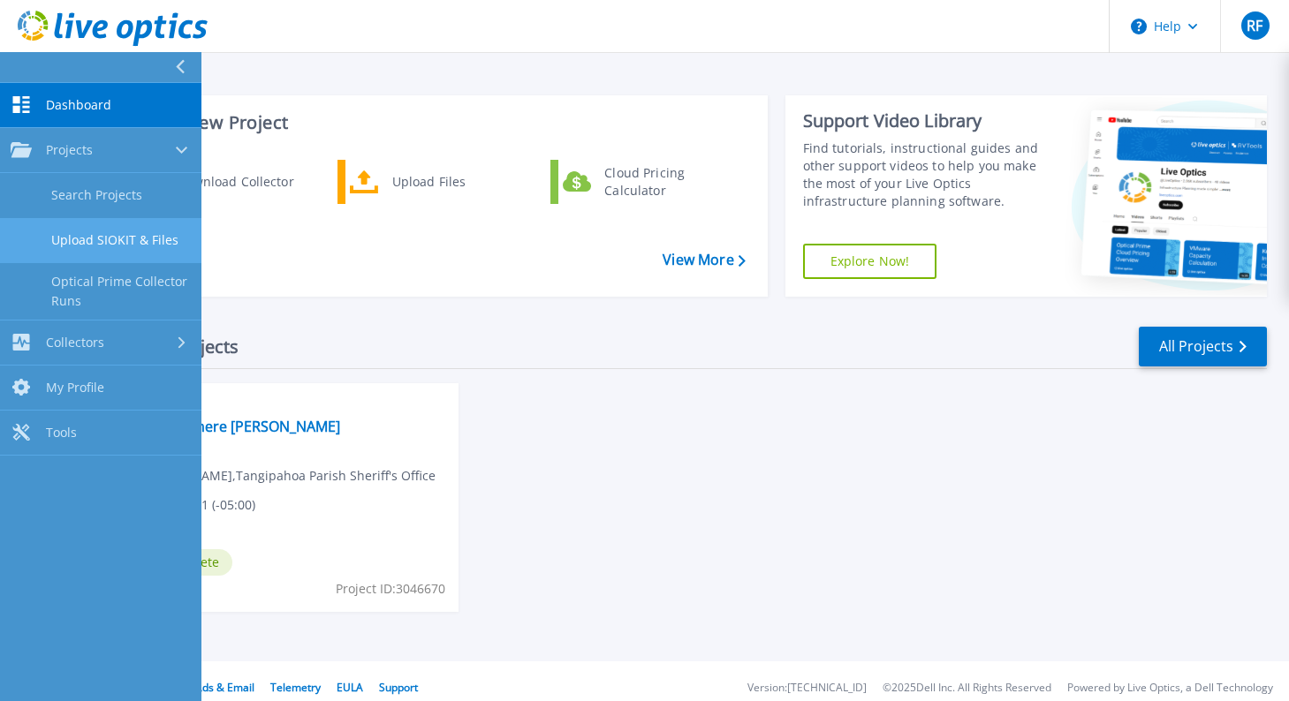
click at [72, 235] on link "Upload SIOKIT & Files" at bounding box center [100, 240] width 201 height 45
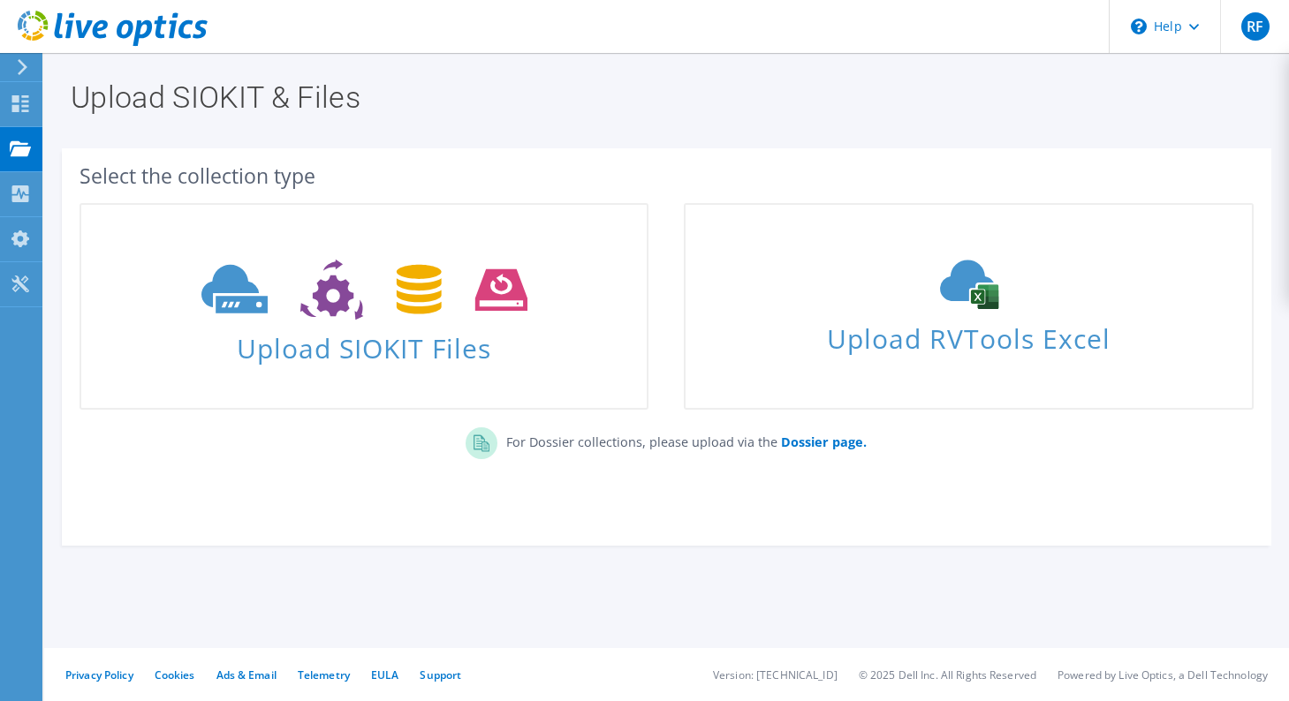
click at [1135, 172] on div "Select the collection type" at bounding box center [667, 175] width 1174 height 19
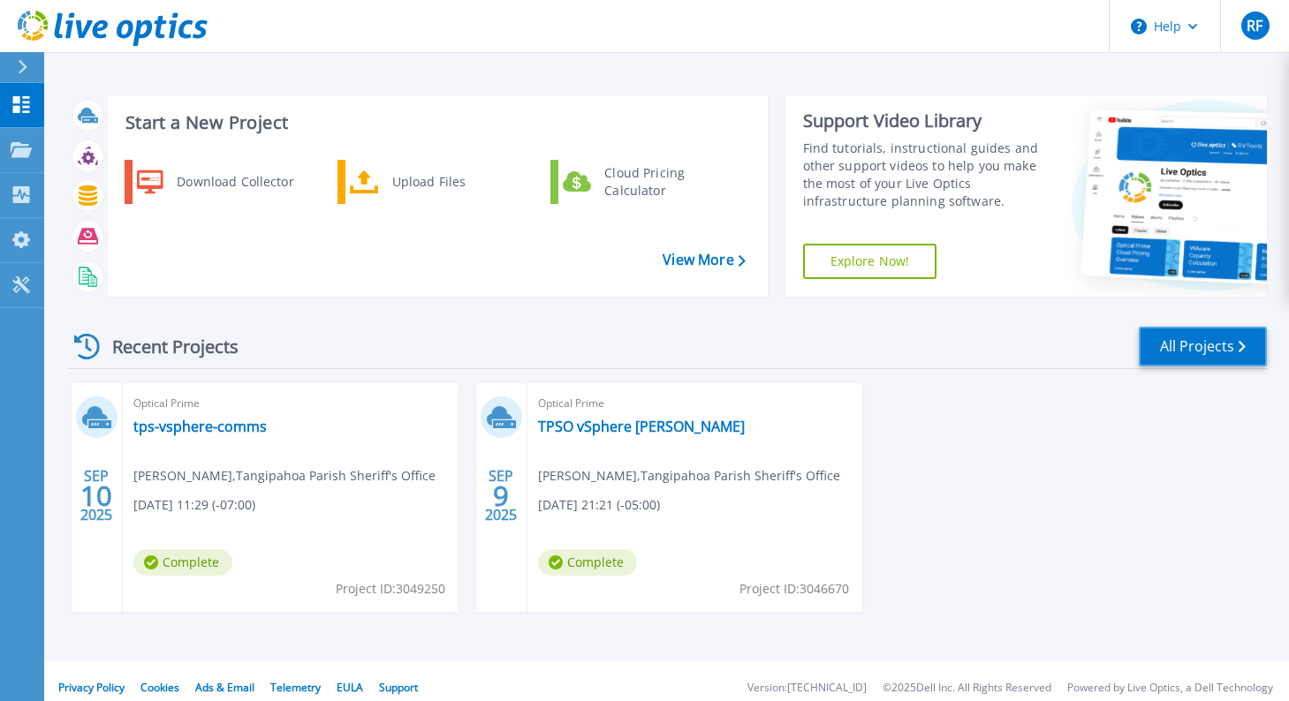
click at [1222, 359] on link "All Projects" at bounding box center [1203, 347] width 128 height 40
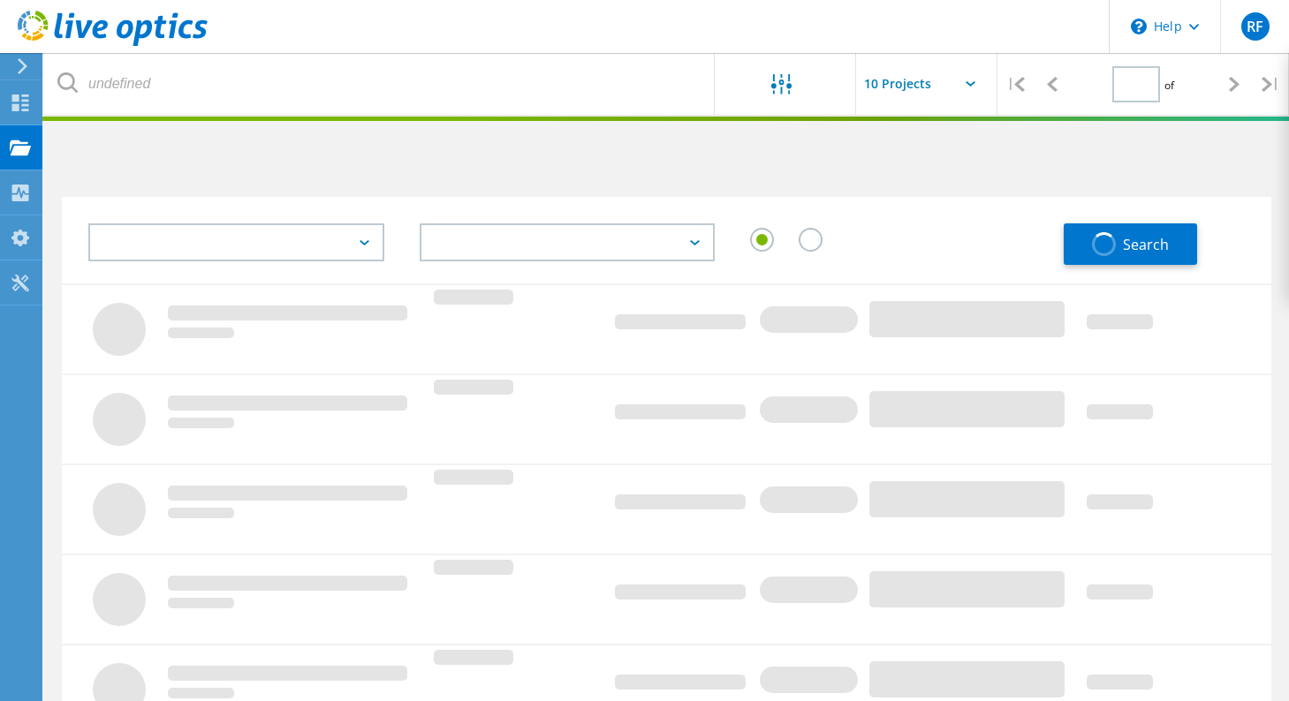
type input "1"
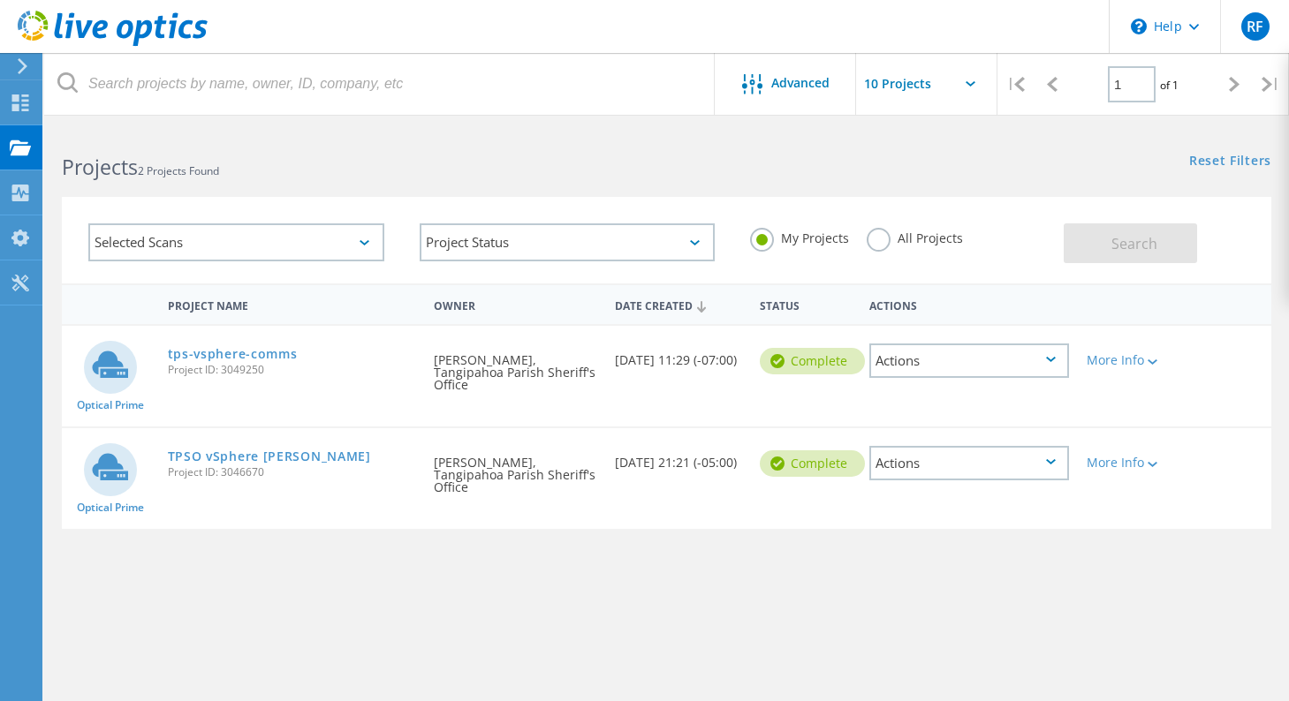
click at [1049, 356] on div "Actions" at bounding box center [969, 361] width 200 height 34
click at [924, 379] on div "Share" at bounding box center [969, 374] width 196 height 27
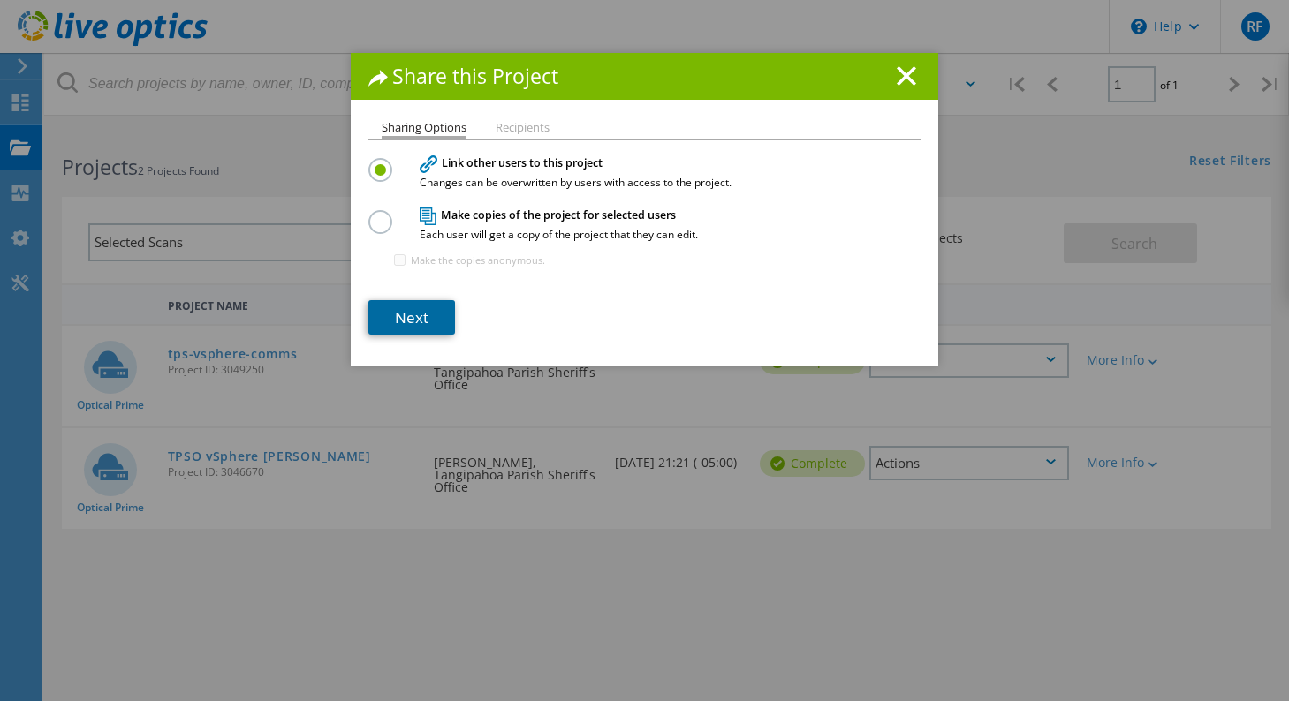
click at [397, 322] on link "Next" at bounding box center [411, 317] width 87 height 34
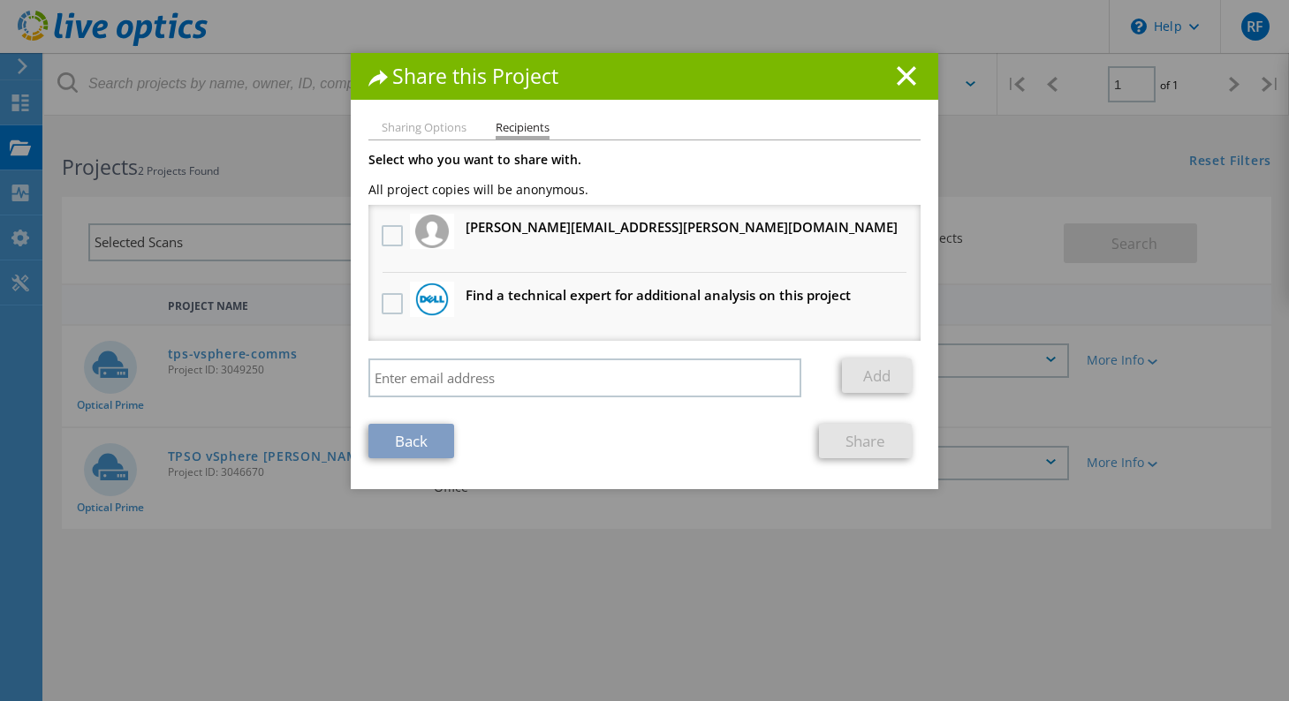
drag, startPoint x: 388, startPoint y: 239, endPoint x: 381, endPoint y: 248, distance: 12.0
click at [387, 238] on label at bounding box center [395, 235] width 26 height 21
click at [0, 0] on input "checkbox" at bounding box center [0, 0] width 0 height 0
click at [854, 449] on link "Share" at bounding box center [865, 441] width 93 height 34
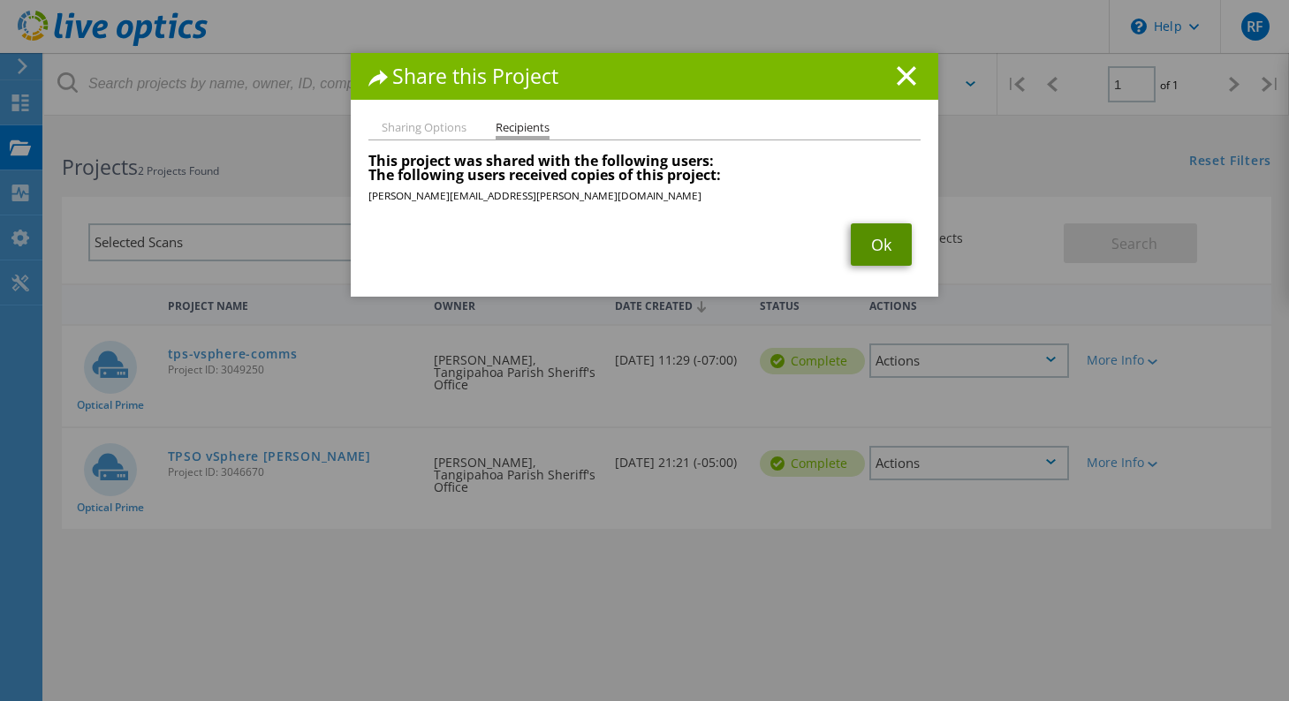
click at [874, 244] on link "Ok" at bounding box center [881, 245] width 61 height 42
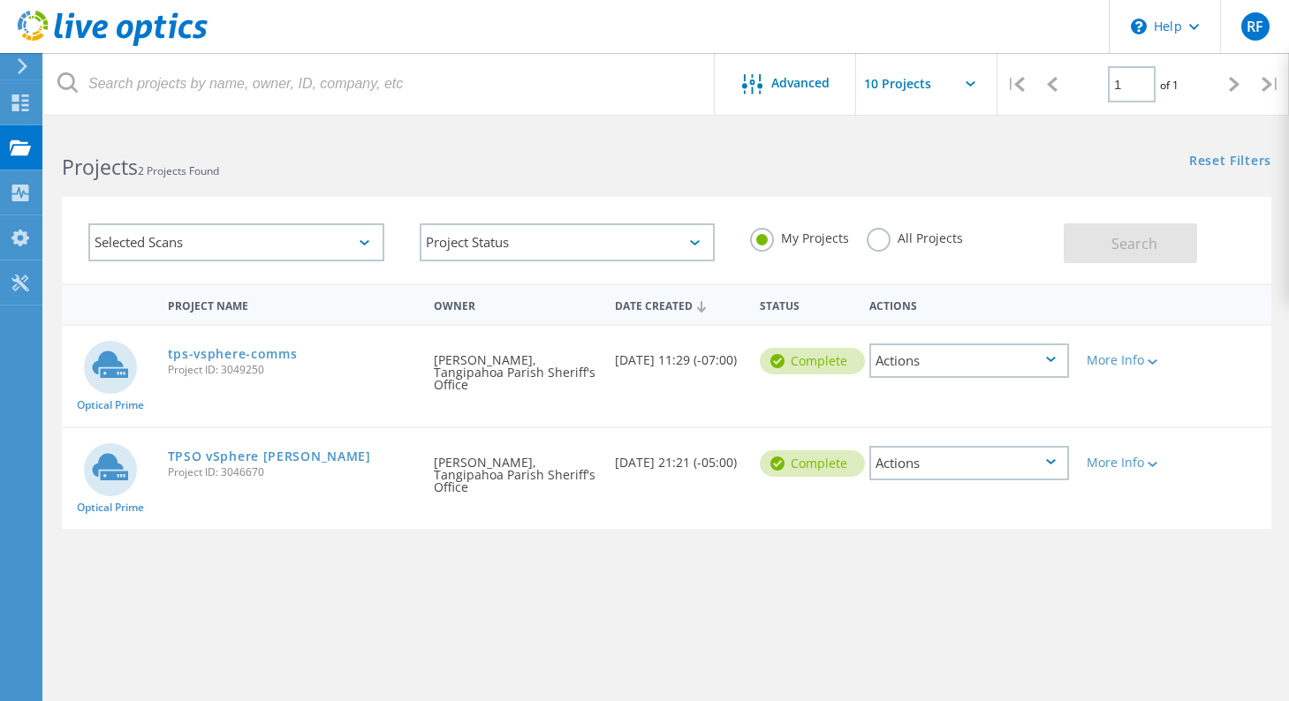
click at [330, 549] on div "Project Name Owner Date Created Status Actions Optical Prime tps-vsphere-comms …" at bounding box center [666, 513] width 1209 height 459
click at [247, 357] on link "tps-vsphere-comms" at bounding box center [233, 354] width 130 height 12
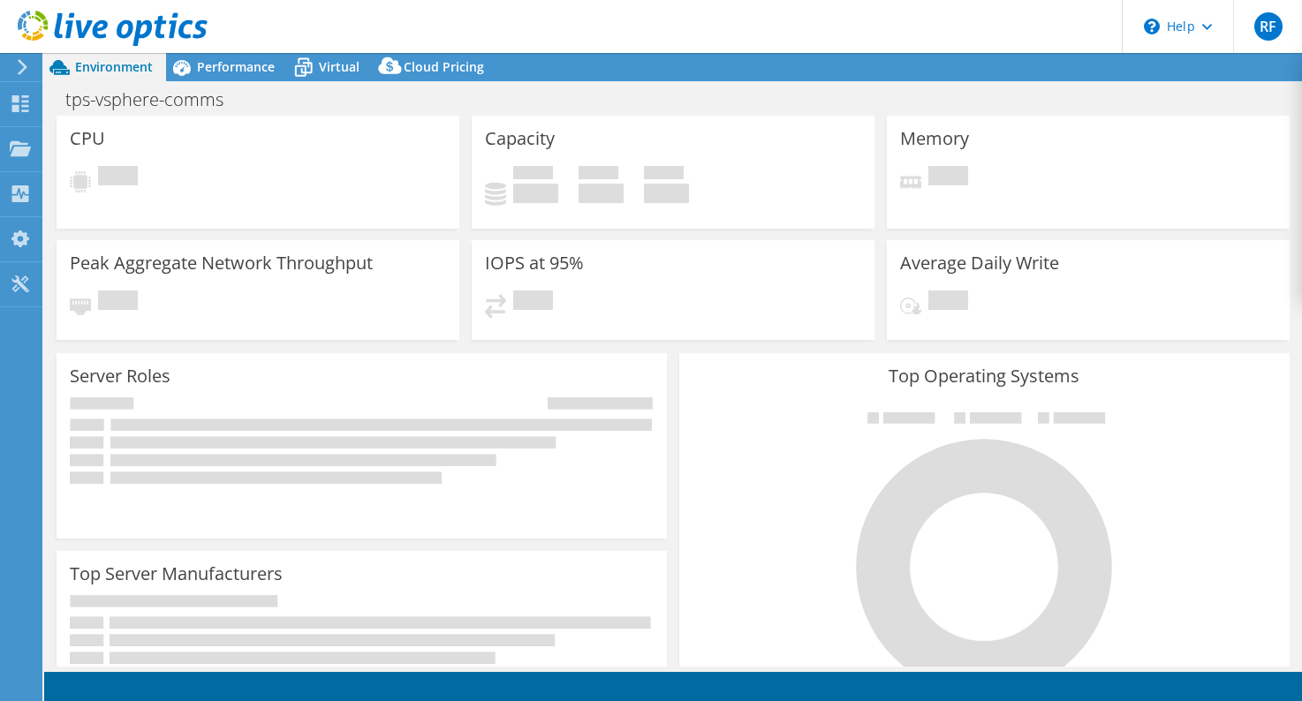
select select "USD"
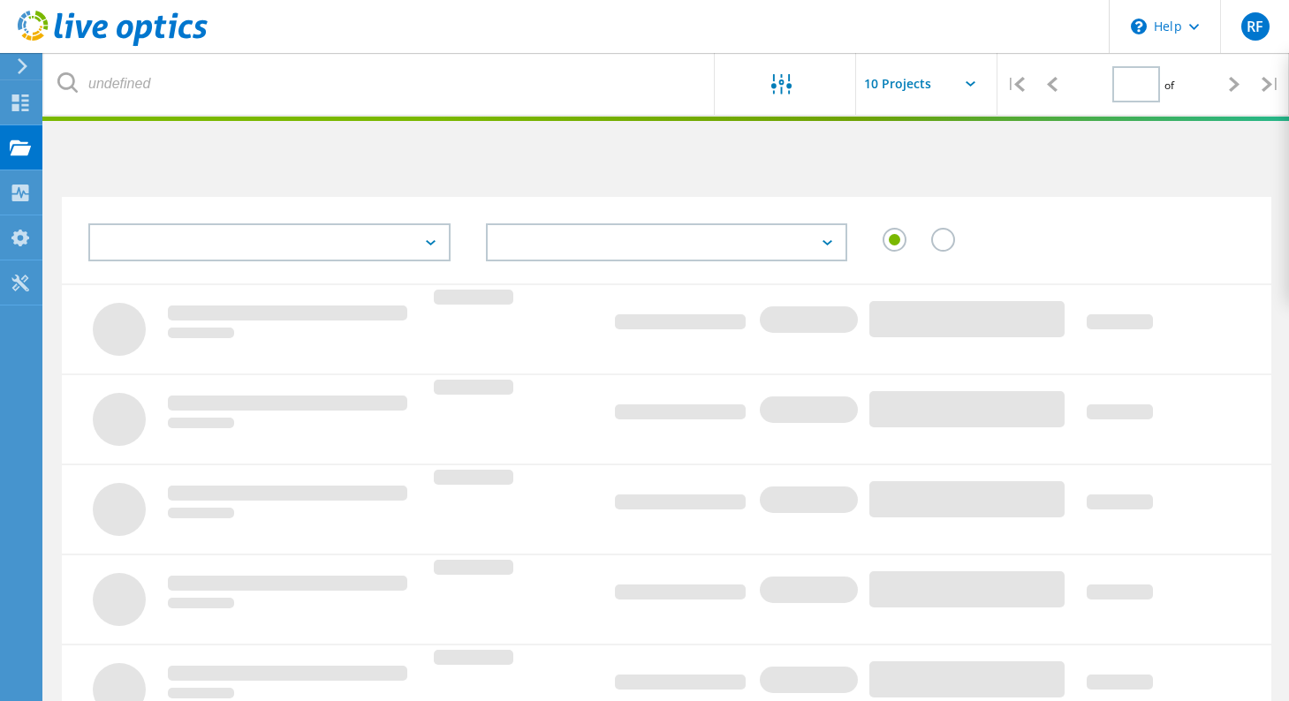
type input "1"
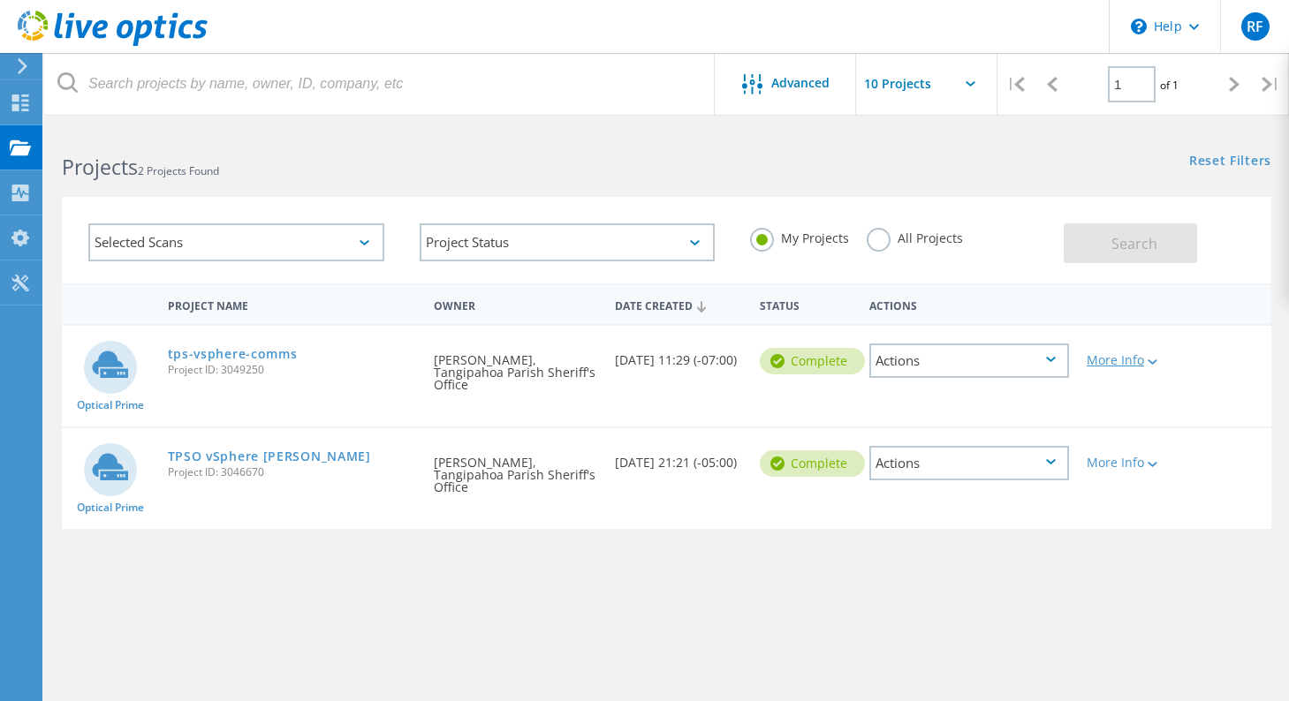
click at [1134, 361] on div "More Info" at bounding box center [1127, 360] width 80 height 12
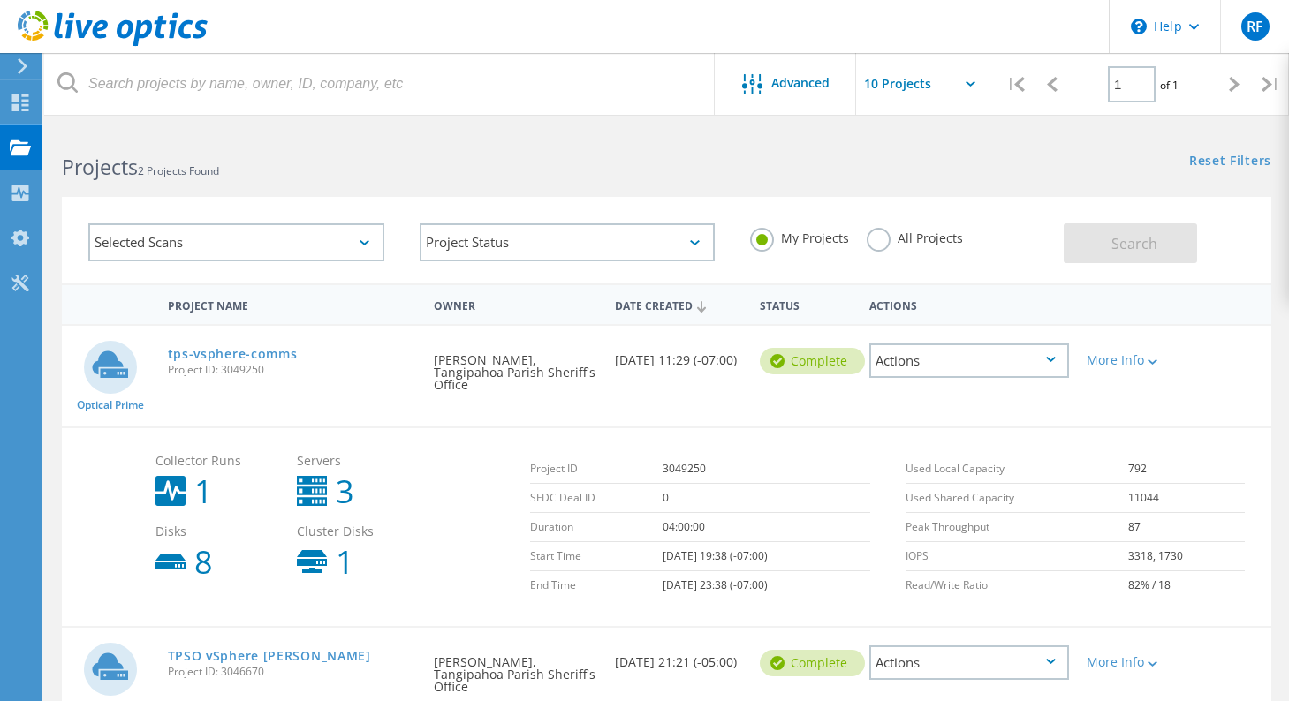
click at [1153, 361] on icon at bounding box center [1153, 362] width 10 height 5
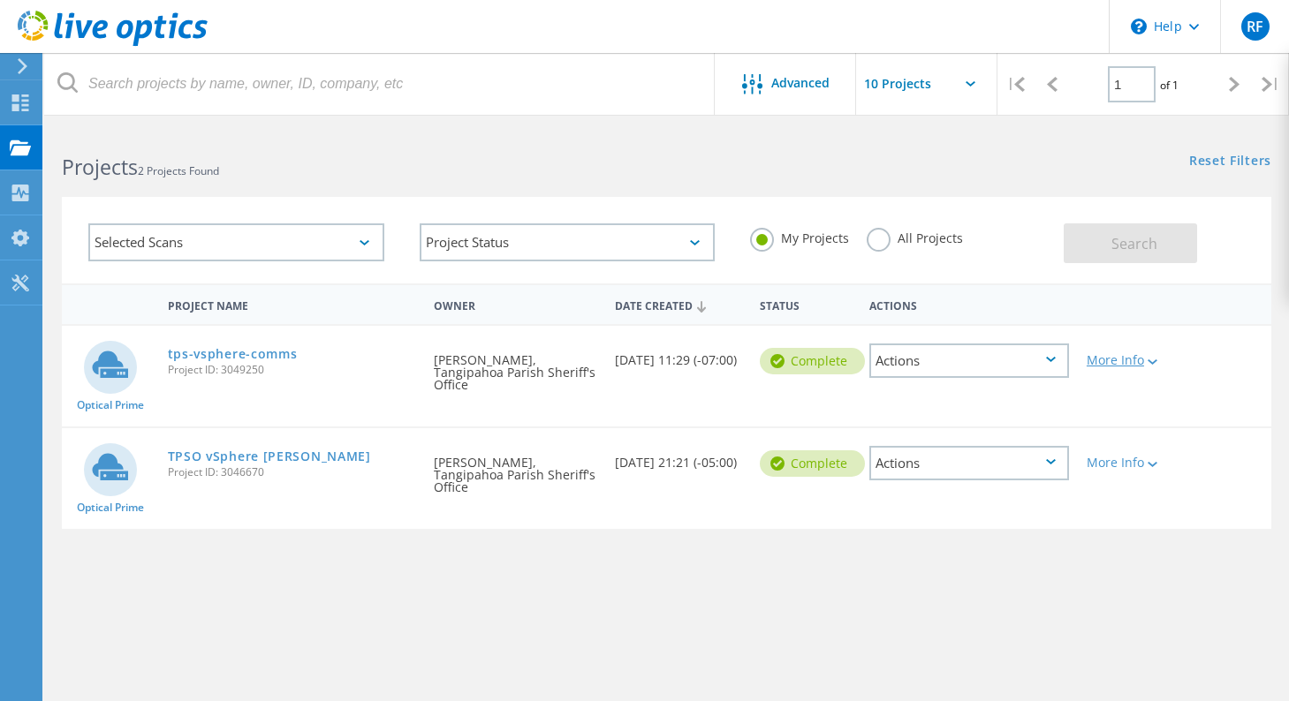
click at [1153, 361] on icon at bounding box center [1153, 362] width 10 height 5
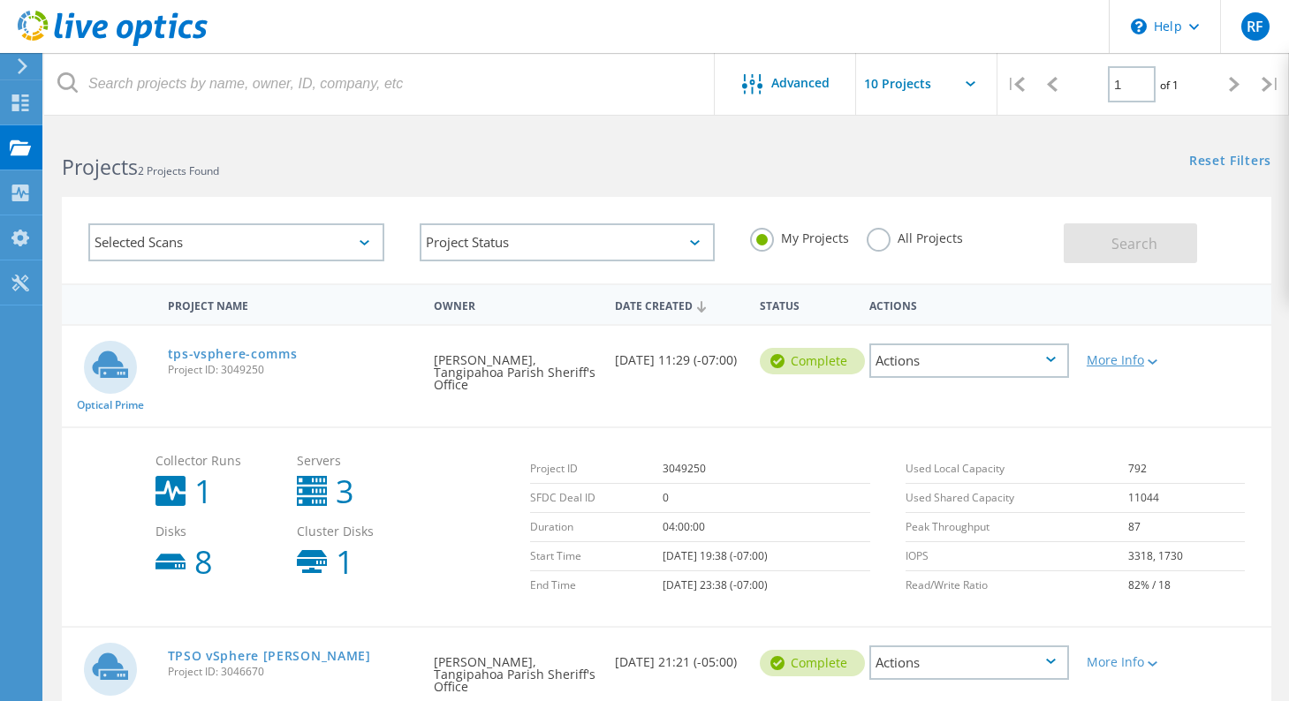
click at [1153, 361] on icon at bounding box center [1153, 362] width 10 height 5
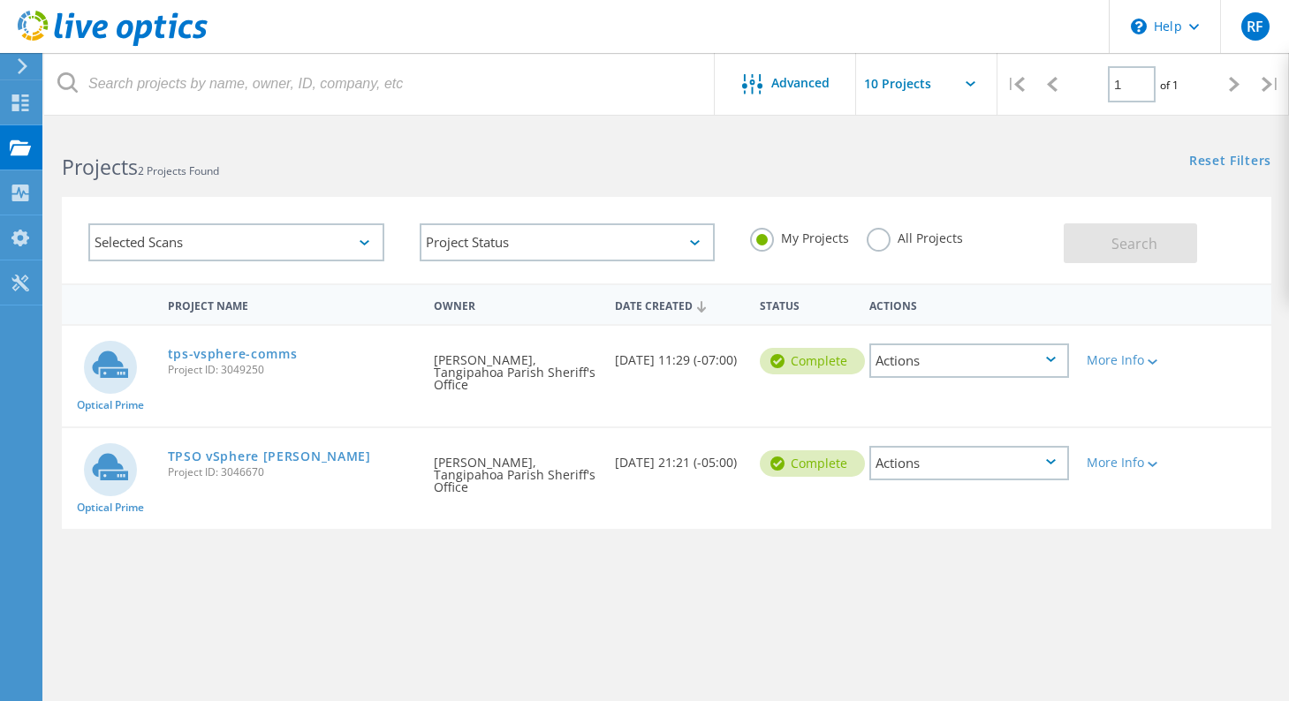
click at [936, 355] on div "Actions" at bounding box center [969, 361] width 200 height 34
click at [947, 343] on div "Project Details" at bounding box center [969, 347] width 196 height 27
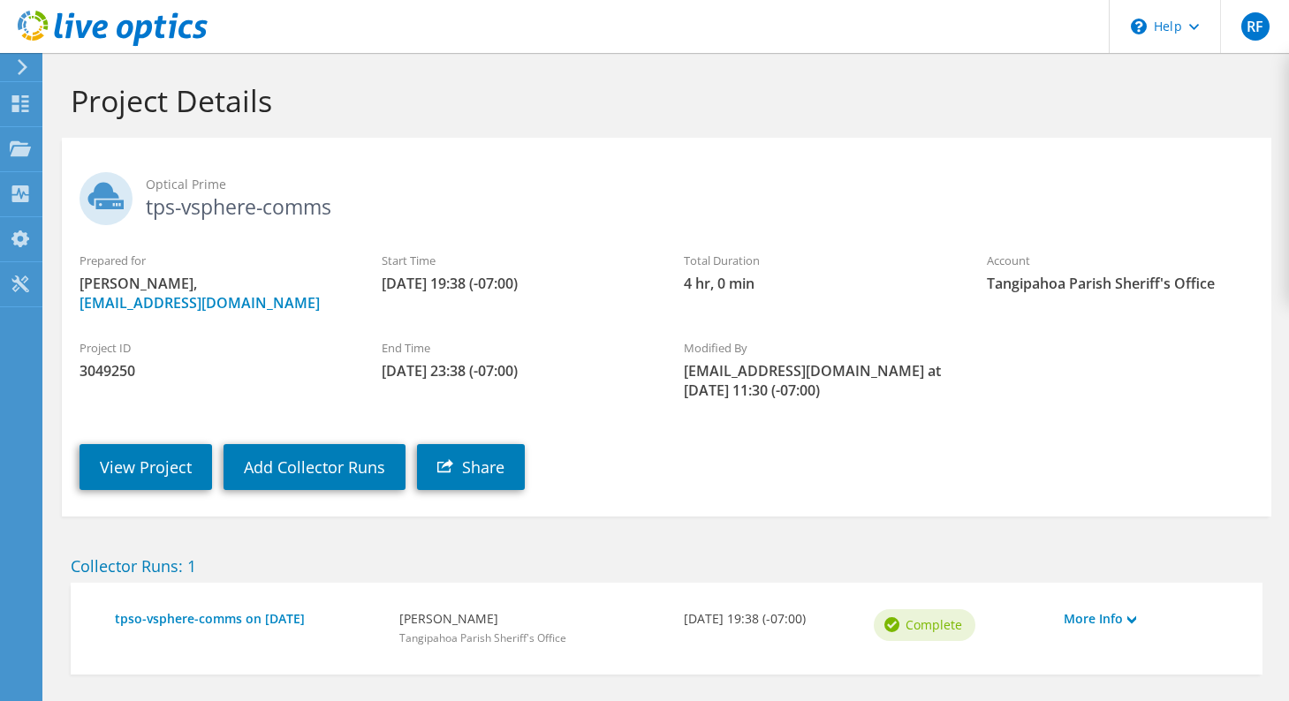
click at [203, 209] on h2 "Optical Prime tps-vsphere-comms" at bounding box center [667, 194] width 1174 height 44
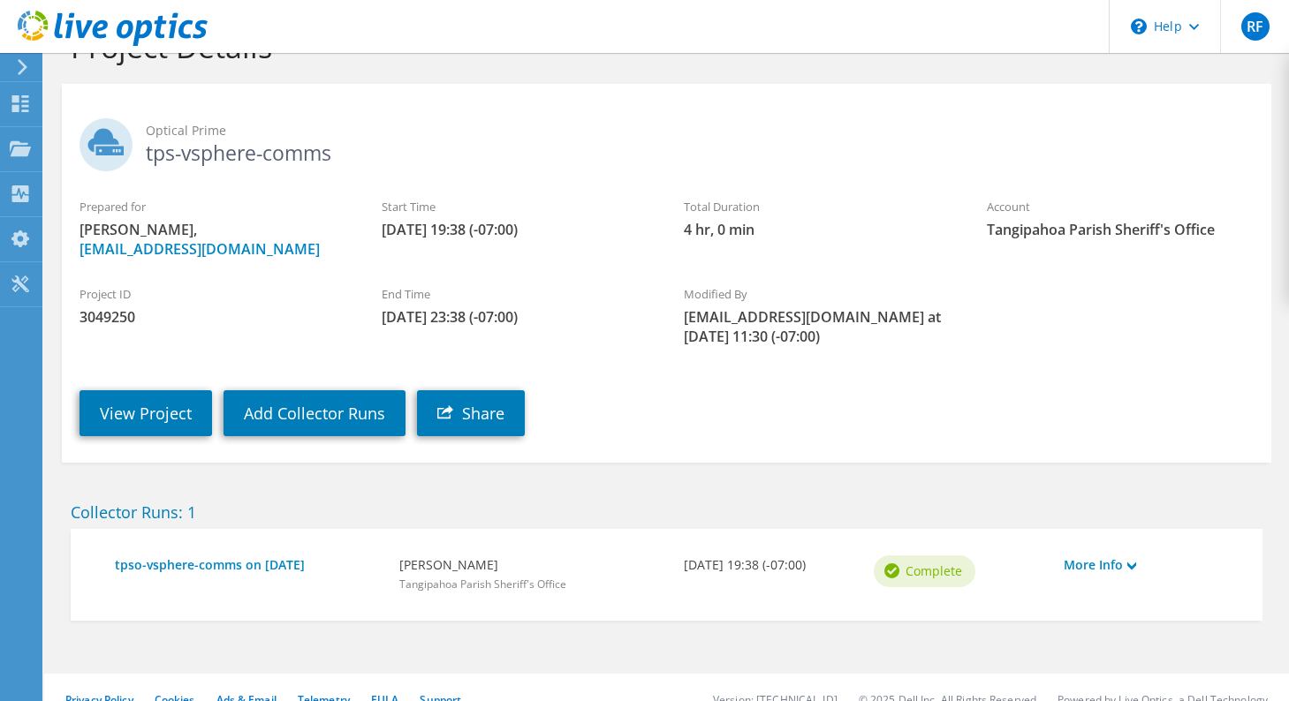
scroll to position [80, 0]
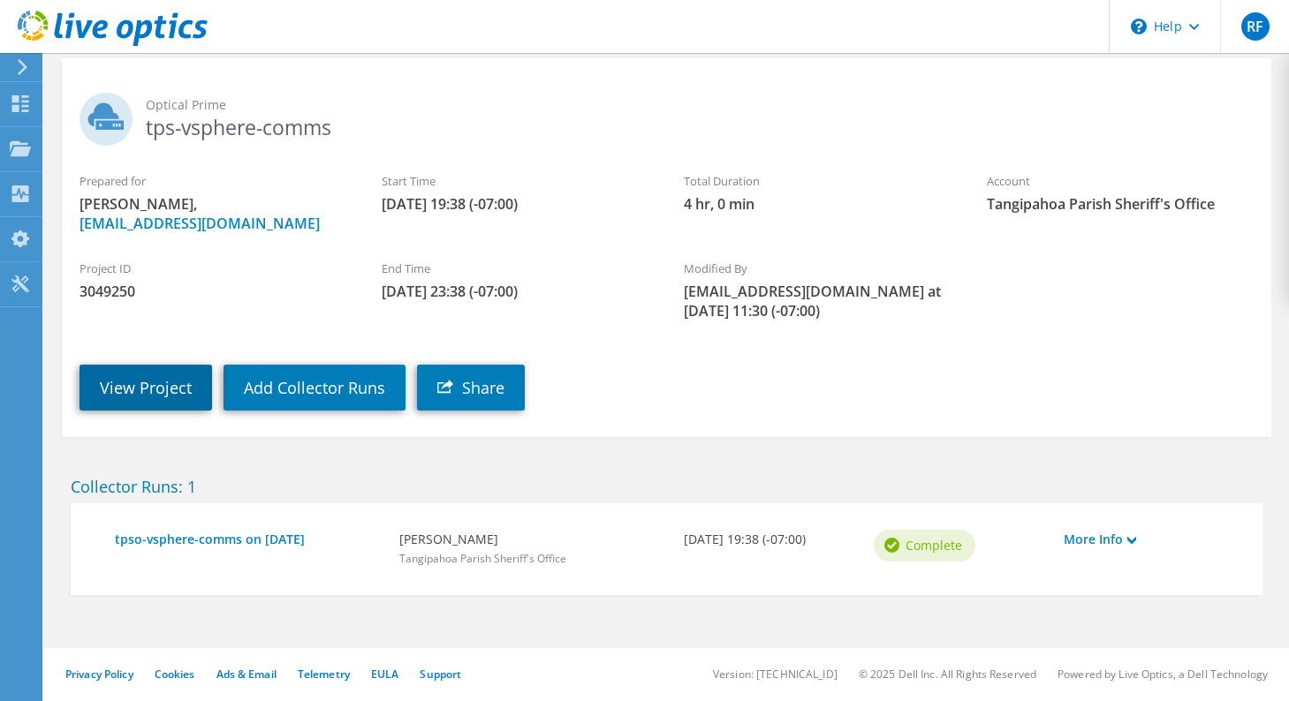
click at [126, 384] on link "View Project" at bounding box center [146, 388] width 133 height 46
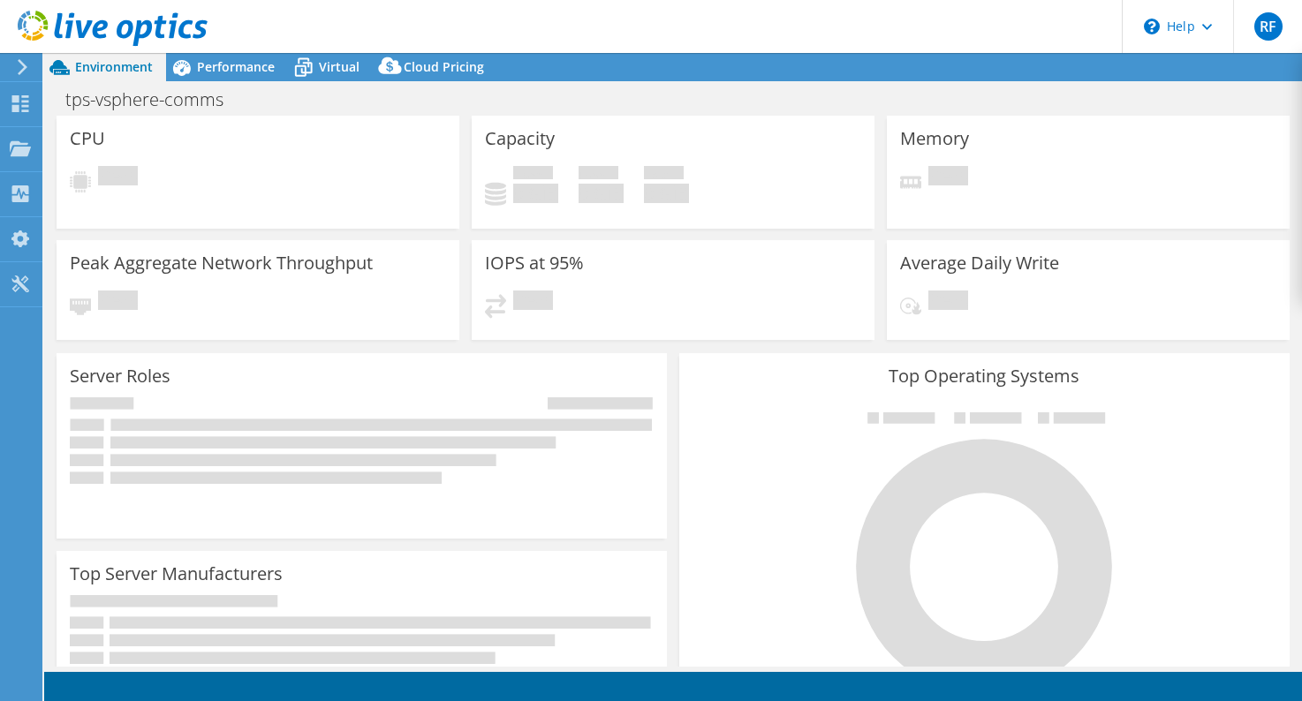
select select "USD"
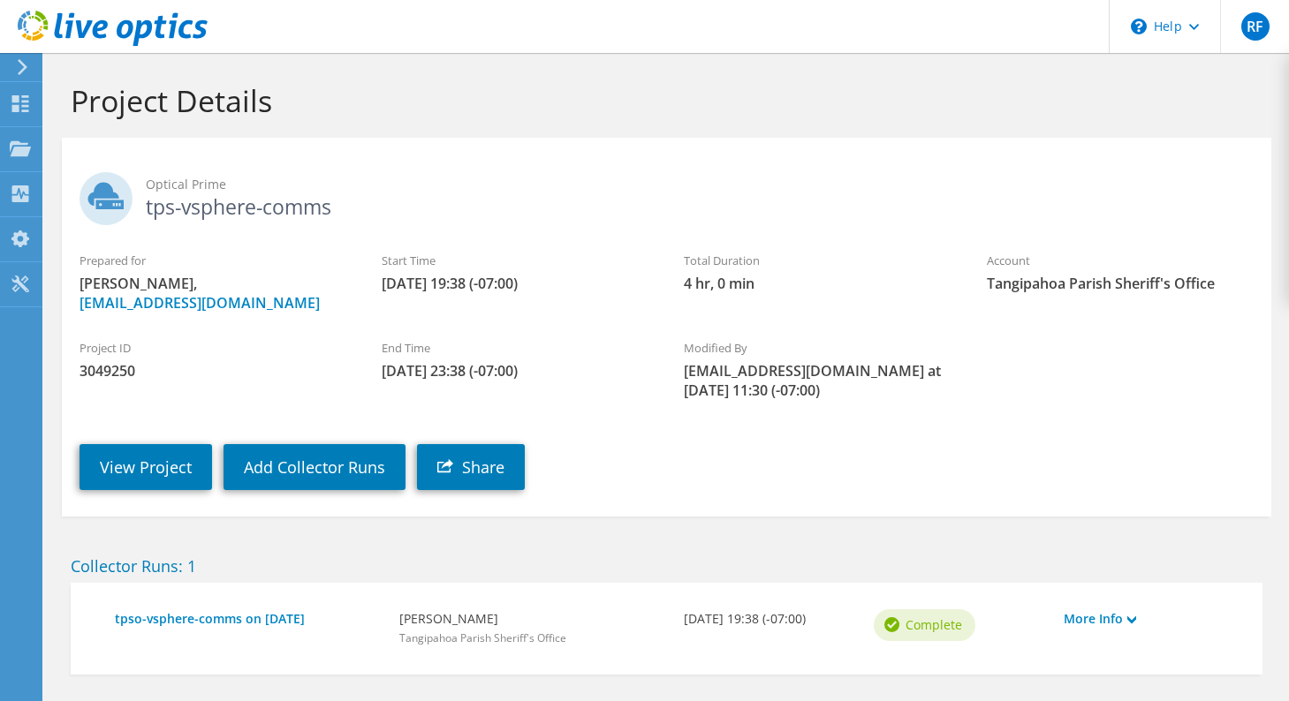
scroll to position [80, 0]
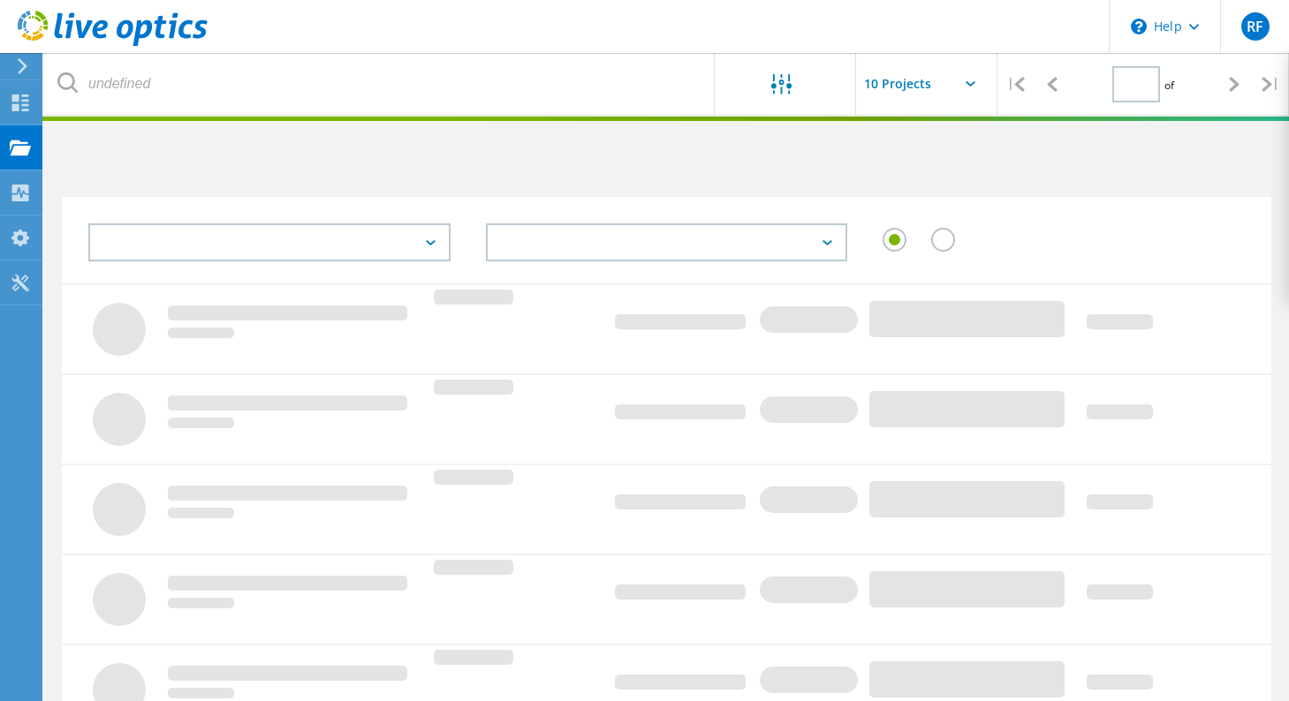
type input "1"
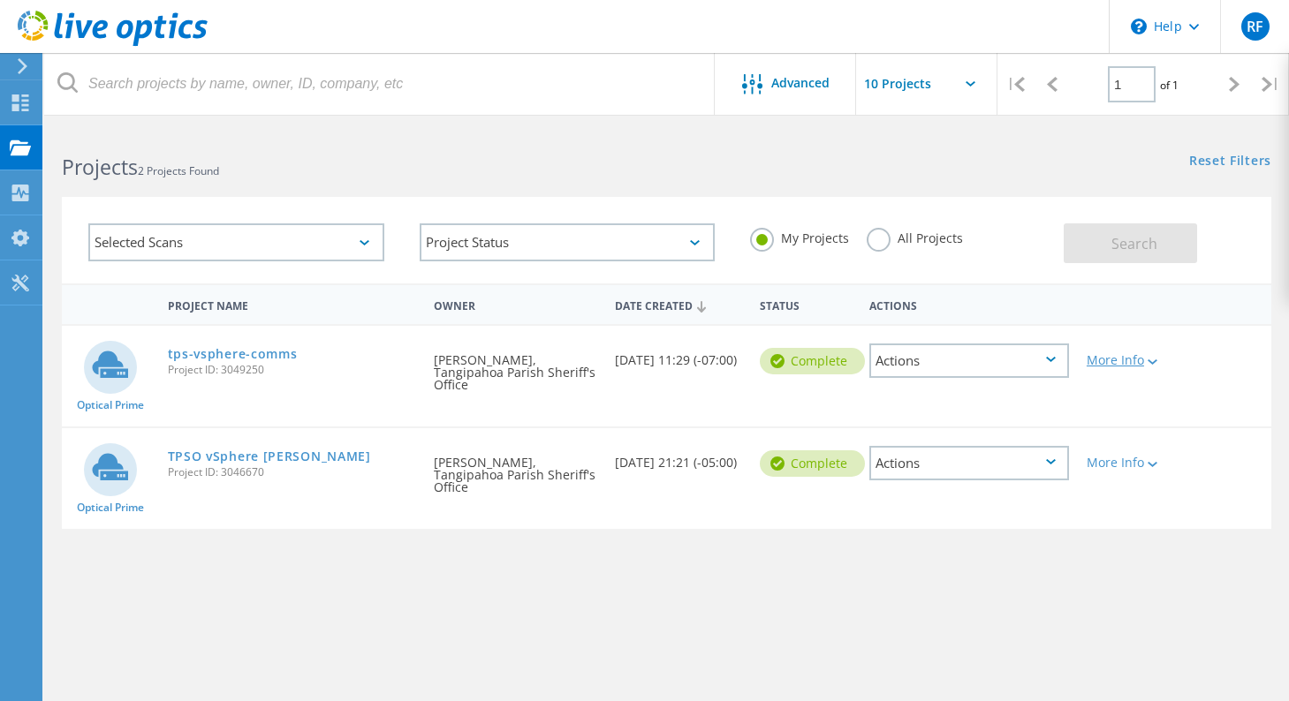
click at [1149, 362] on icon at bounding box center [1153, 362] width 10 height 5
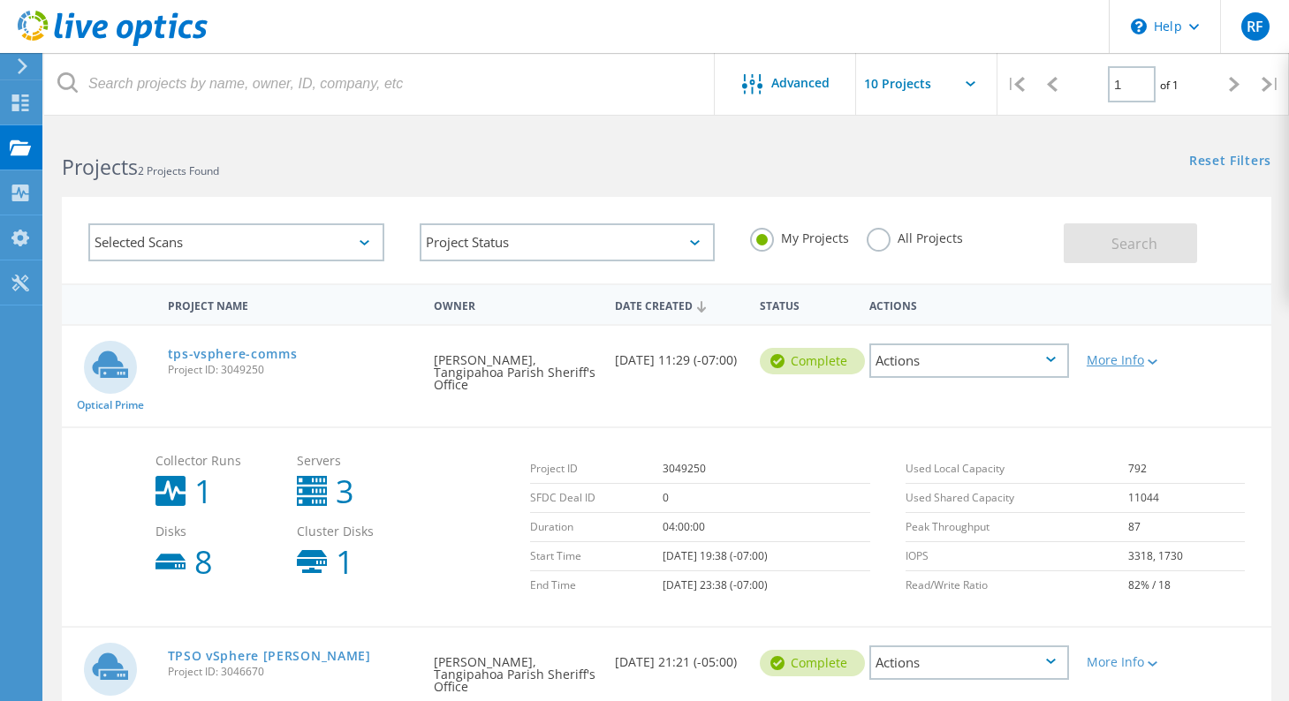
click at [1148, 362] on div at bounding box center [1150, 361] width 13 height 11
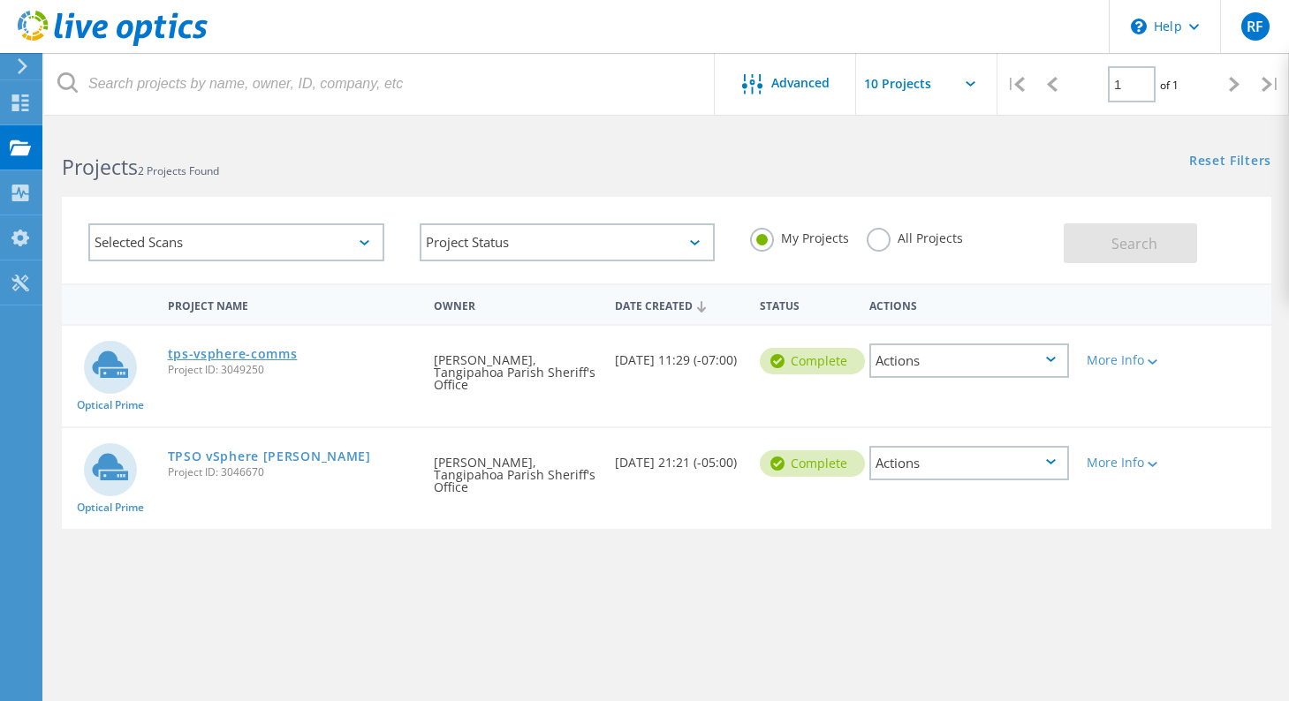
click at [183, 353] on link "tps-vsphere-comms" at bounding box center [233, 354] width 130 height 12
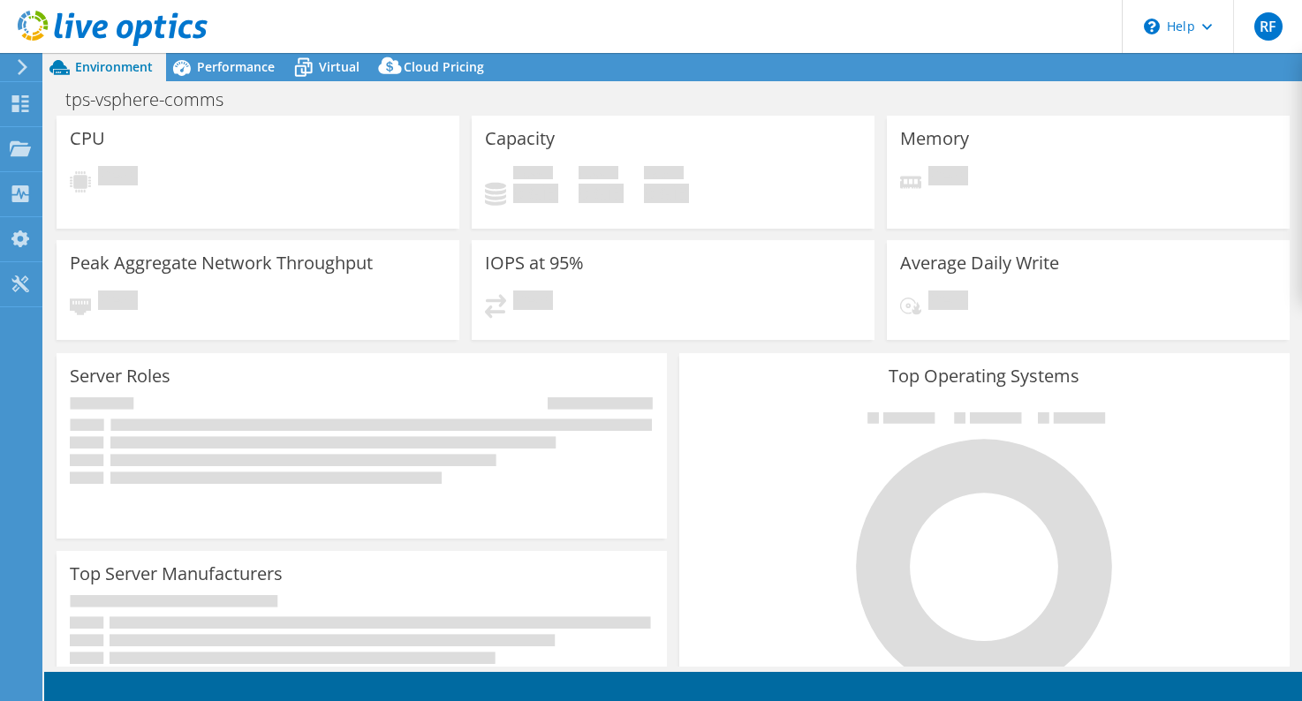
select select "USD"
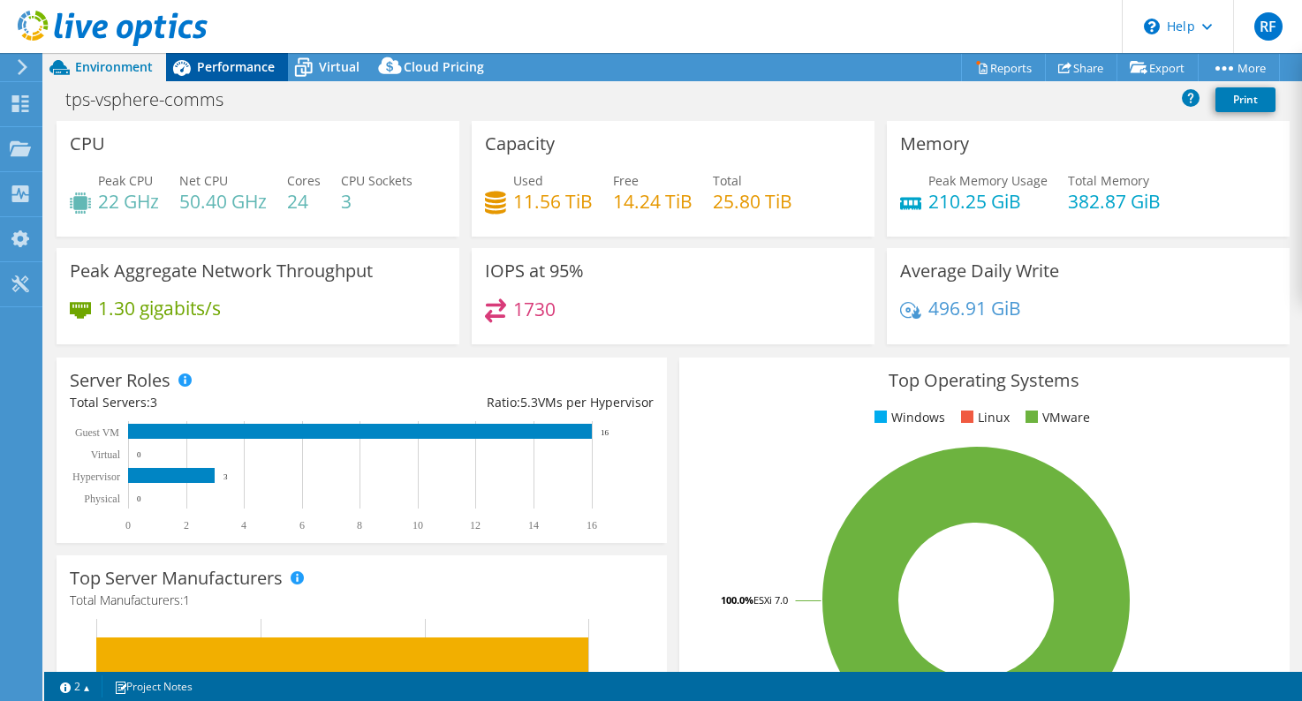
click at [239, 64] on span "Performance" at bounding box center [236, 66] width 78 height 17
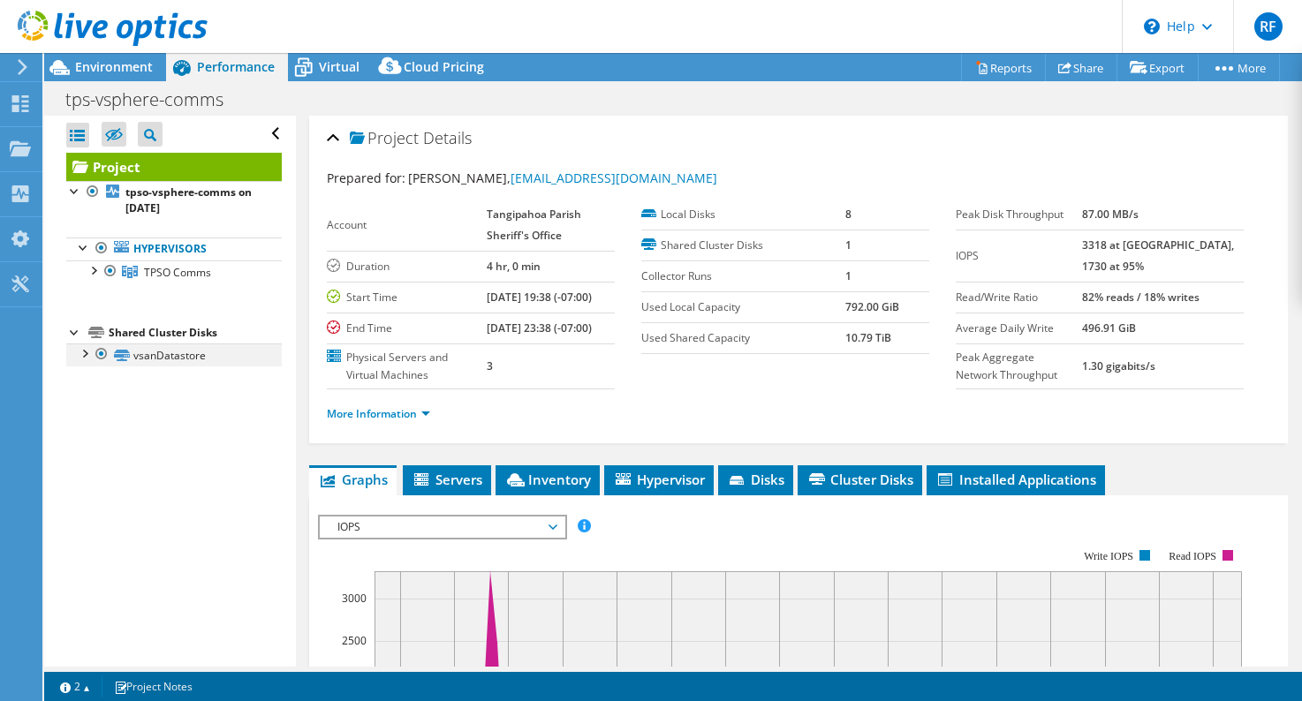
click at [80, 350] on div at bounding box center [84, 353] width 18 height 18
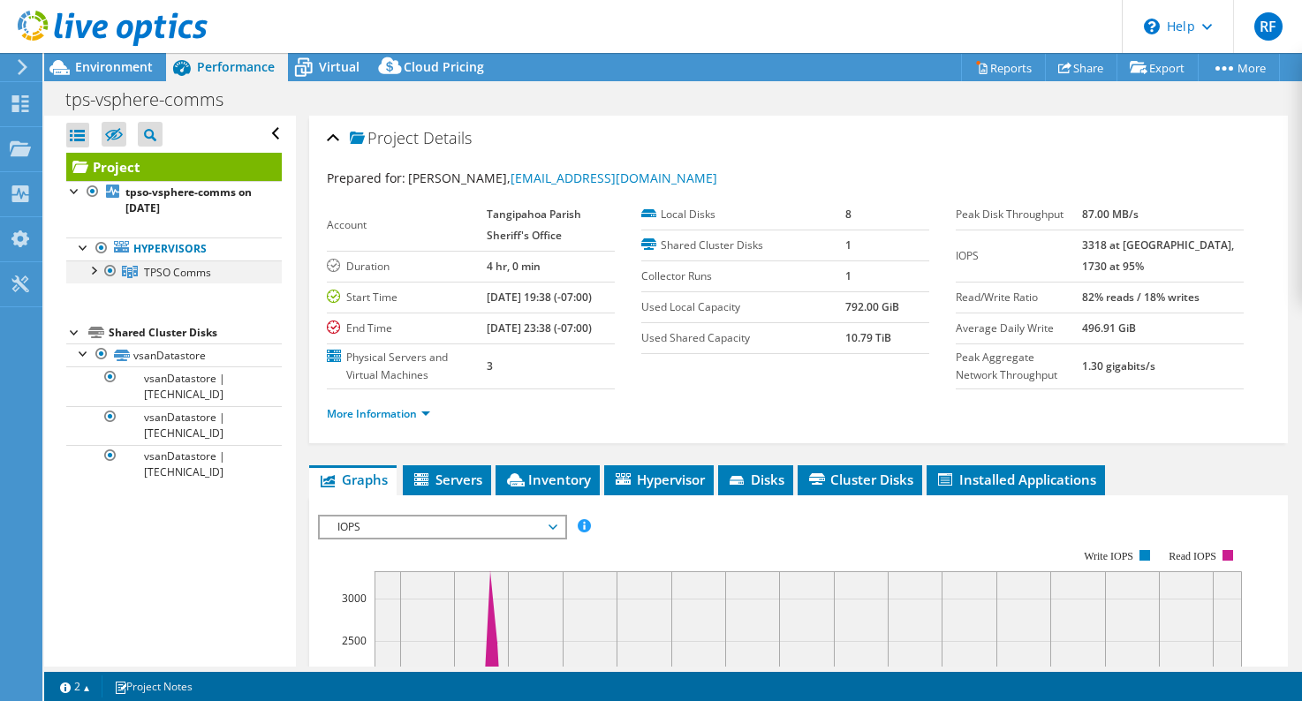
click at [91, 278] on div at bounding box center [93, 270] width 18 height 18
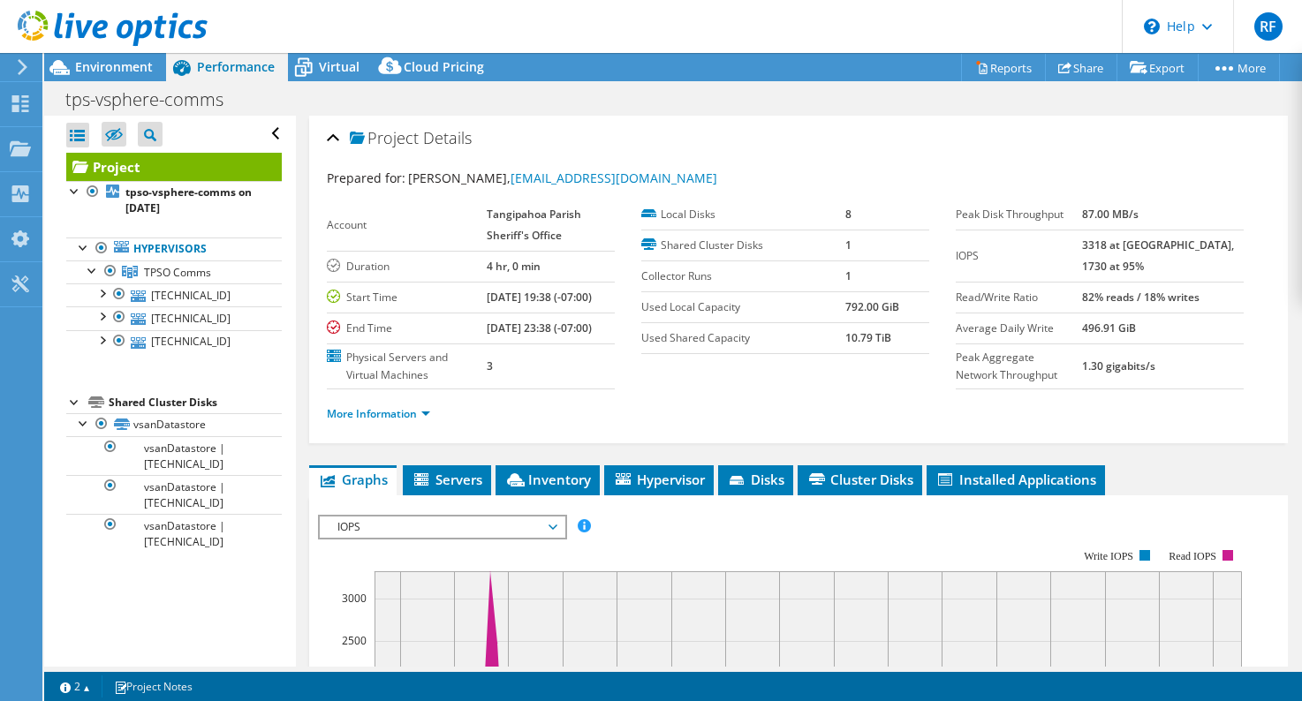
click at [240, 605] on div "Open All Close All Hide Excluded Nodes Project Tree Filter" at bounding box center [169, 391] width 251 height 551
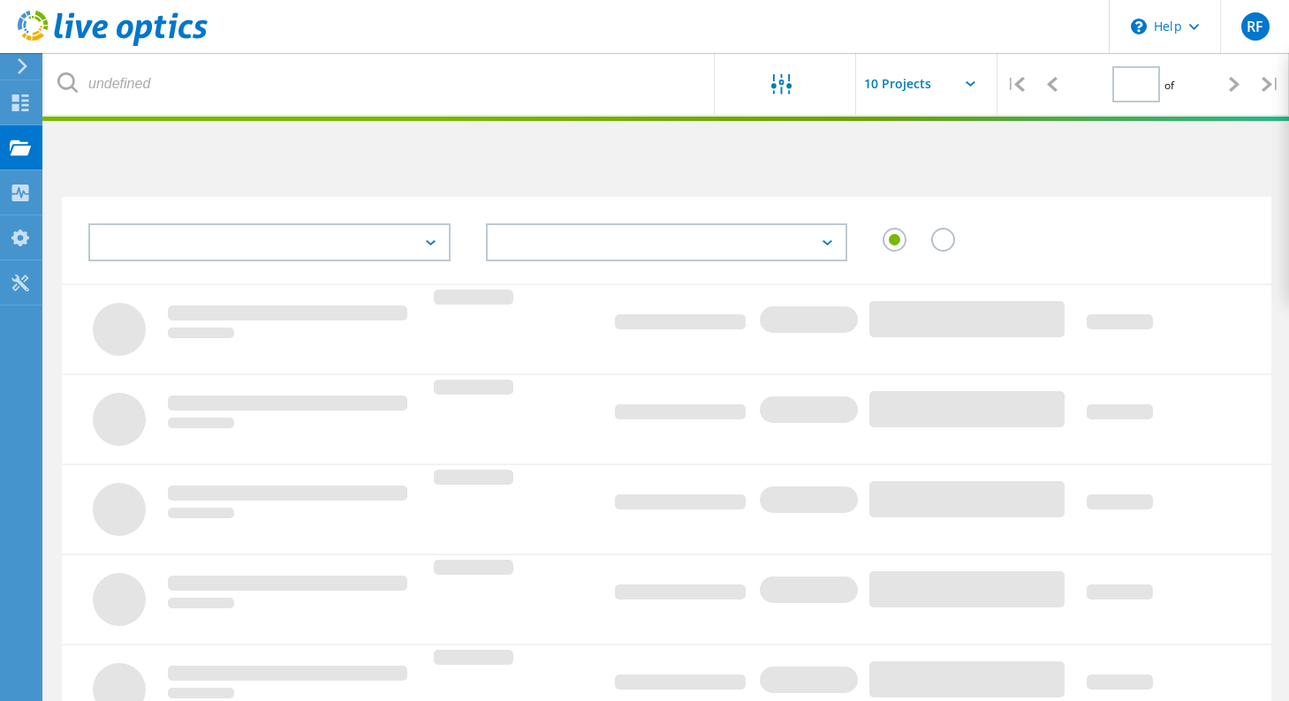
type input "1"
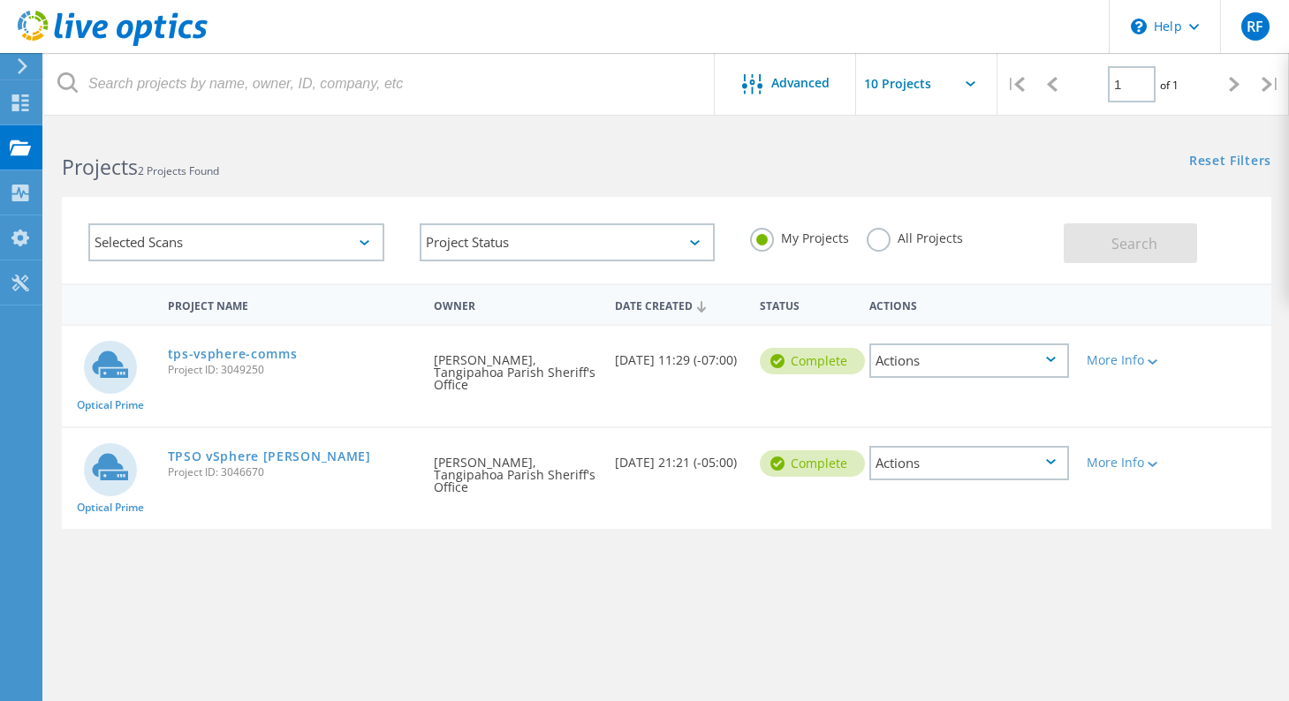
click at [957, 365] on div "Actions" at bounding box center [969, 361] width 200 height 34
click at [958, 315] on div "View Project" at bounding box center [969, 320] width 196 height 27
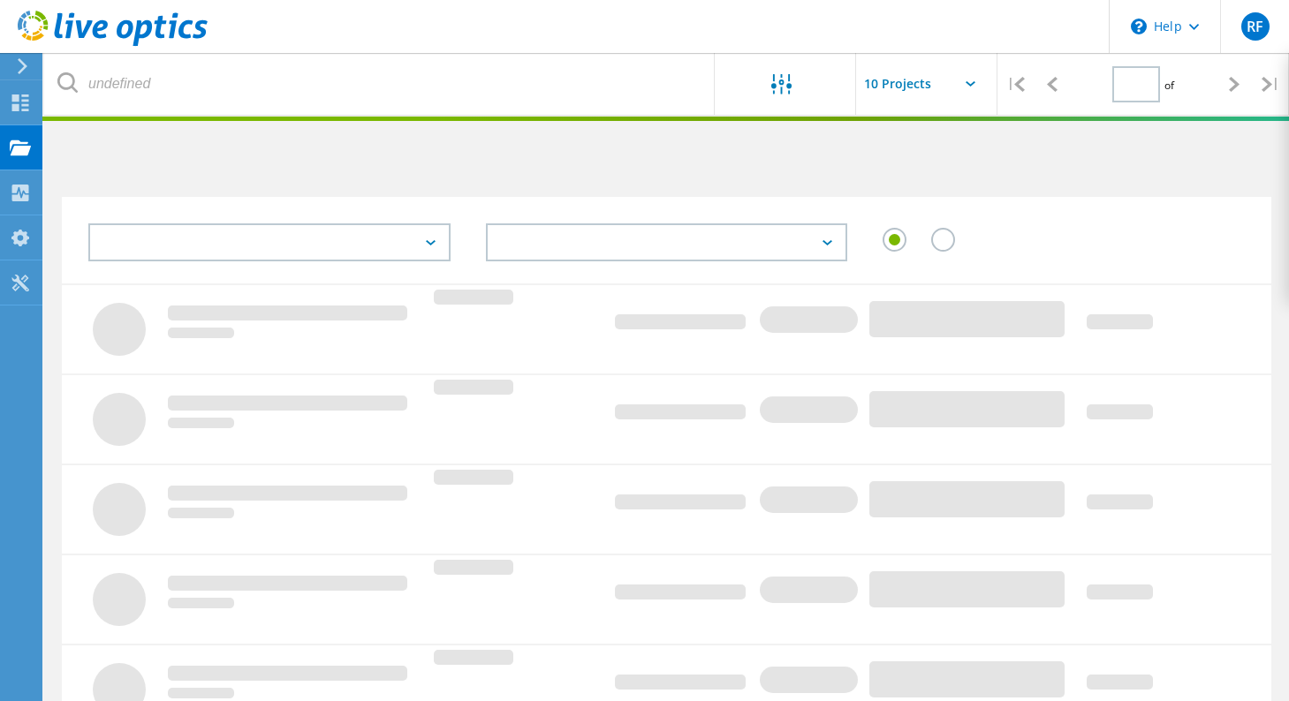
type input "1"
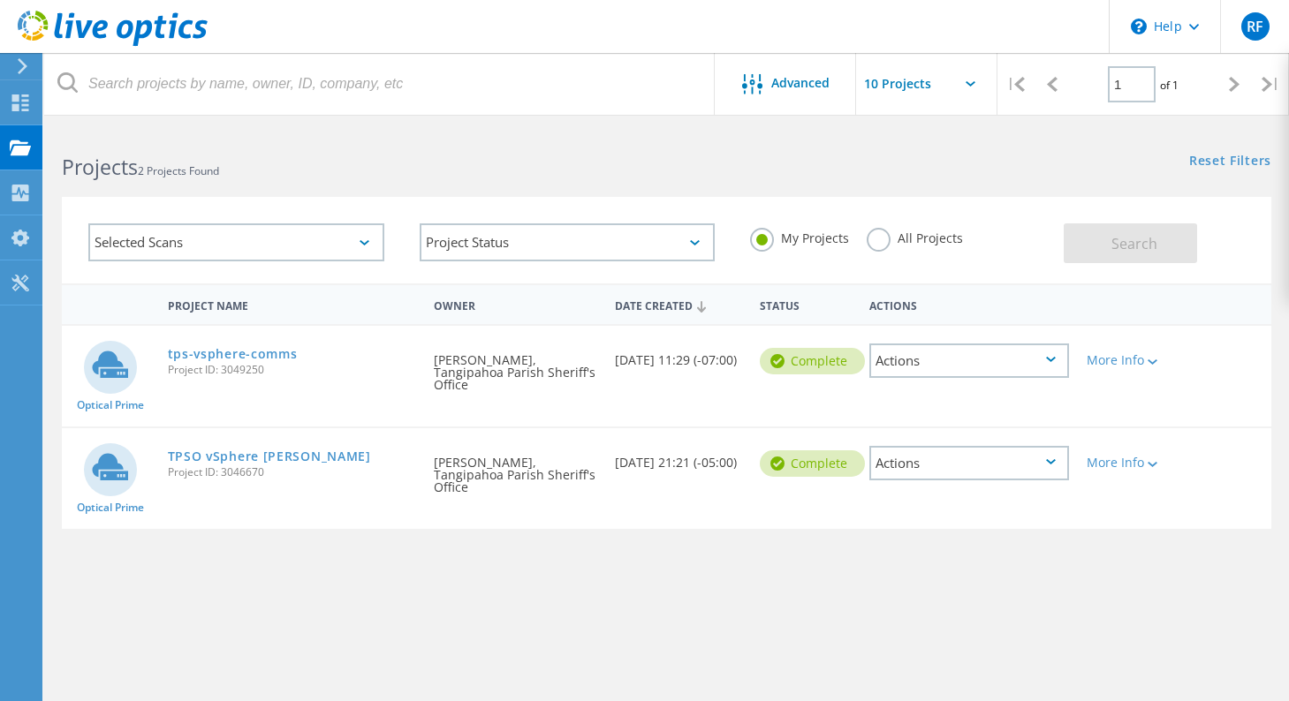
click at [948, 460] on div "Actions" at bounding box center [969, 463] width 200 height 34
click at [910, 478] on div "Share" at bounding box center [969, 477] width 196 height 27
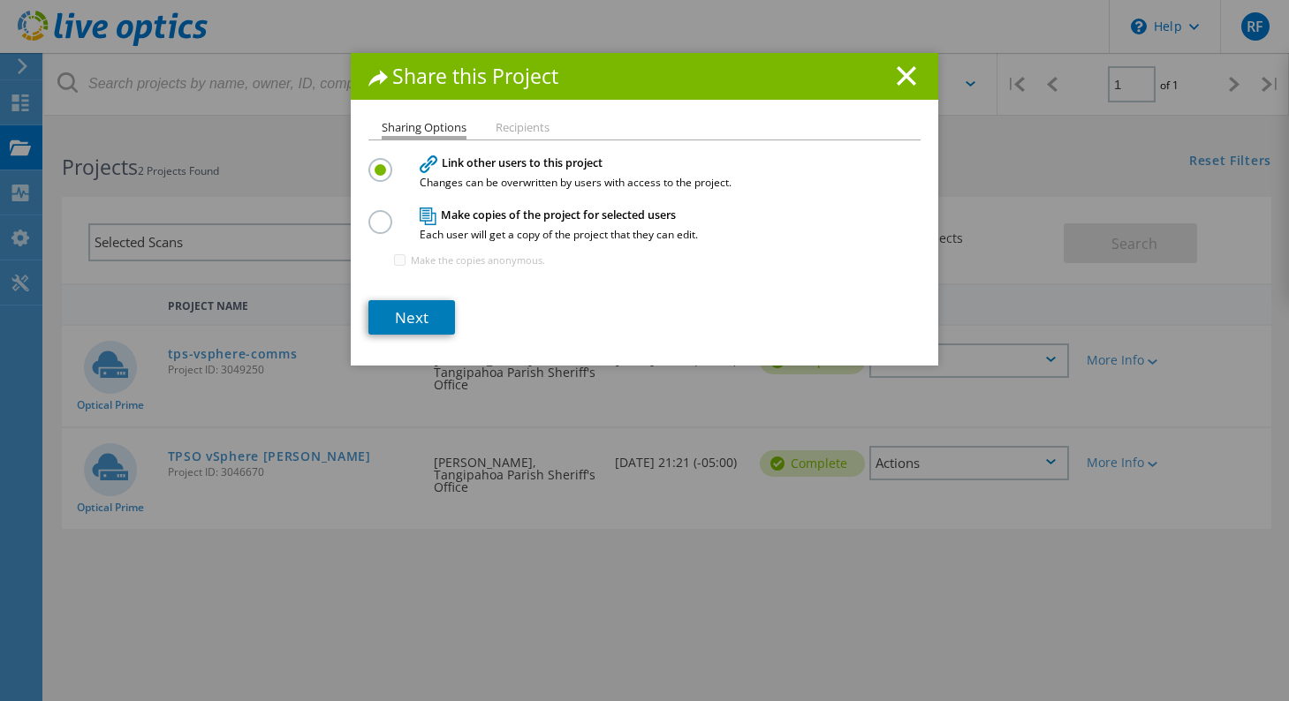
click at [503, 114] on div "Share this Project Sharing Options Recipients Link other users to this project …" at bounding box center [644, 209] width 587 height 313
click at [506, 125] on li "Recipients" at bounding box center [523, 129] width 54 height 14
click at [899, 76] on line at bounding box center [907, 76] width 18 height 18
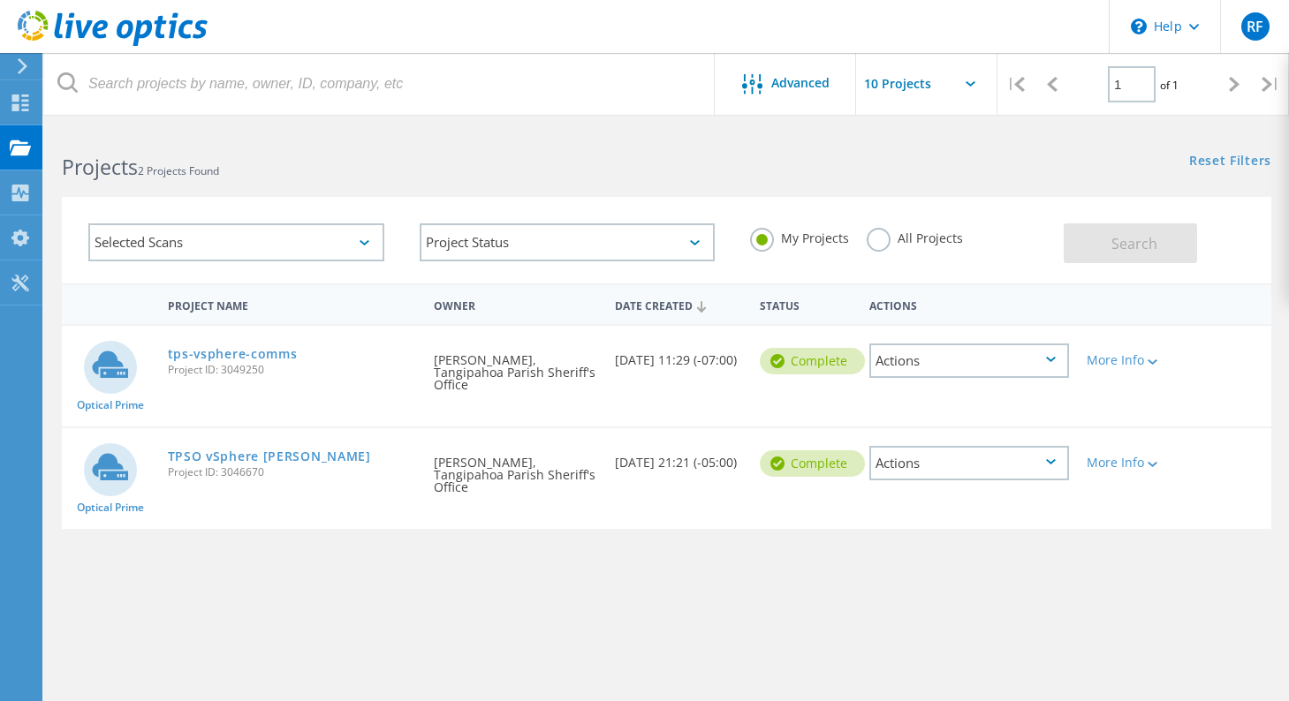
click at [1044, 354] on div "Actions" at bounding box center [969, 361] width 200 height 34
click at [902, 590] on div "Project Name Owner Date Created Status Actions Optical Prime tps-vsphere-comms …" at bounding box center [666, 513] width 1209 height 459
click at [1050, 353] on div "Actions" at bounding box center [969, 361] width 200 height 34
click at [921, 376] on div "Share" at bounding box center [969, 374] width 196 height 27
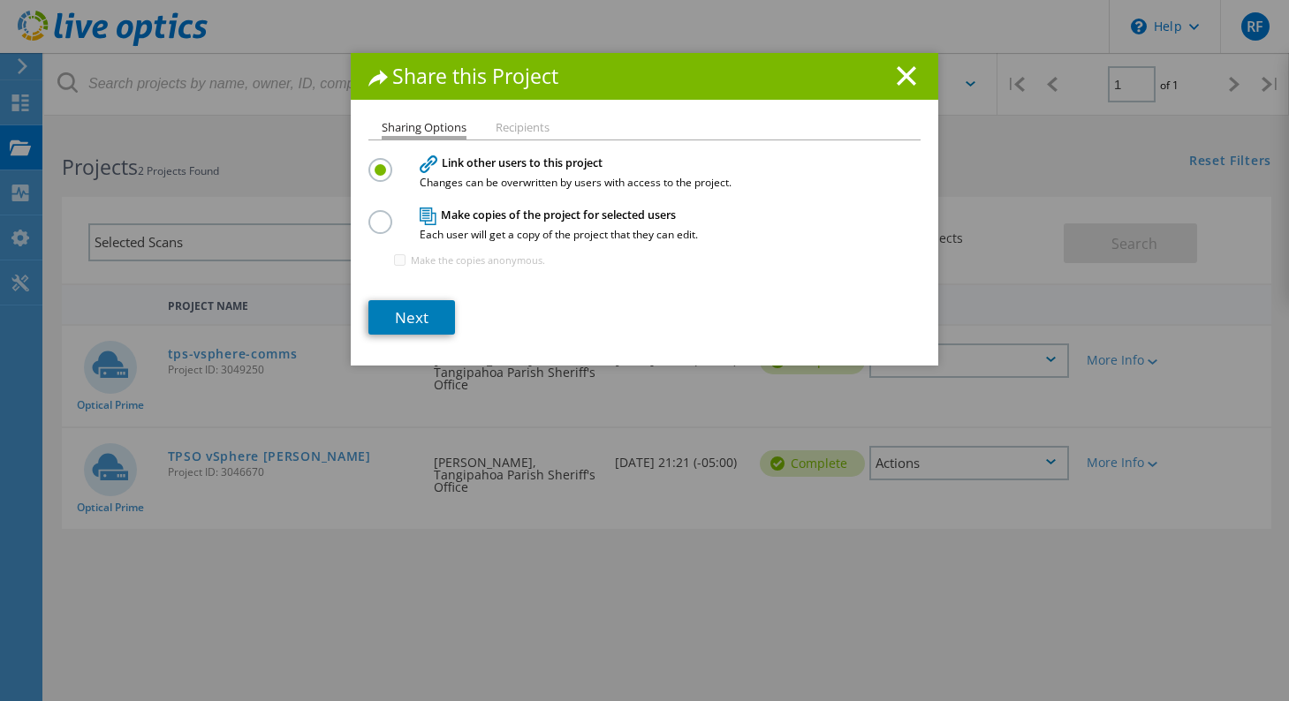
click at [498, 128] on li "Recipients" at bounding box center [523, 129] width 54 height 14
click at [412, 338] on div "Sharing Options Recipients Link other users to this project Changes can be over…" at bounding box center [644, 244] width 587 height 244
click at [412, 306] on link "Next" at bounding box center [411, 317] width 87 height 34
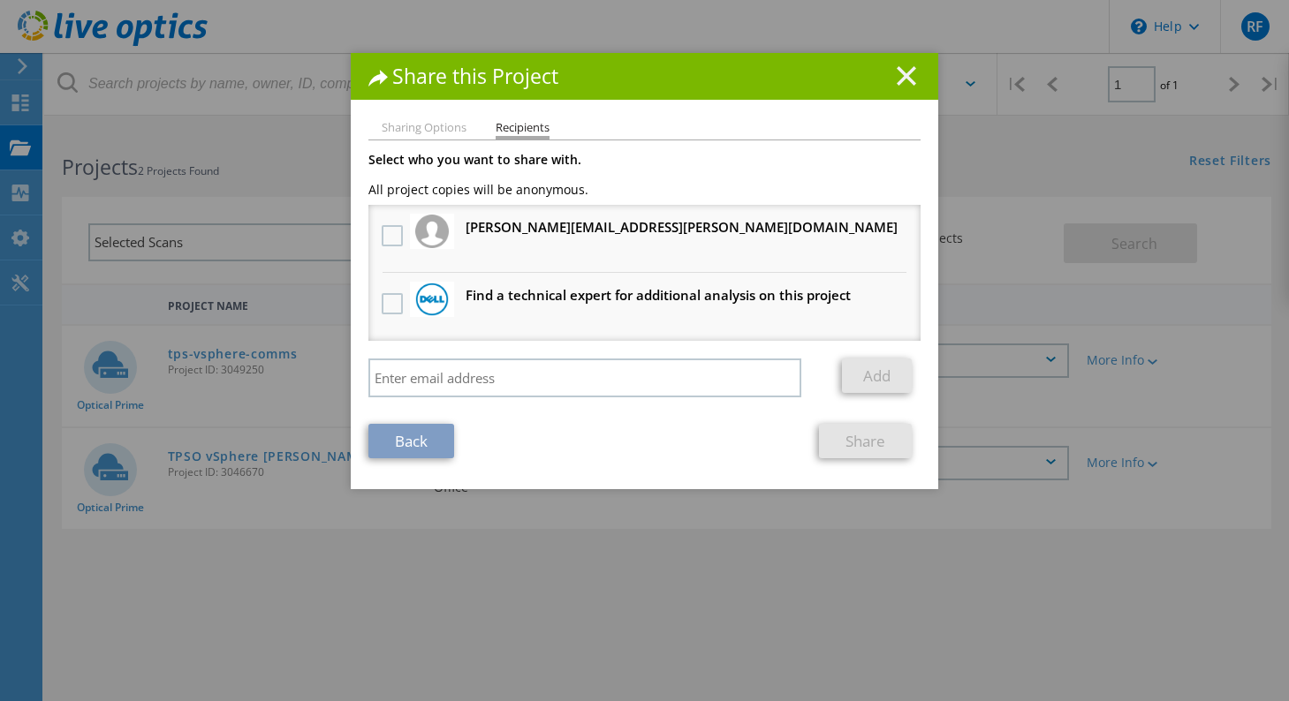
click at [898, 74] on line at bounding box center [907, 76] width 18 height 18
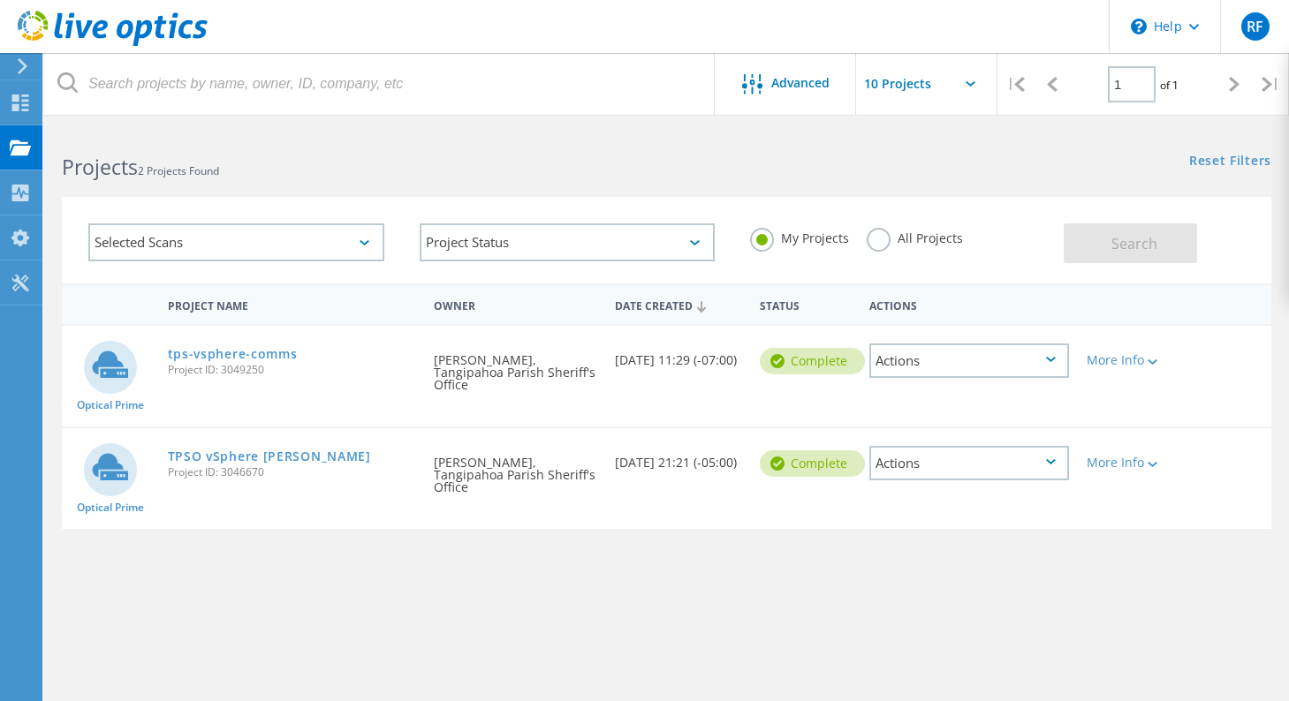
click at [964, 462] on div "Actions" at bounding box center [969, 463] width 200 height 34
click at [932, 469] on div "Share" at bounding box center [969, 477] width 196 height 27
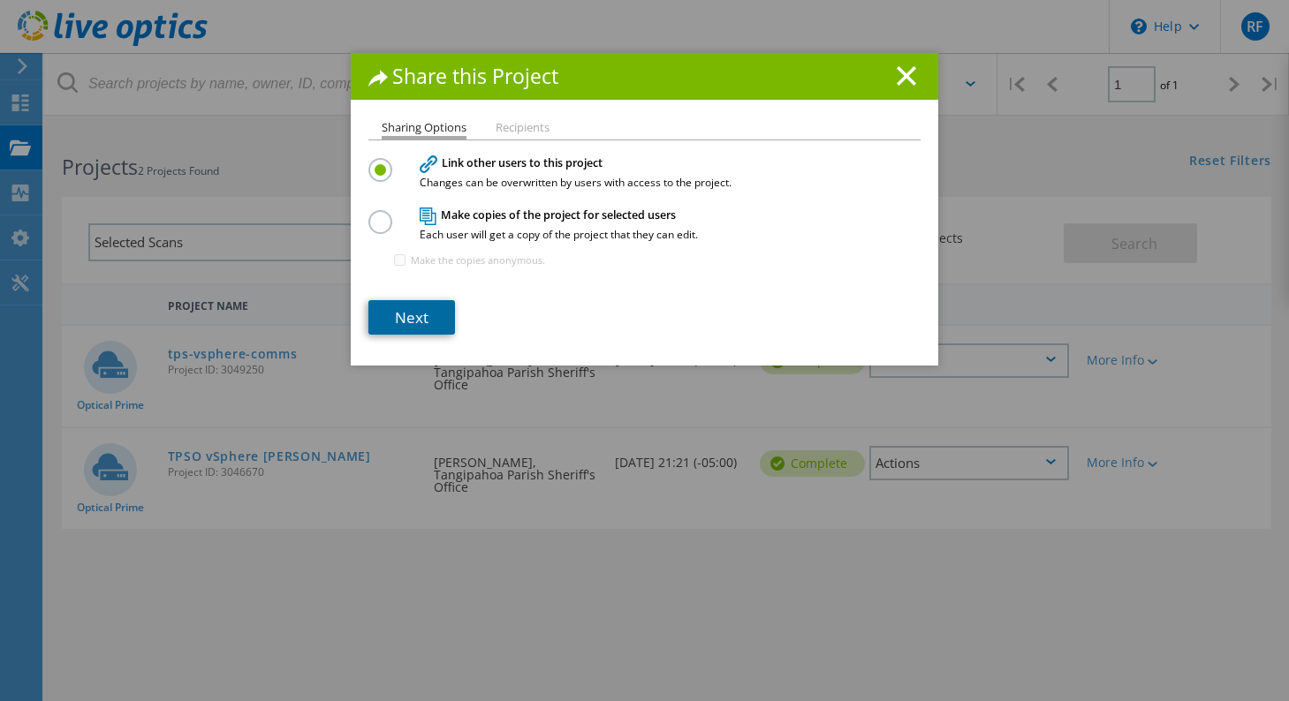
click at [440, 313] on link "Next" at bounding box center [411, 317] width 87 height 34
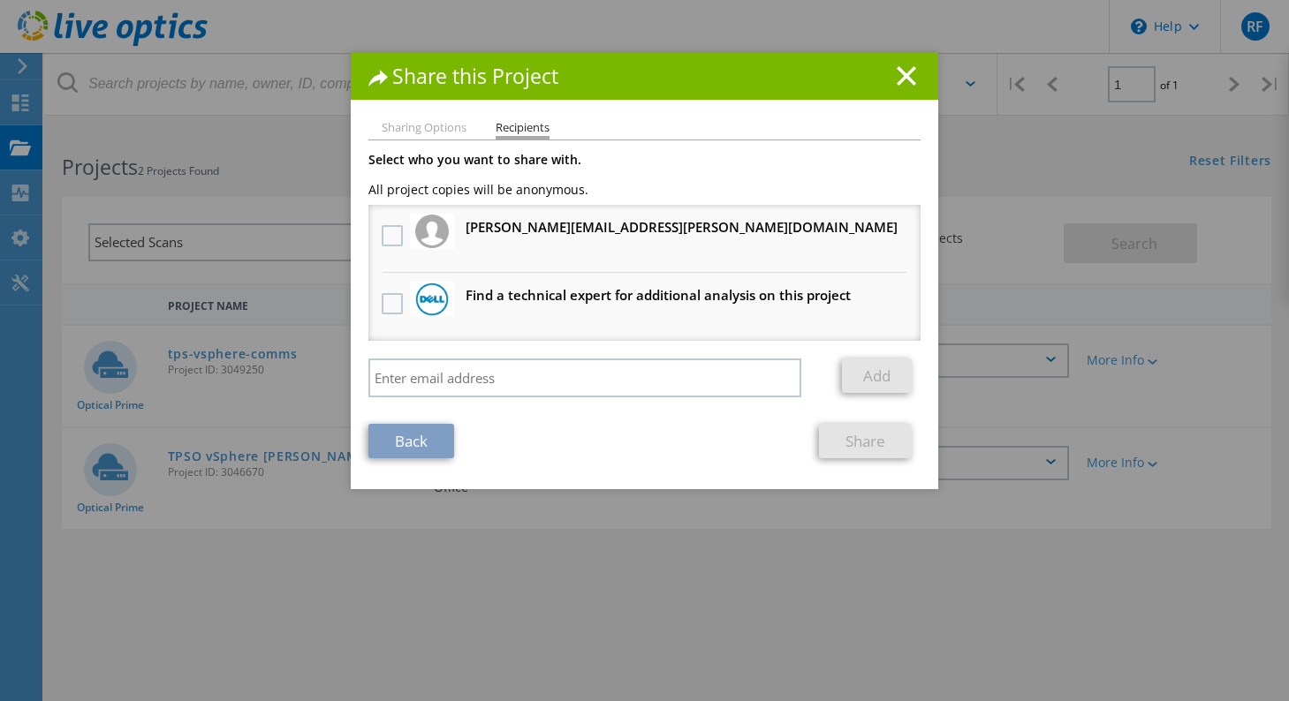
drag, startPoint x: 898, startPoint y: 75, endPoint x: 565, endPoint y: 224, distance: 365.8
click at [632, 215] on div "Share this Project Sharing Options Recipients Link other users to this project …" at bounding box center [644, 271] width 587 height 436
click at [693, 110] on div "Share this Project Sharing Options Recipients Link other users to this project …" at bounding box center [644, 271] width 587 height 436
click at [389, 239] on label at bounding box center [395, 235] width 26 height 21
click at [0, 0] on input "checkbox" at bounding box center [0, 0] width 0 height 0
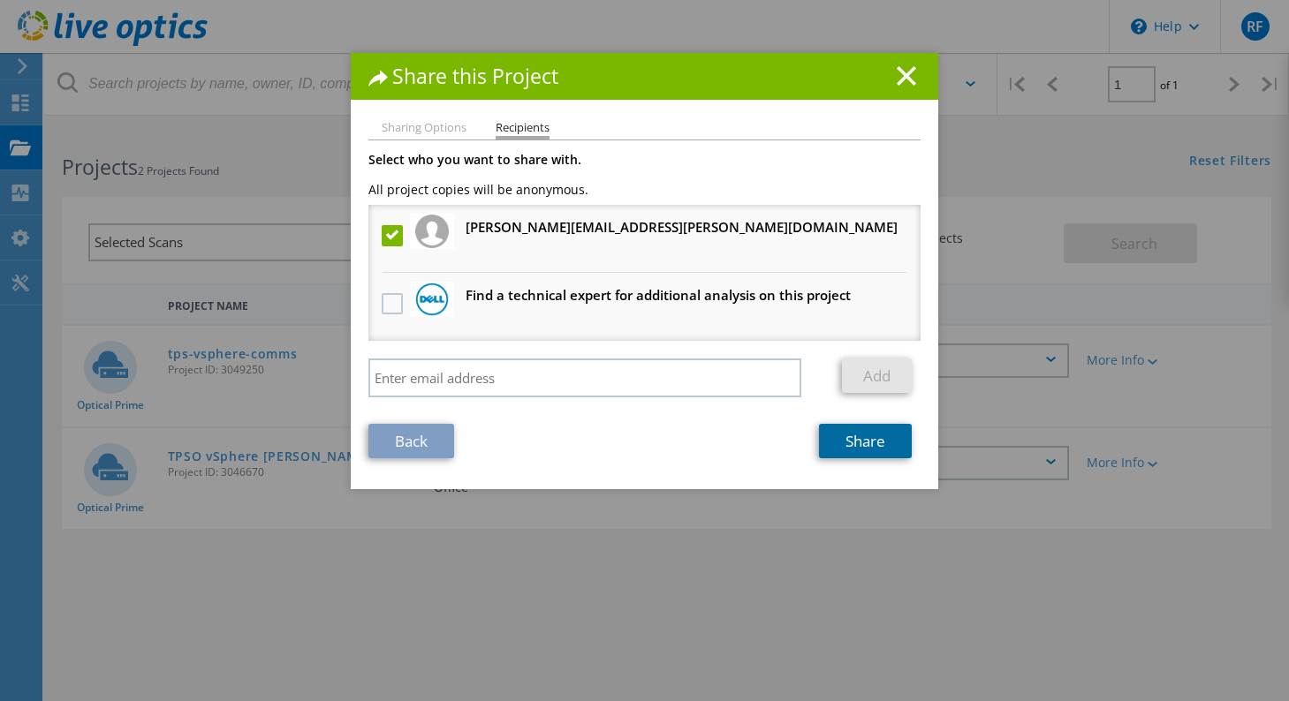
click at [858, 443] on link "Share" at bounding box center [865, 441] width 93 height 34
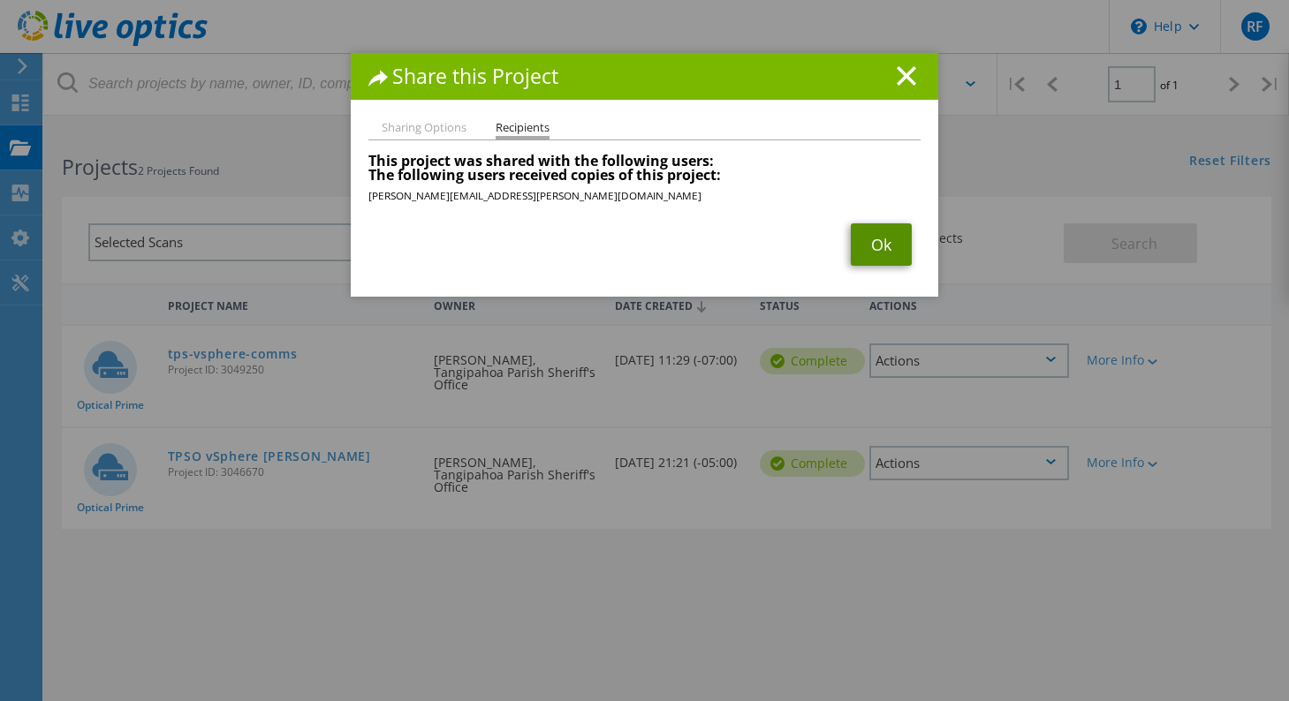
click at [862, 226] on link "Ok" at bounding box center [881, 245] width 61 height 42
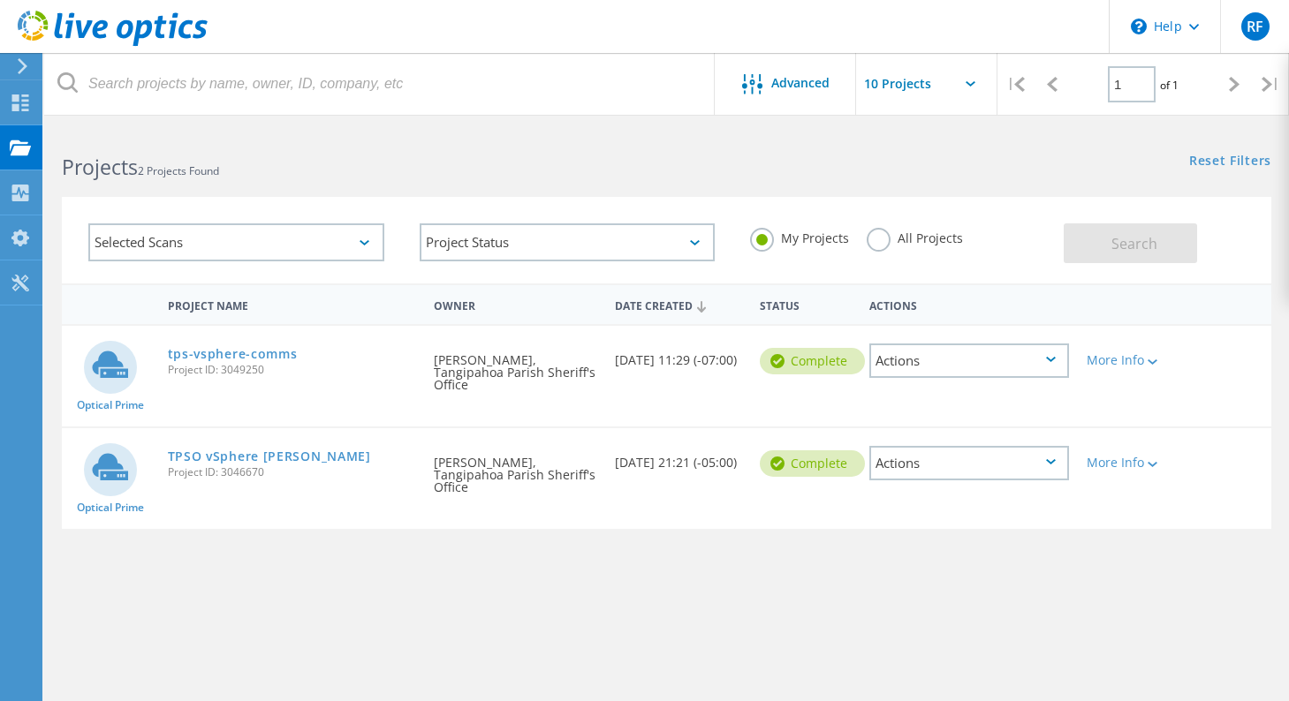
click at [567, 593] on div "Project Name Owner Date Created Status Actions Optical Prime tps-vsphere-comms …" at bounding box center [666, 513] width 1209 height 459
click at [612, 133] on div "Projects 2 Projects Found" at bounding box center [355, 151] width 622 height 47
click at [772, 102] on div "Advanced" at bounding box center [785, 84] width 141 height 62
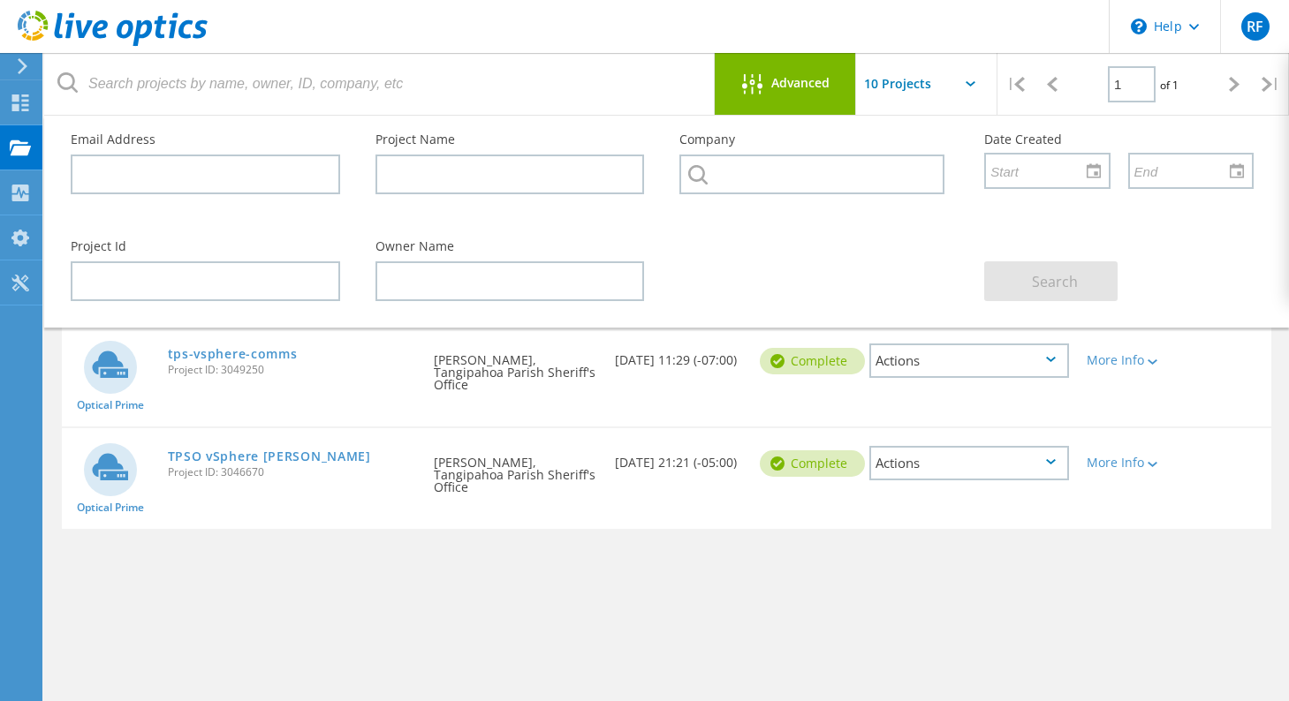
click at [772, 102] on div "Advanced" at bounding box center [785, 84] width 141 height 62
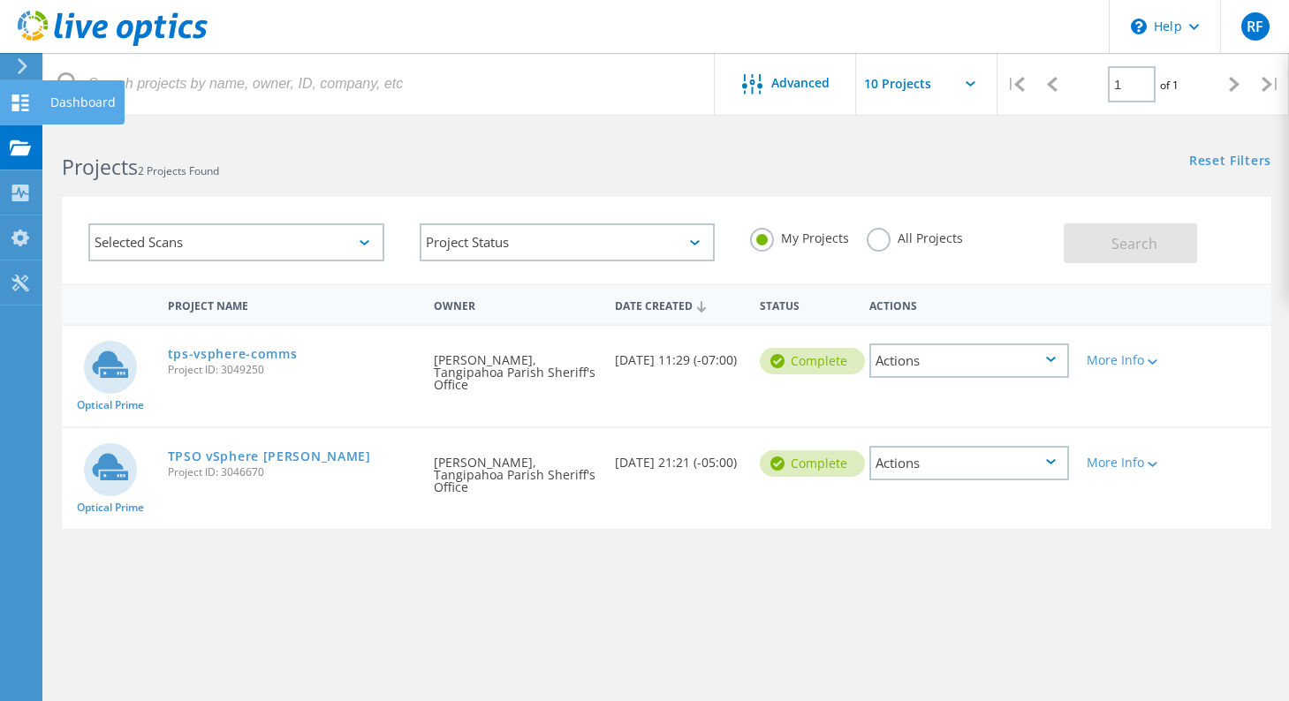
click at [16, 110] on use at bounding box center [20, 103] width 17 height 17
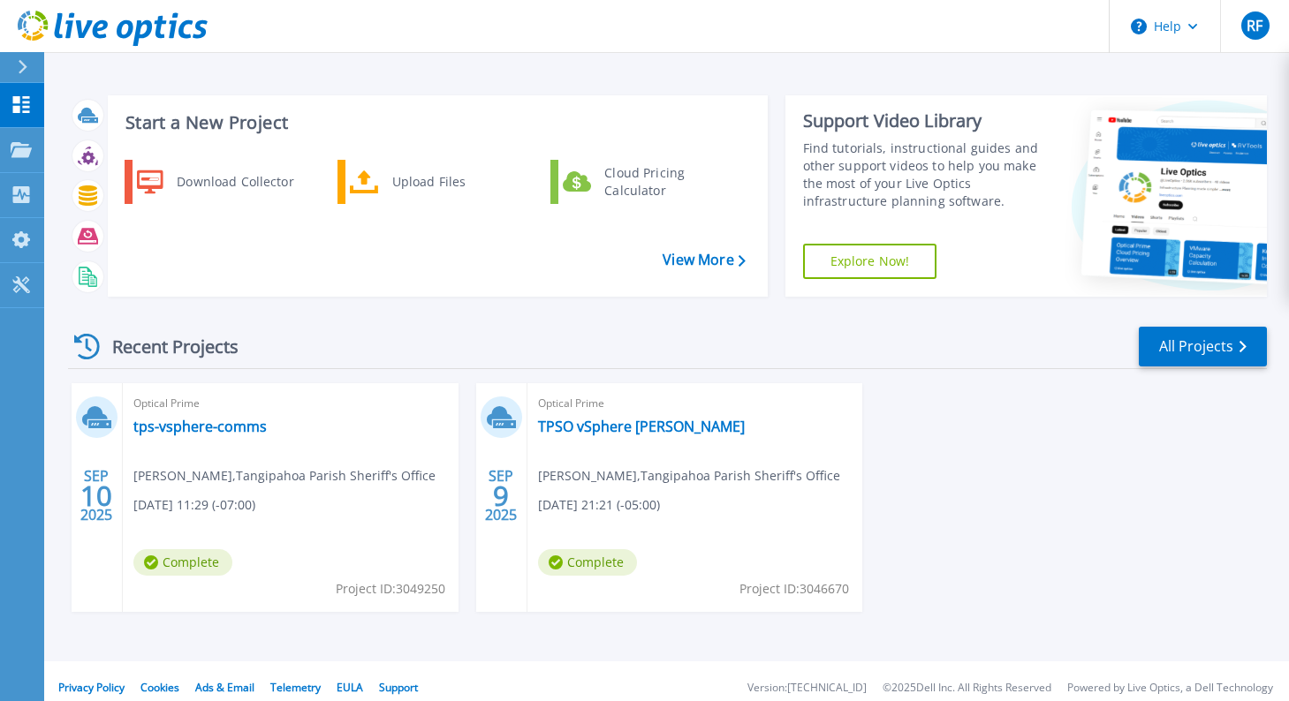
click at [17, 63] on div at bounding box center [30, 67] width 28 height 30
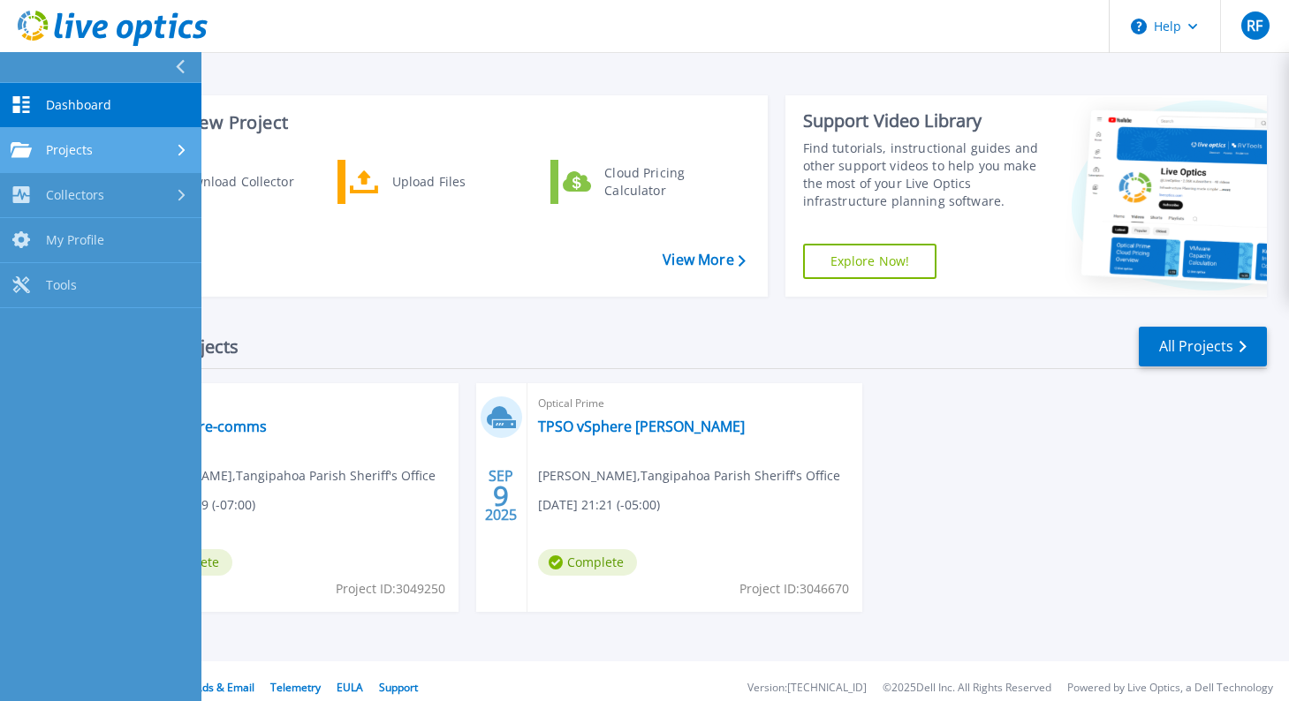
click at [49, 146] on span "Projects" at bounding box center [69, 150] width 47 height 16
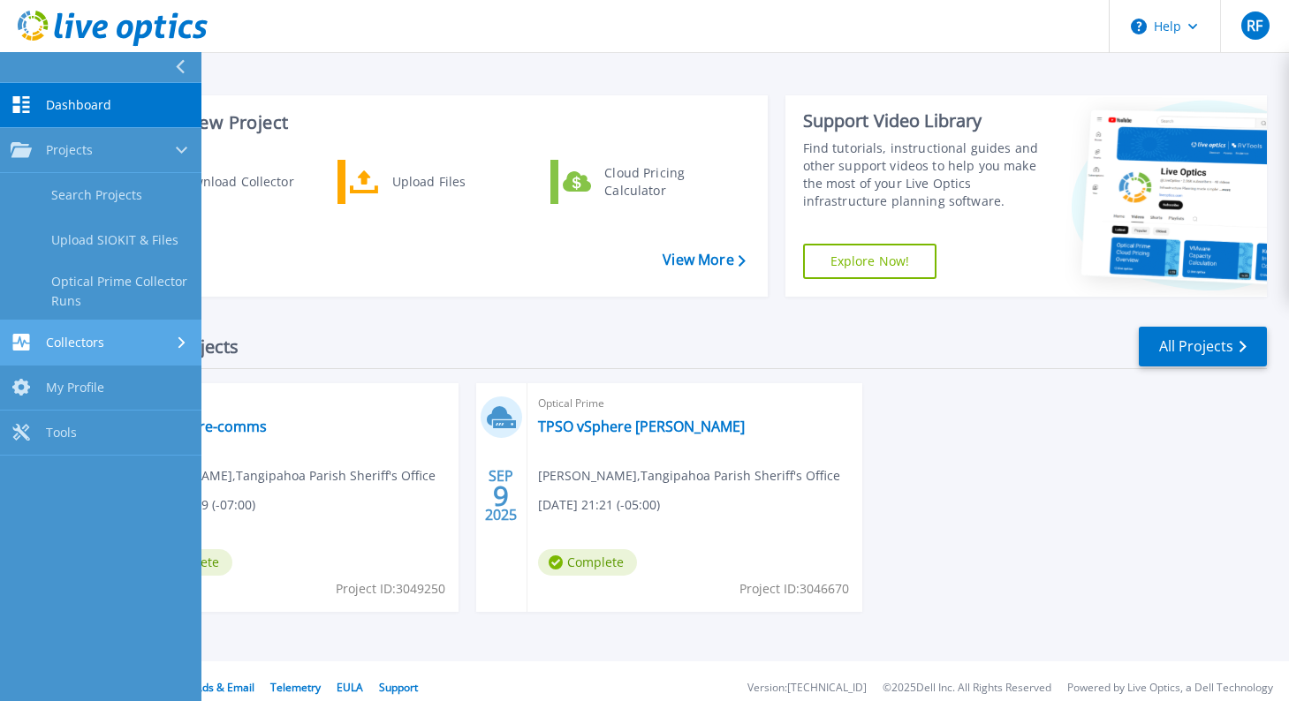
click at [57, 349] on span "Collectors" at bounding box center [75, 343] width 58 height 16
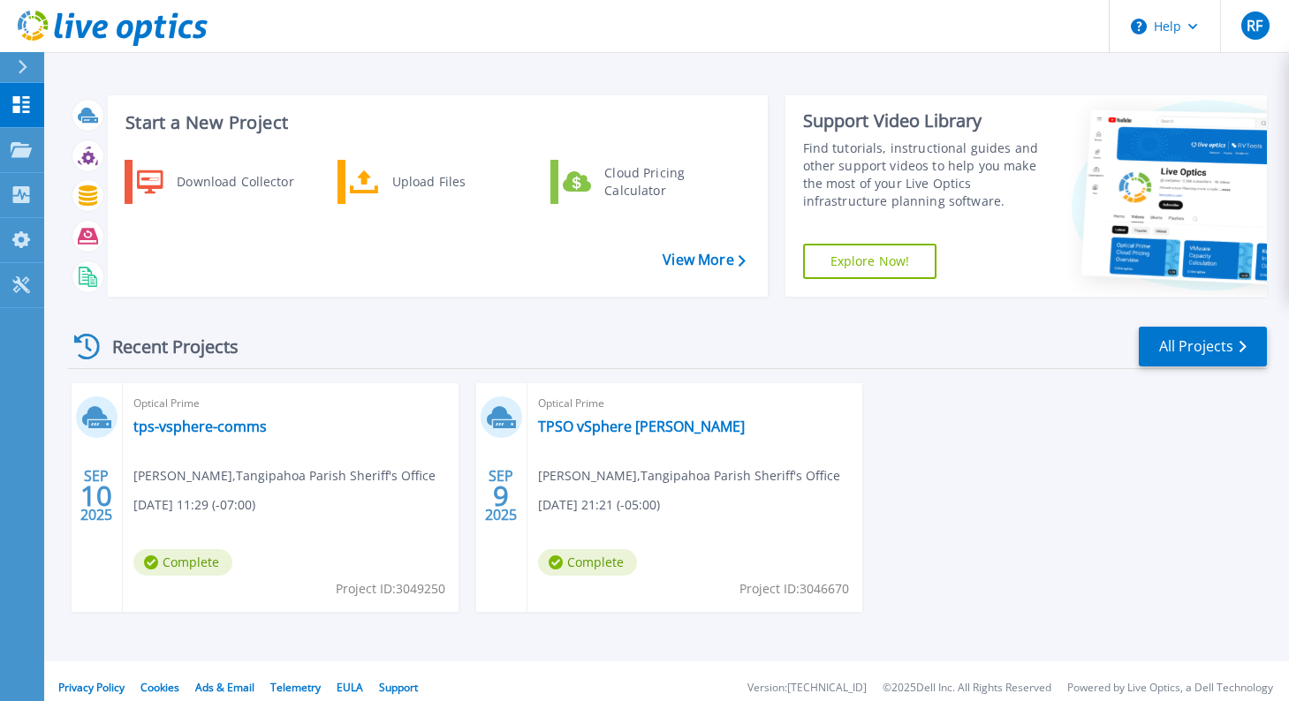
click at [355, 31] on header "Help RF End User [PERSON_NAME] [EMAIL_ADDRESS][DOMAIN_NAME] Tangipahoa Parish S…" at bounding box center [644, 26] width 1289 height 53
click at [21, 57] on div at bounding box center [30, 67] width 28 height 30
